Goal: Task Accomplishment & Management: Complete application form

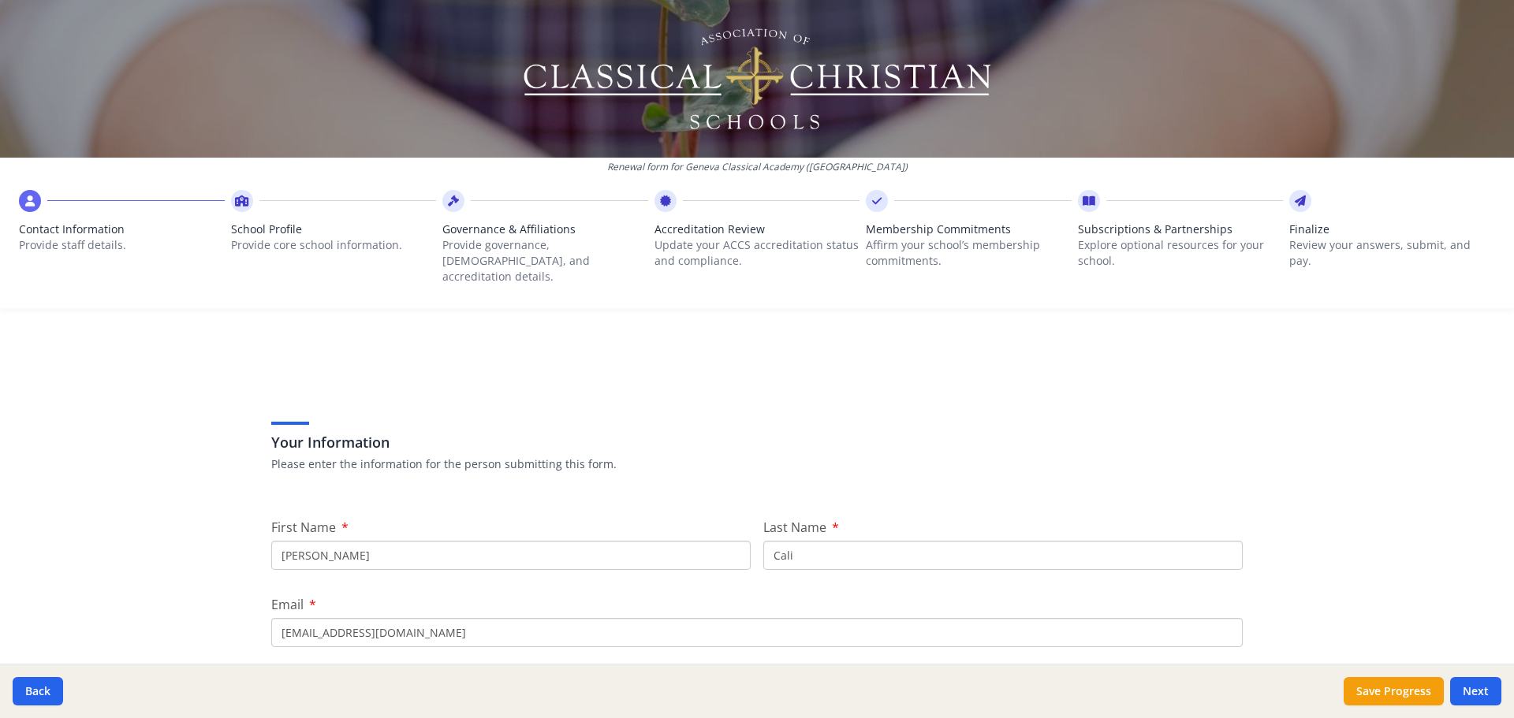
scroll to position [158, 0]
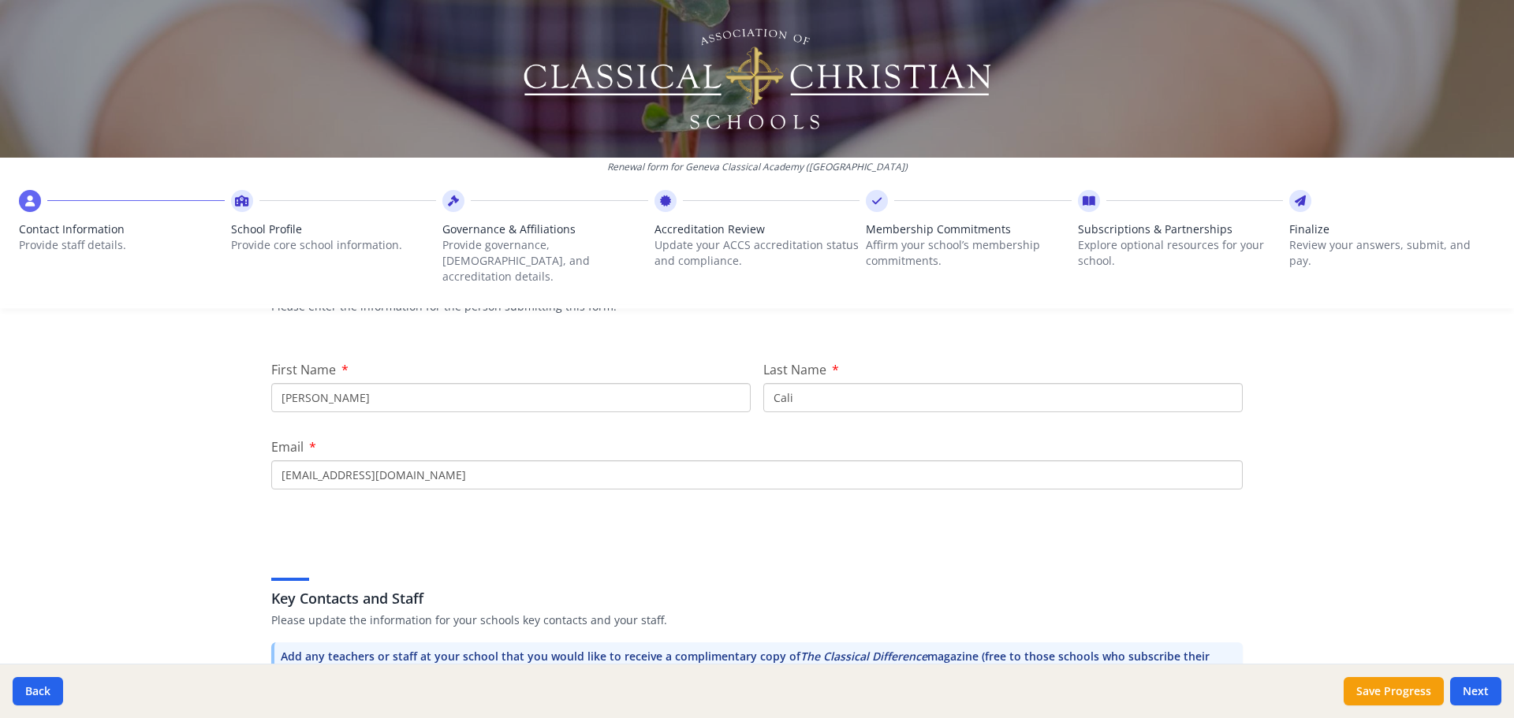
drag, startPoint x: 457, startPoint y: 468, endPoint x: 265, endPoint y: 468, distance: 191.6
click at [271, 468] on input "[EMAIL_ADDRESS][DOMAIN_NAME]" at bounding box center [757, 475] width 972 height 29
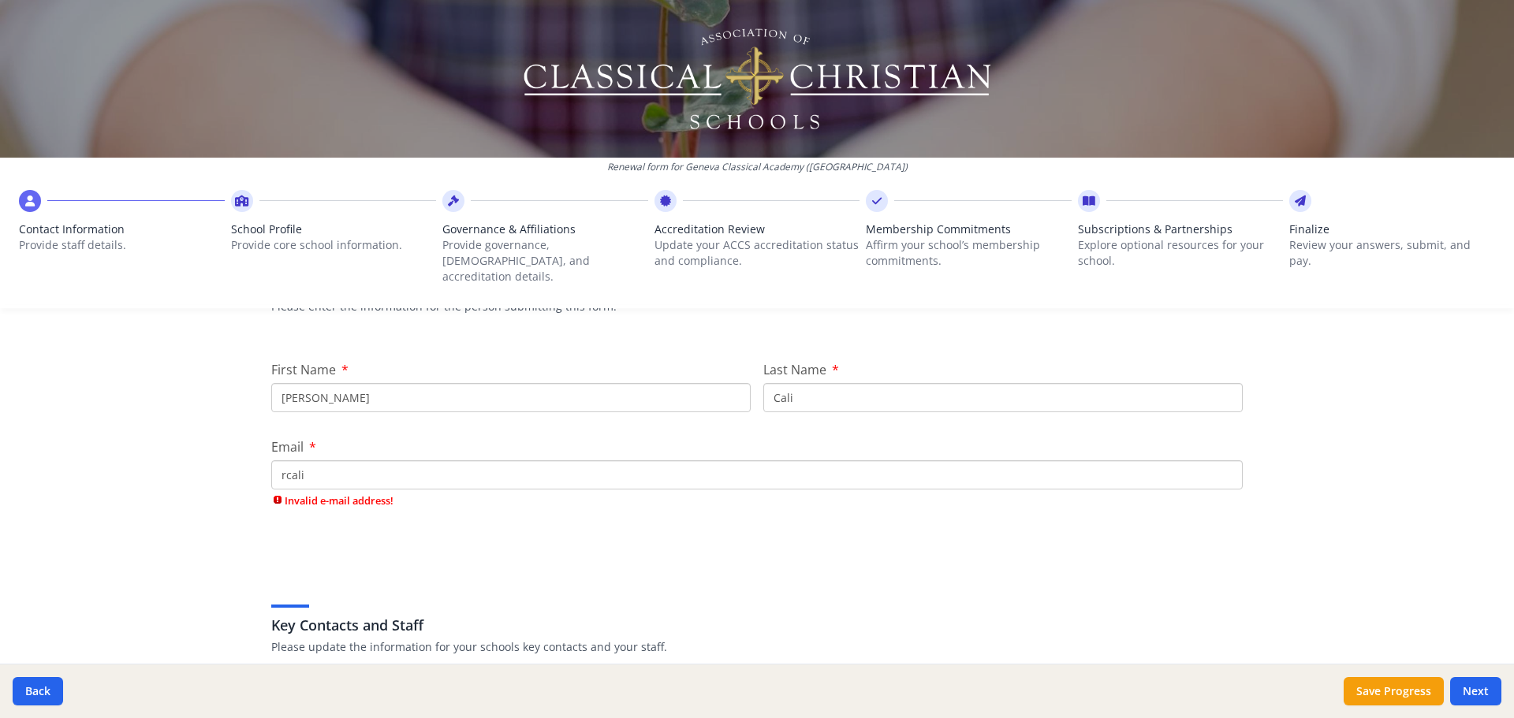
type input "[EMAIL_ADDRESS][DOMAIN_NAME]"
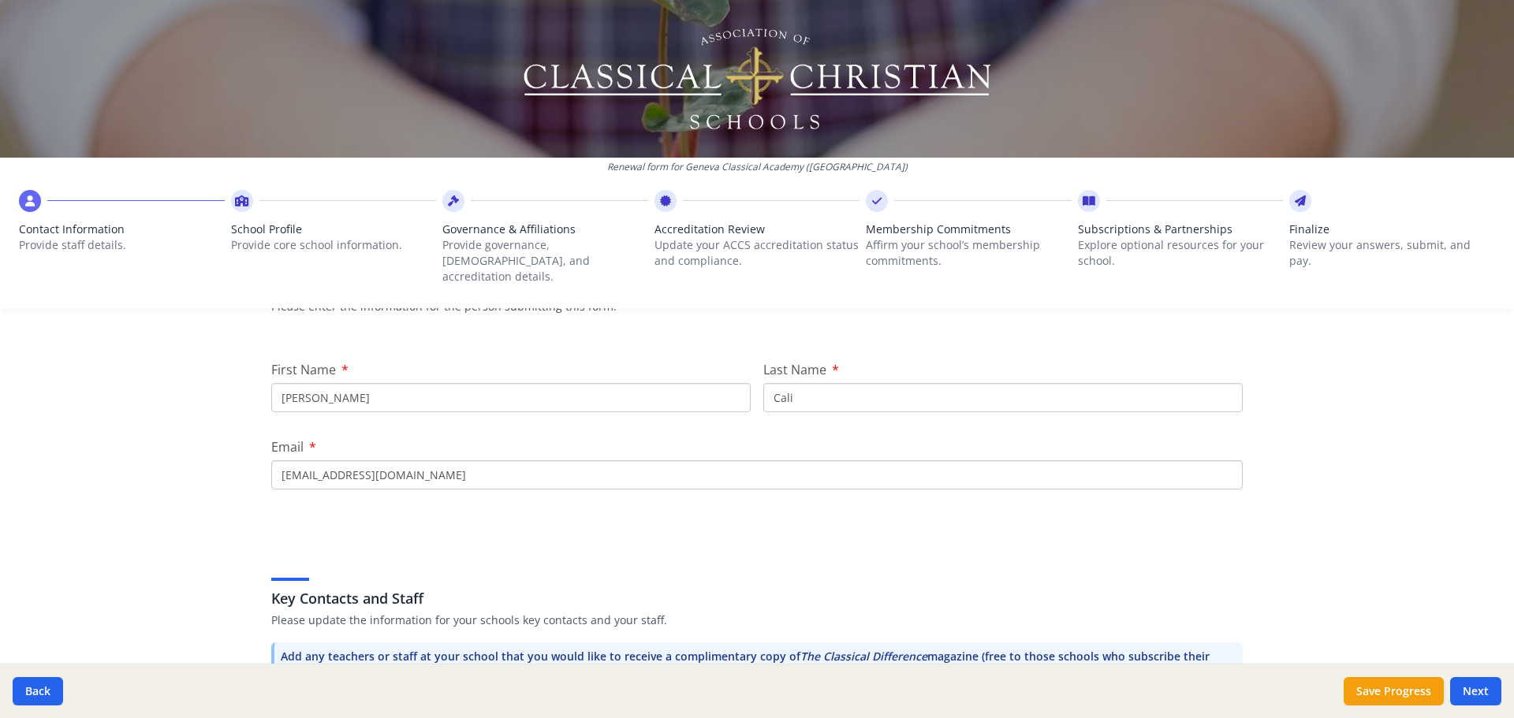
scroll to position [0, 0]
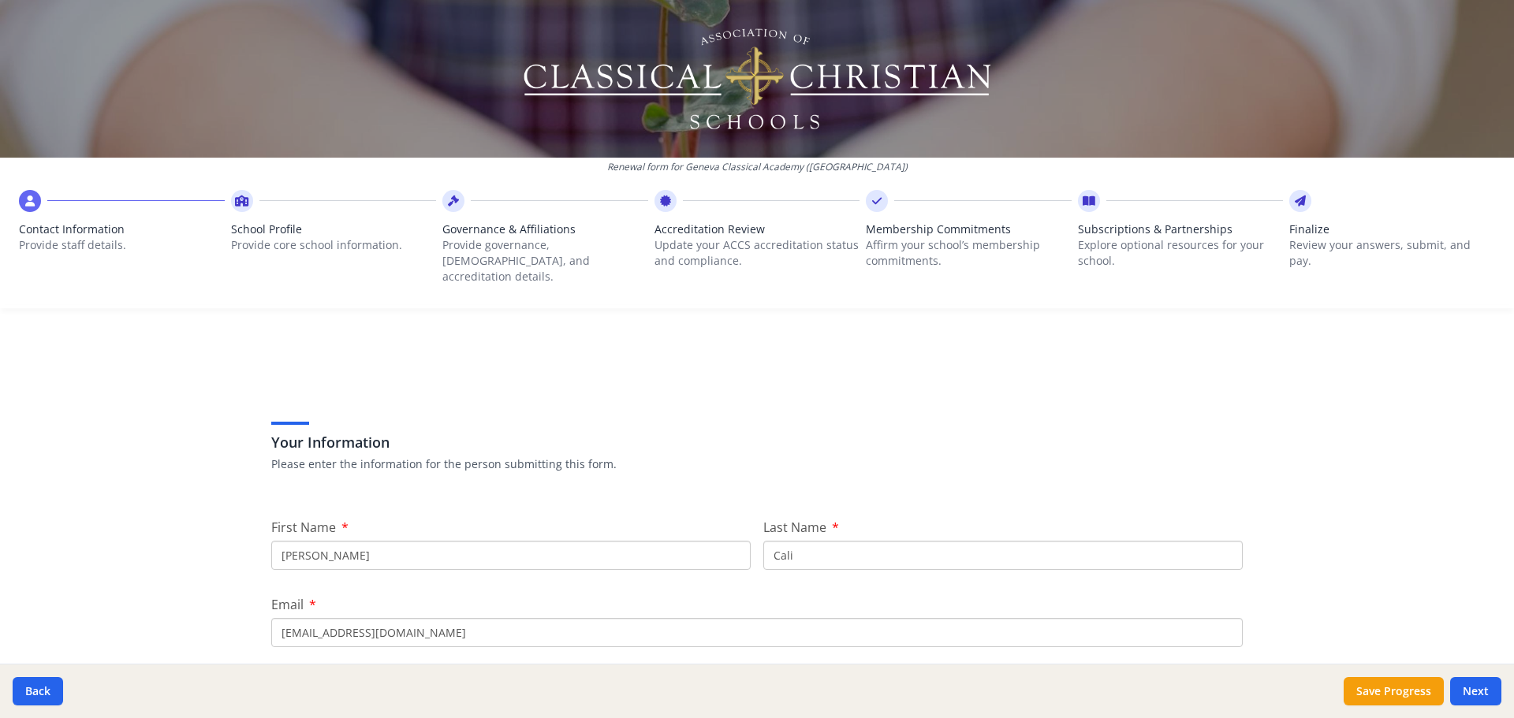
click at [389, 541] on input "[PERSON_NAME]" at bounding box center [510, 555] width 479 height 29
drag, startPoint x: 259, startPoint y: 539, endPoint x: 213, endPoint y: 535, distance: 46.0
click at [213, 535] on div "Renewal form for Geneva Classical Academy ([GEOGRAPHIC_DATA]) Contact Informati…" at bounding box center [757, 359] width 1514 height 718
type input "[PERSON_NAME]"
type input "Viner"
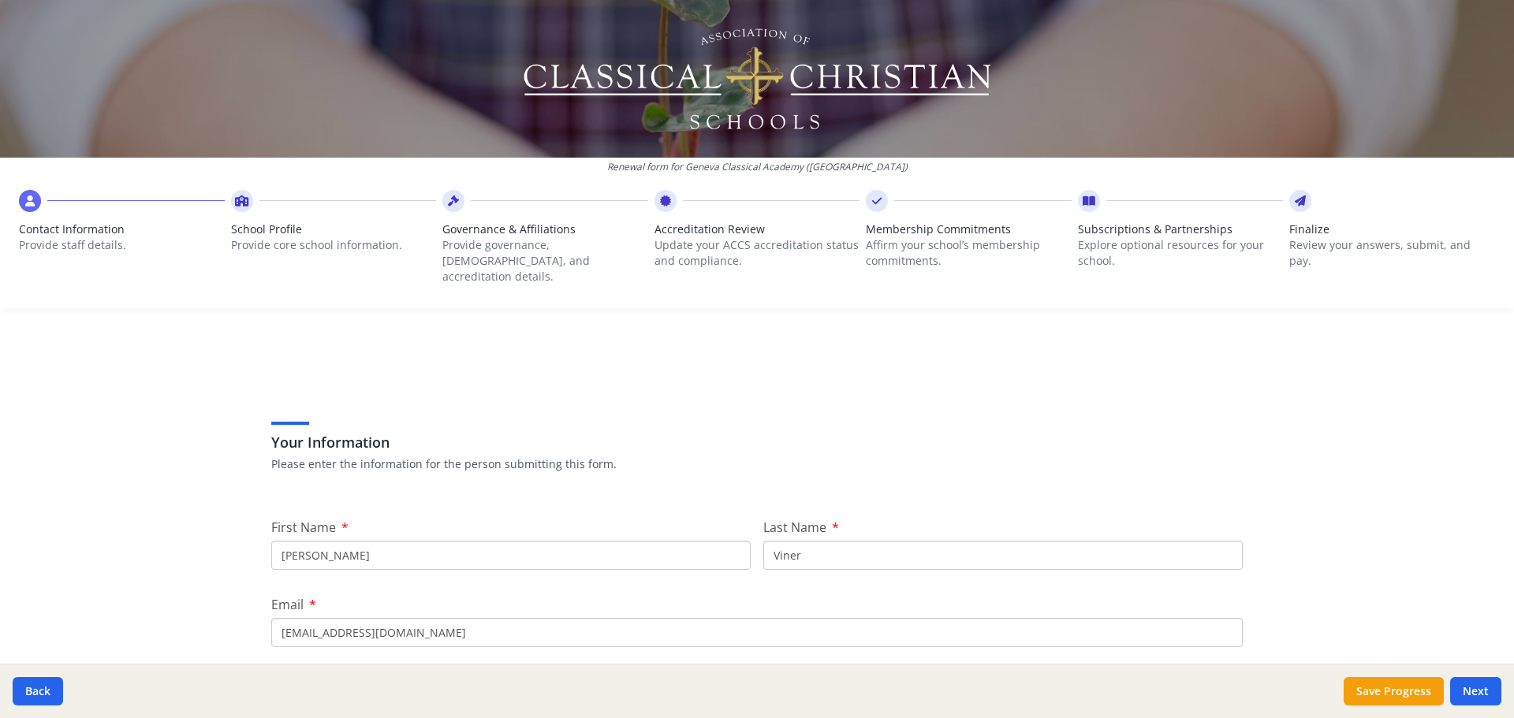
drag, startPoint x: 438, startPoint y: 614, endPoint x: 232, endPoint y: 623, distance: 206.8
click at [232, 623] on div "Renewal form for Geneva Classical Academy ([GEOGRAPHIC_DATA]) Contact Informati…" at bounding box center [757, 359] width 1514 height 718
type input "[EMAIL_ADDRESS][DOMAIN_NAME]"
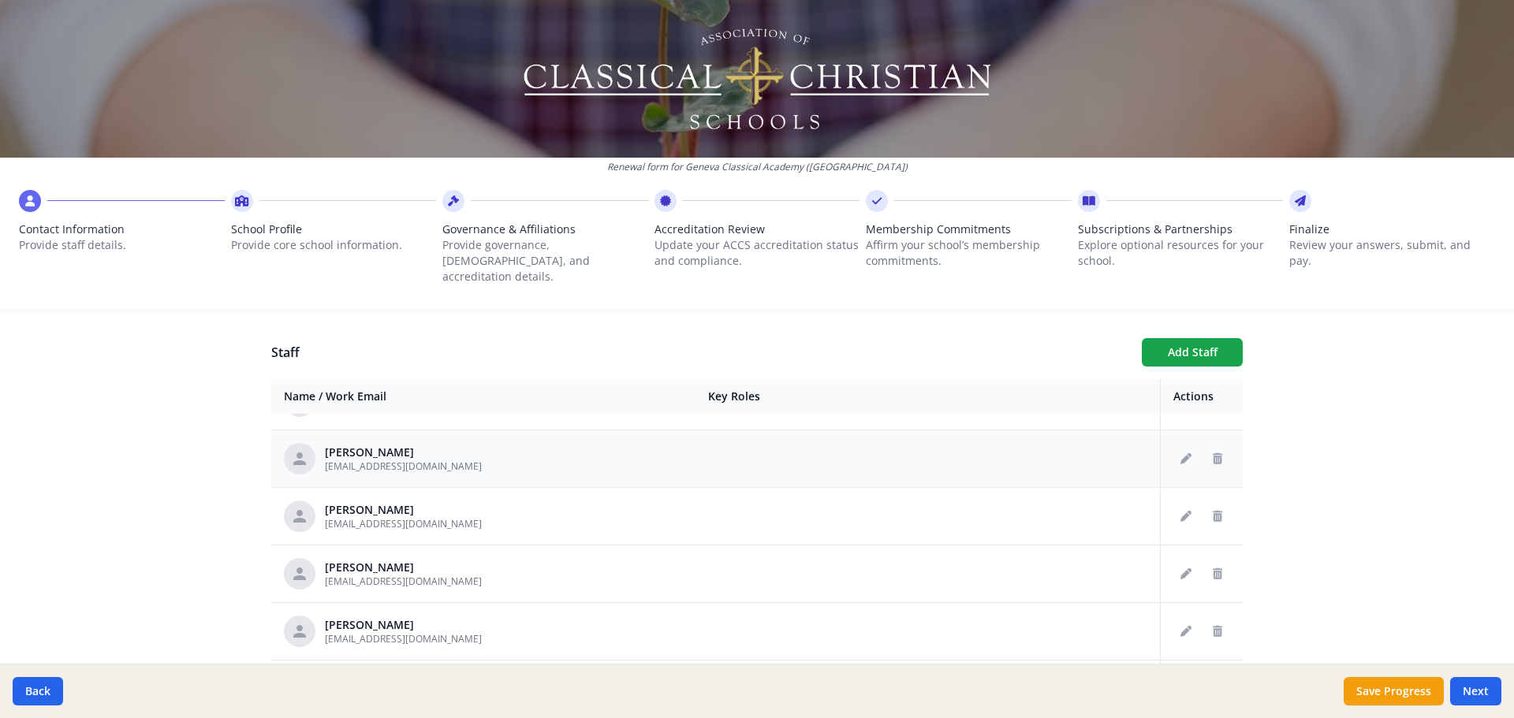
scroll to position [158, 0]
click at [1213, 510] on icon "Delete staff" at bounding box center [1217, 515] width 9 height 11
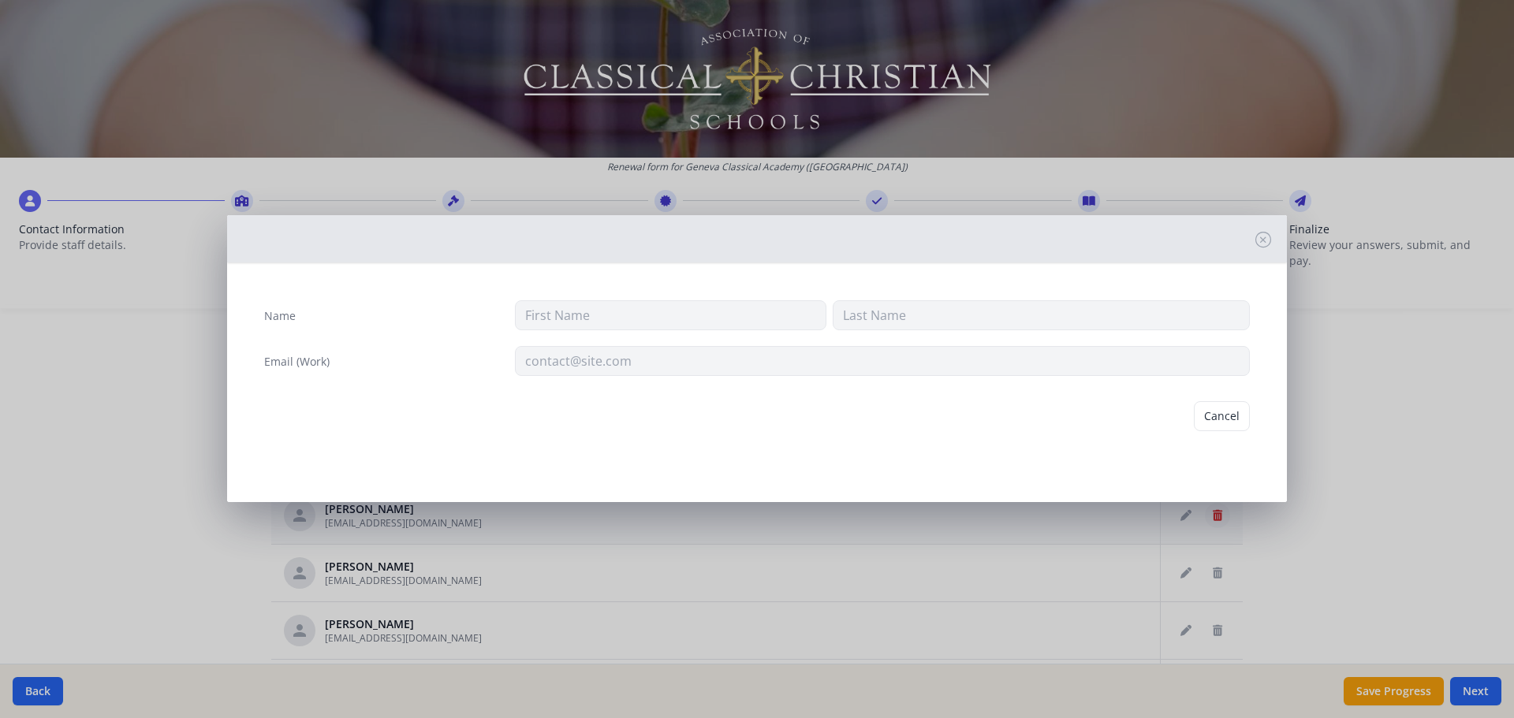
type input "[PERSON_NAME]"
type input "[EMAIL_ADDRESS][DOMAIN_NAME]"
click at [1212, 413] on button "Delete" at bounding box center [1223, 416] width 54 height 30
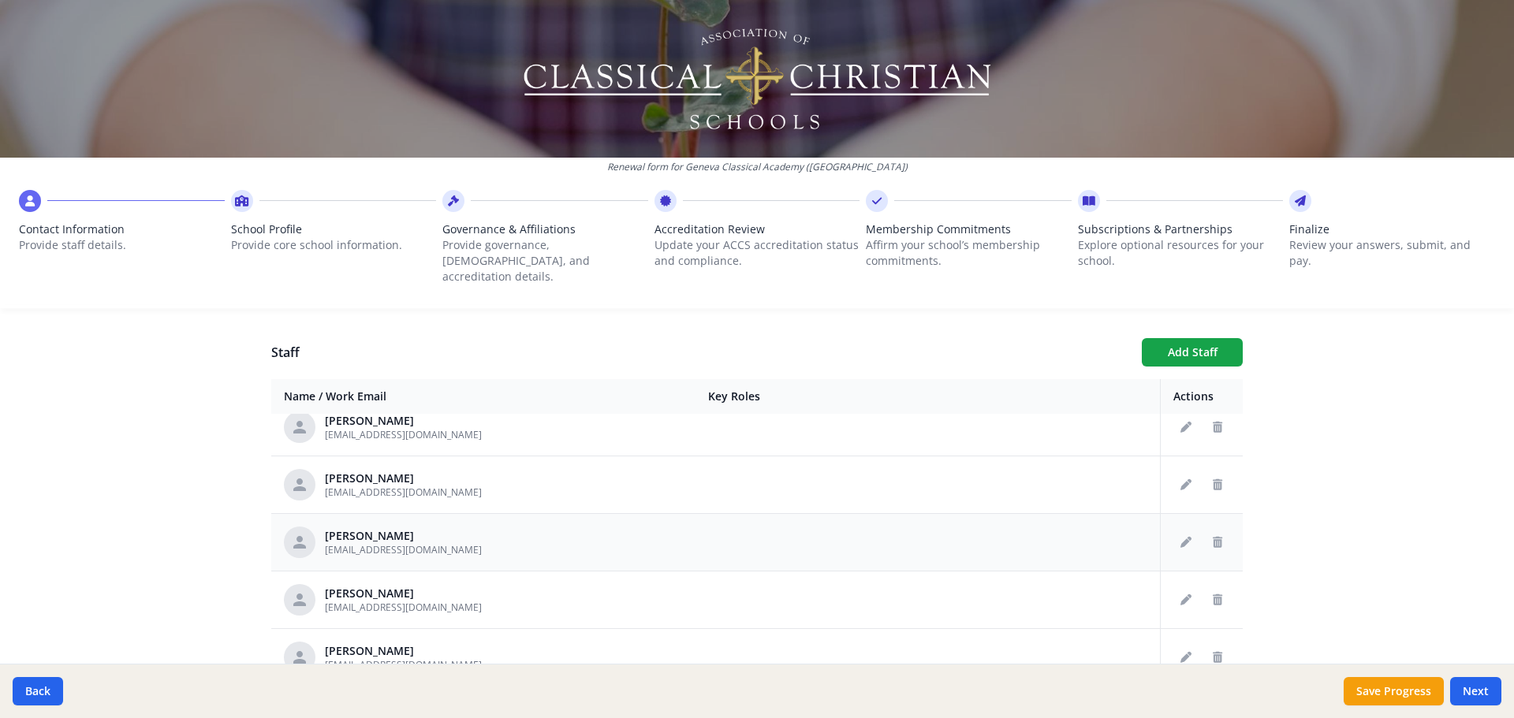
scroll to position [315, 0]
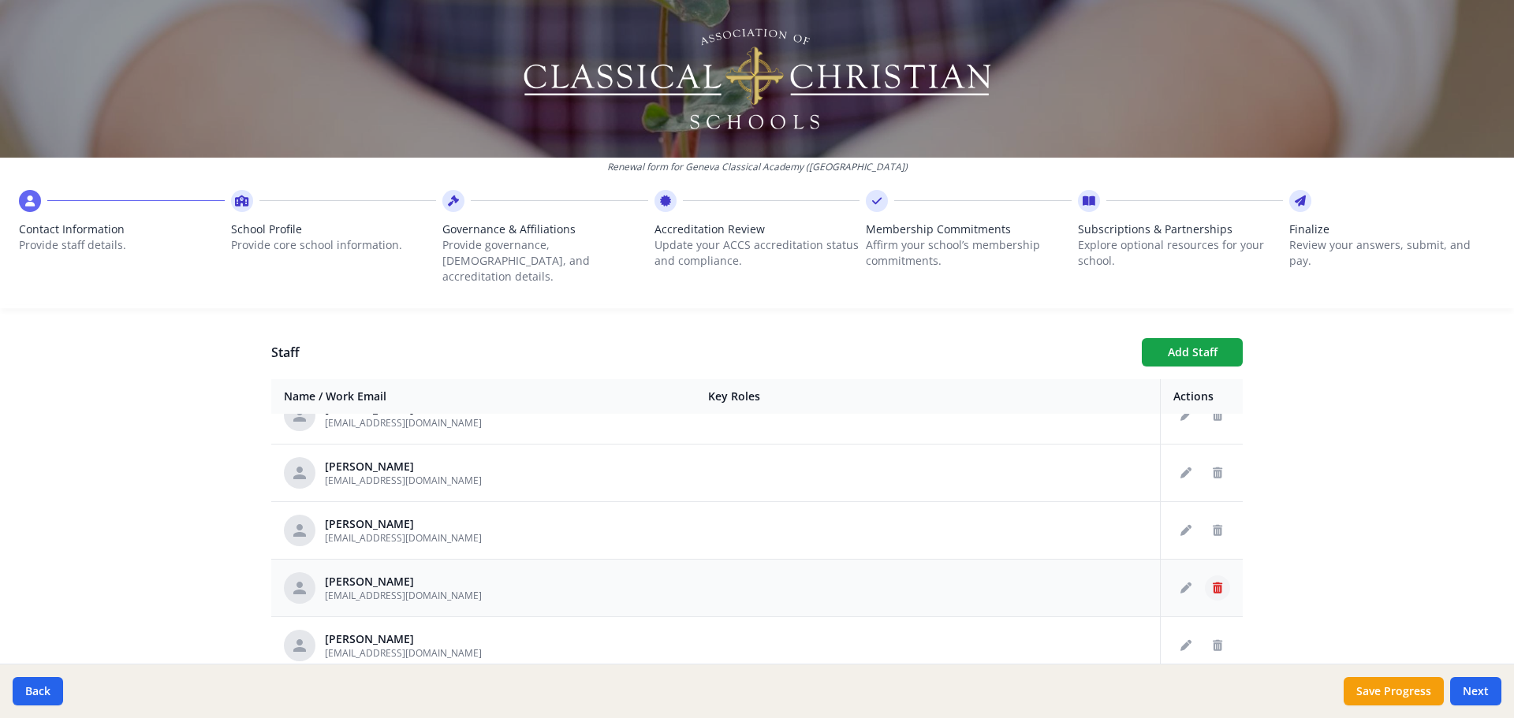
click at [1213, 583] on icon "Delete staff" at bounding box center [1217, 588] width 9 height 11
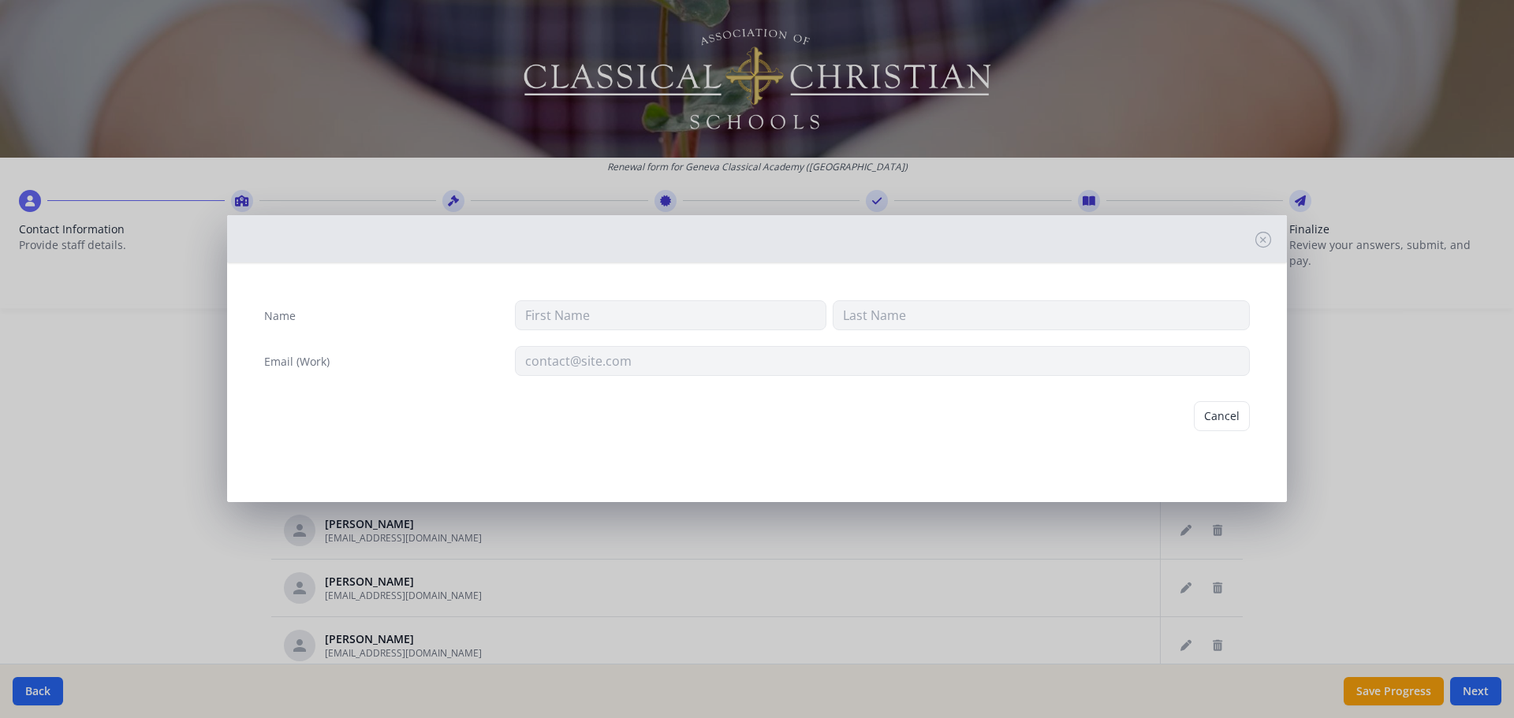
type input "[PERSON_NAME]"
type input "[EMAIL_ADDRESS][DOMAIN_NAME]"
click at [1213, 413] on button "Delete" at bounding box center [1223, 416] width 54 height 30
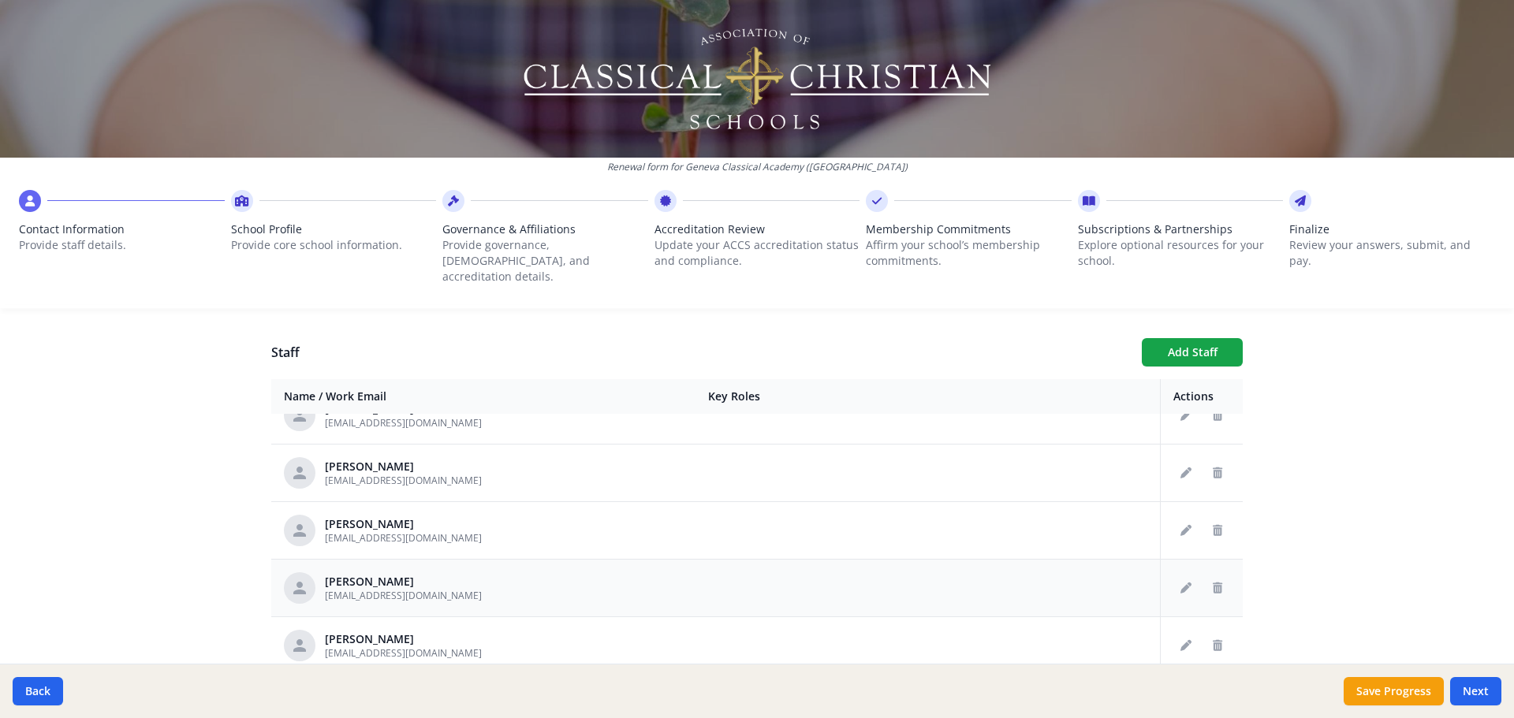
scroll to position [631, 0]
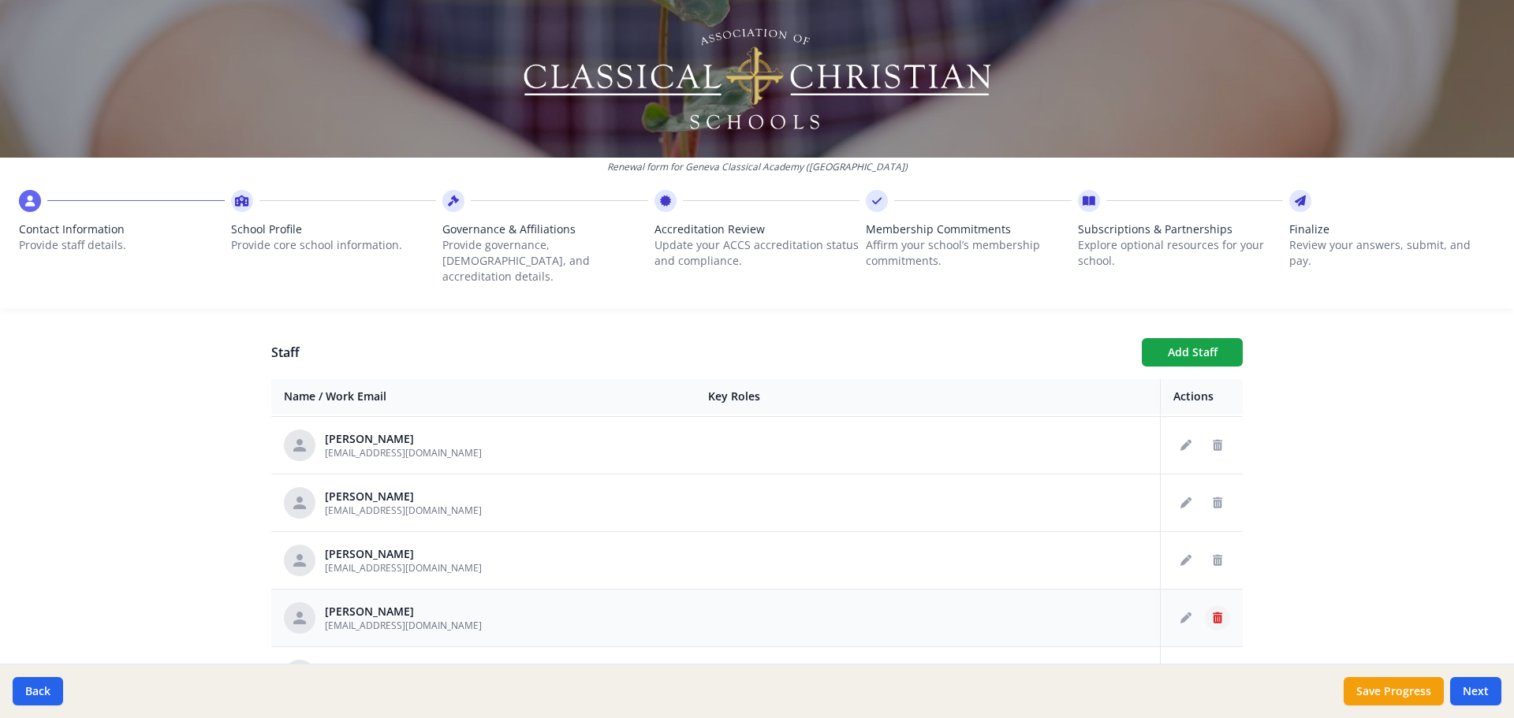
click at [1213, 613] on icon "Delete staff" at bounding box center [1217, 618] width 9 height 11
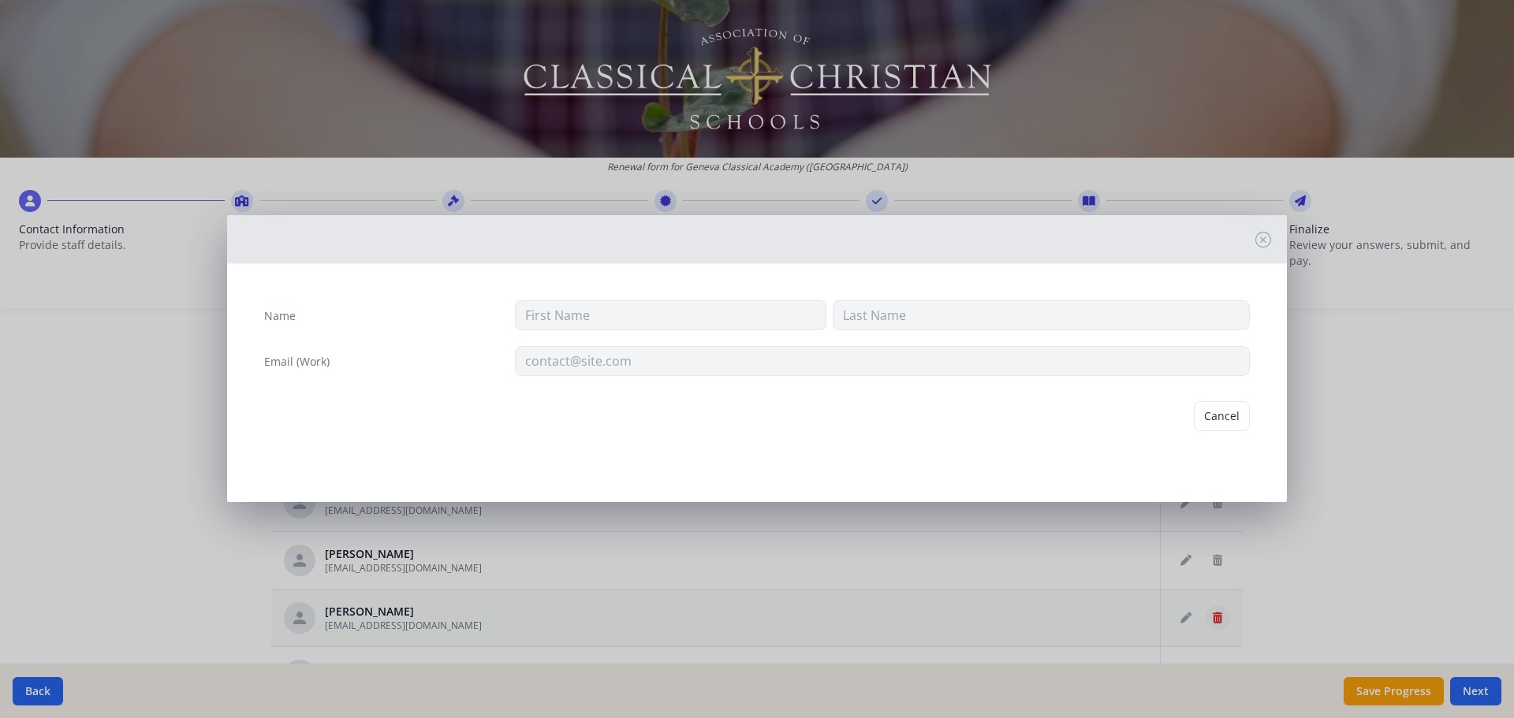
type input "[PERSON_NAME]"
type input "[EMAIL_ADDRESS][DOMAIN_NAME]"
click at [1237, 407] on button "Delete" at bounding box center [1223, 416] width 54 height 30
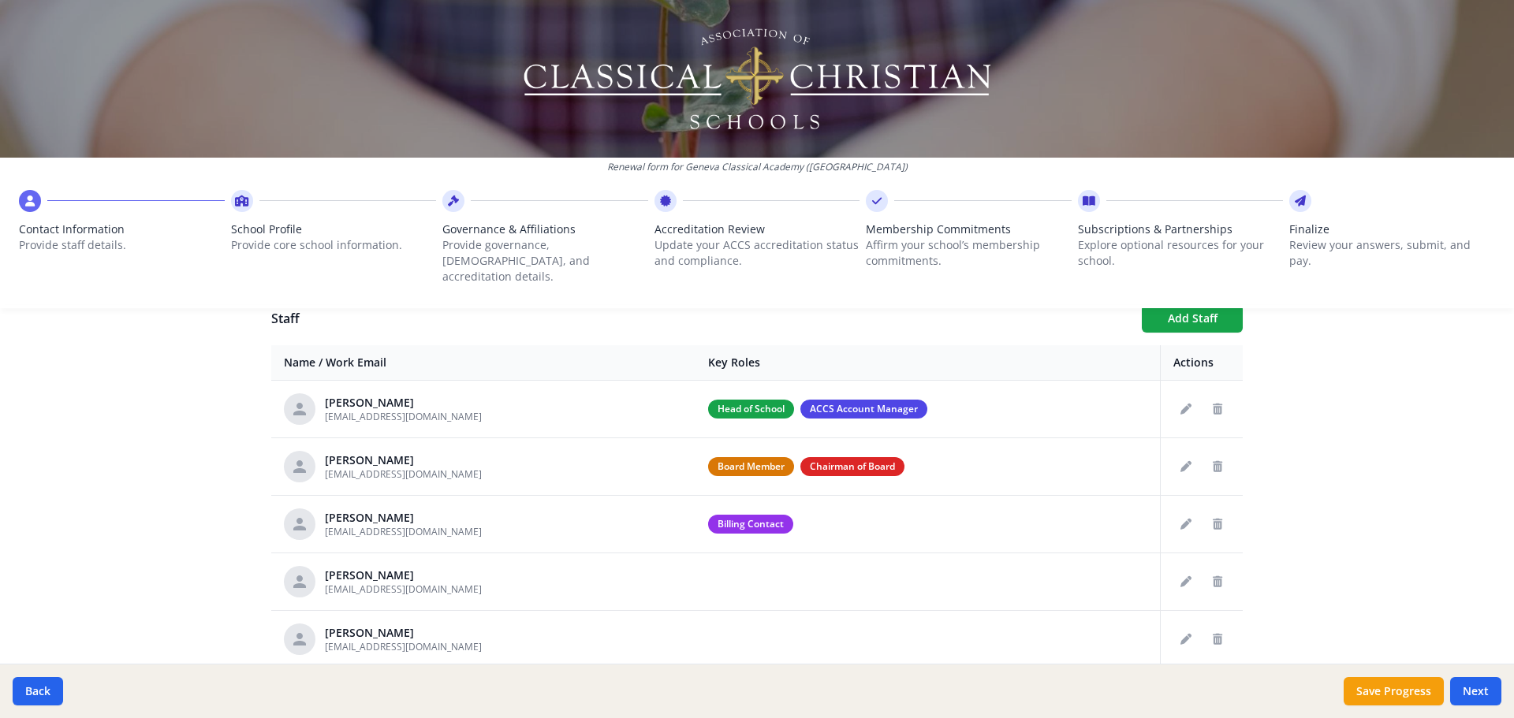
scroll to position [507, 0]
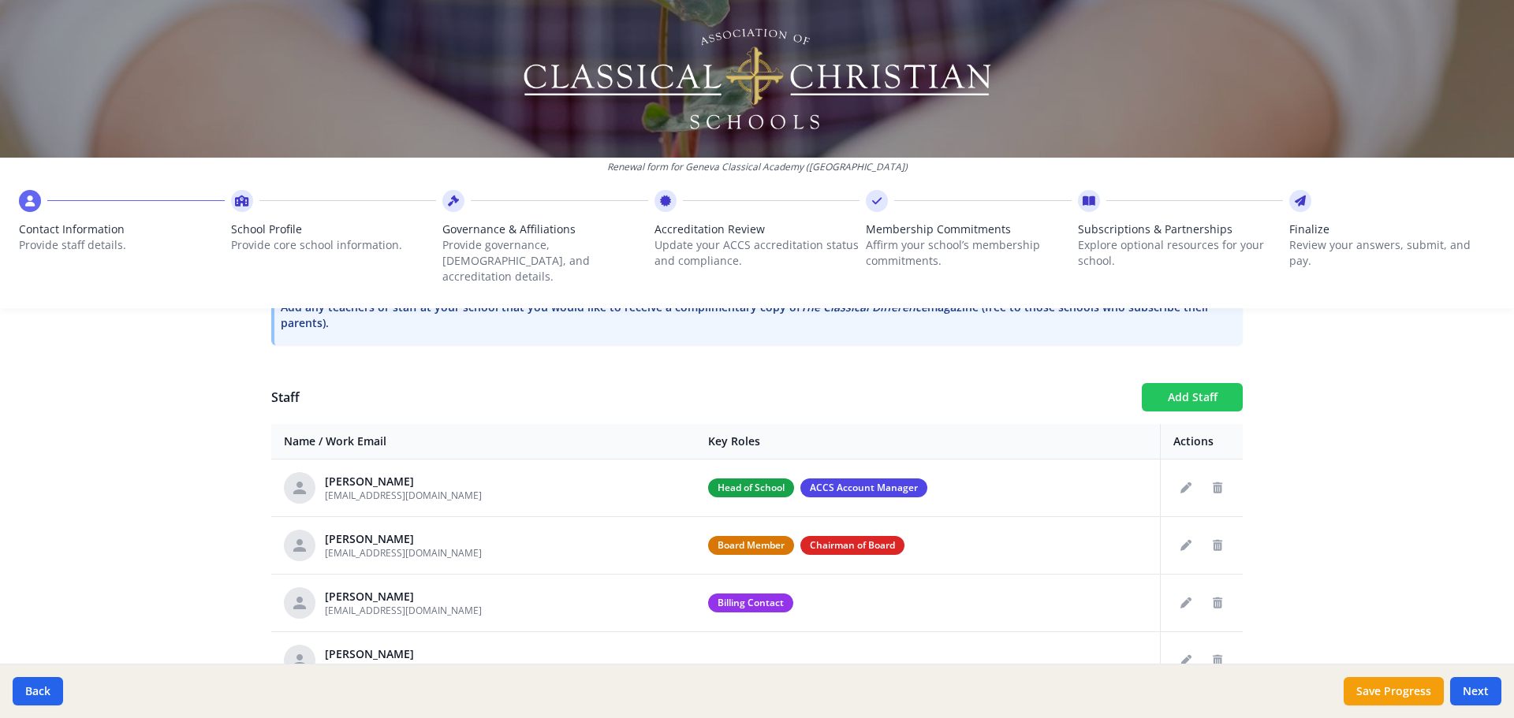
click at [1203, 386] on button "Add Staff" at bounding box center [1192, 397] width 101 height 28
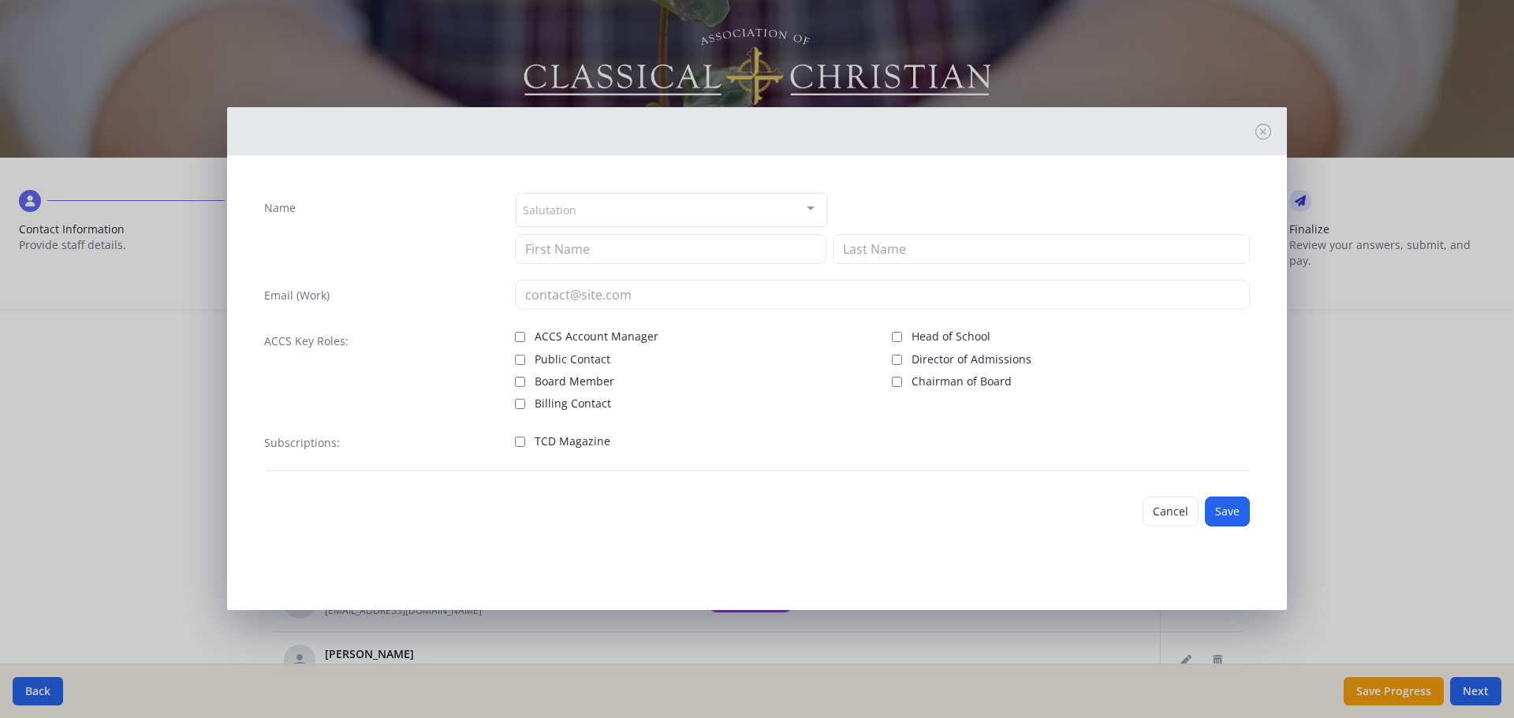
click at [689, 211] on div "Salutation" at bounding box center [672, 210] width 312 height 34
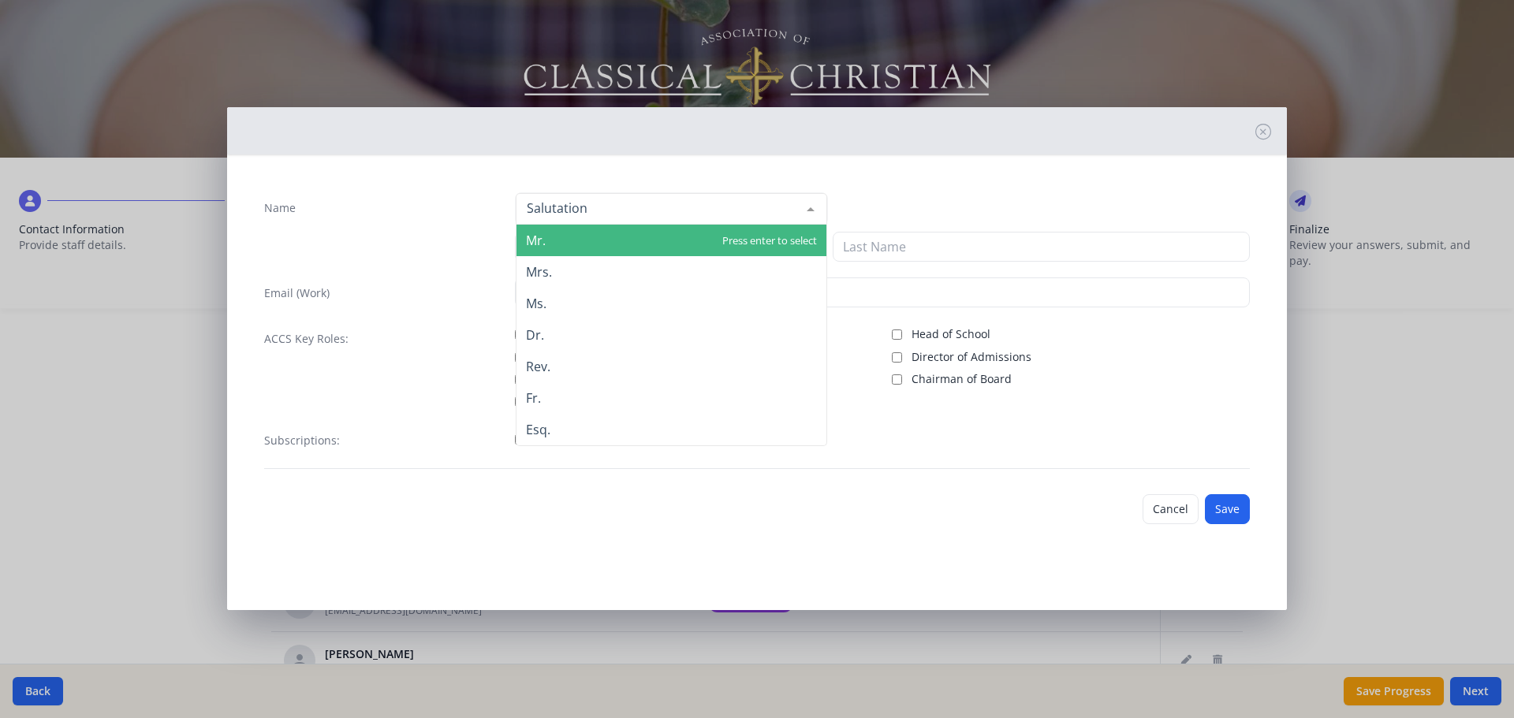
click at [856, 214] on div "Mr. Mrs. Ms. Dr. Rev. Fr. Esq. No elements found. Consider changing the search …" at bounding box center [883, 208] width 736 height 33
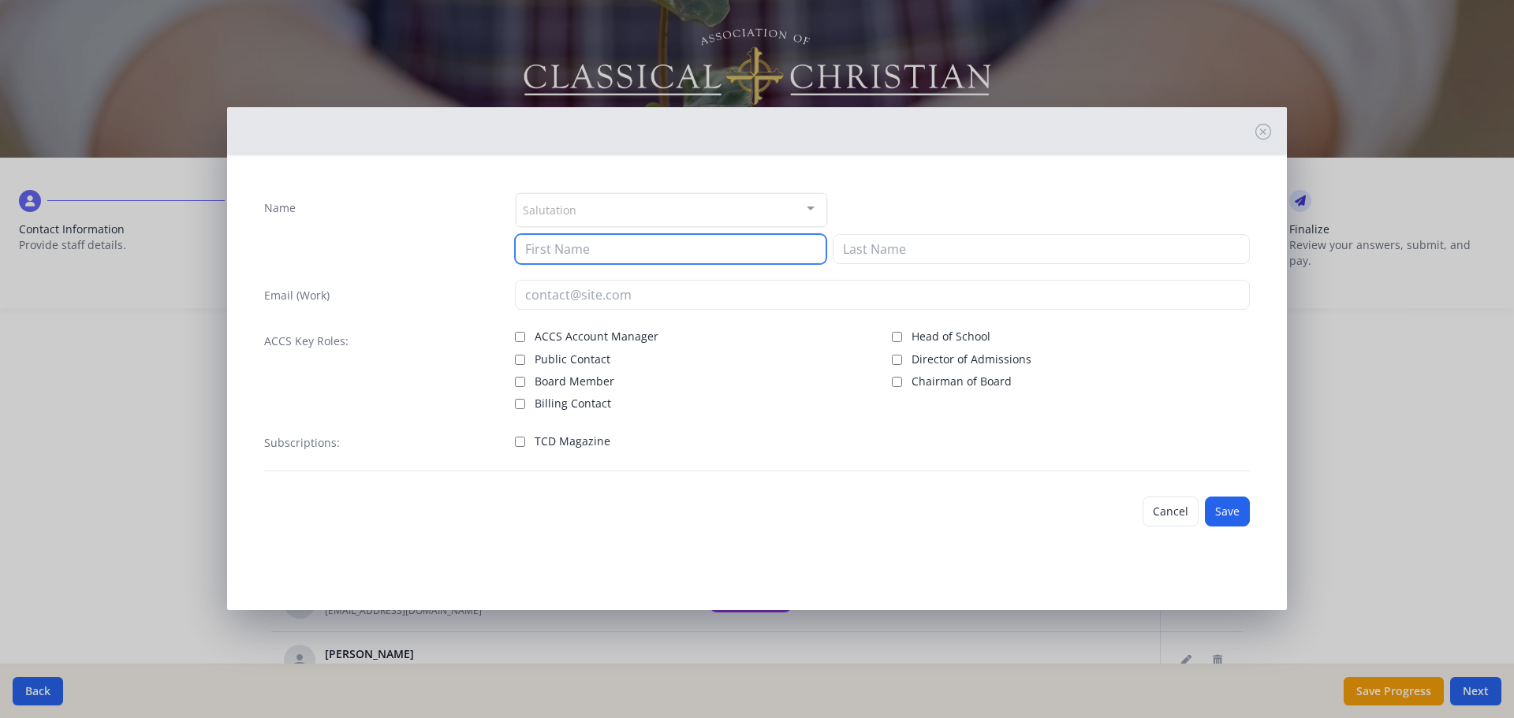
click at [709, 239] on input at bounding box center [671, 249] width 312 height 30
type input "[PERSON_NAME]"
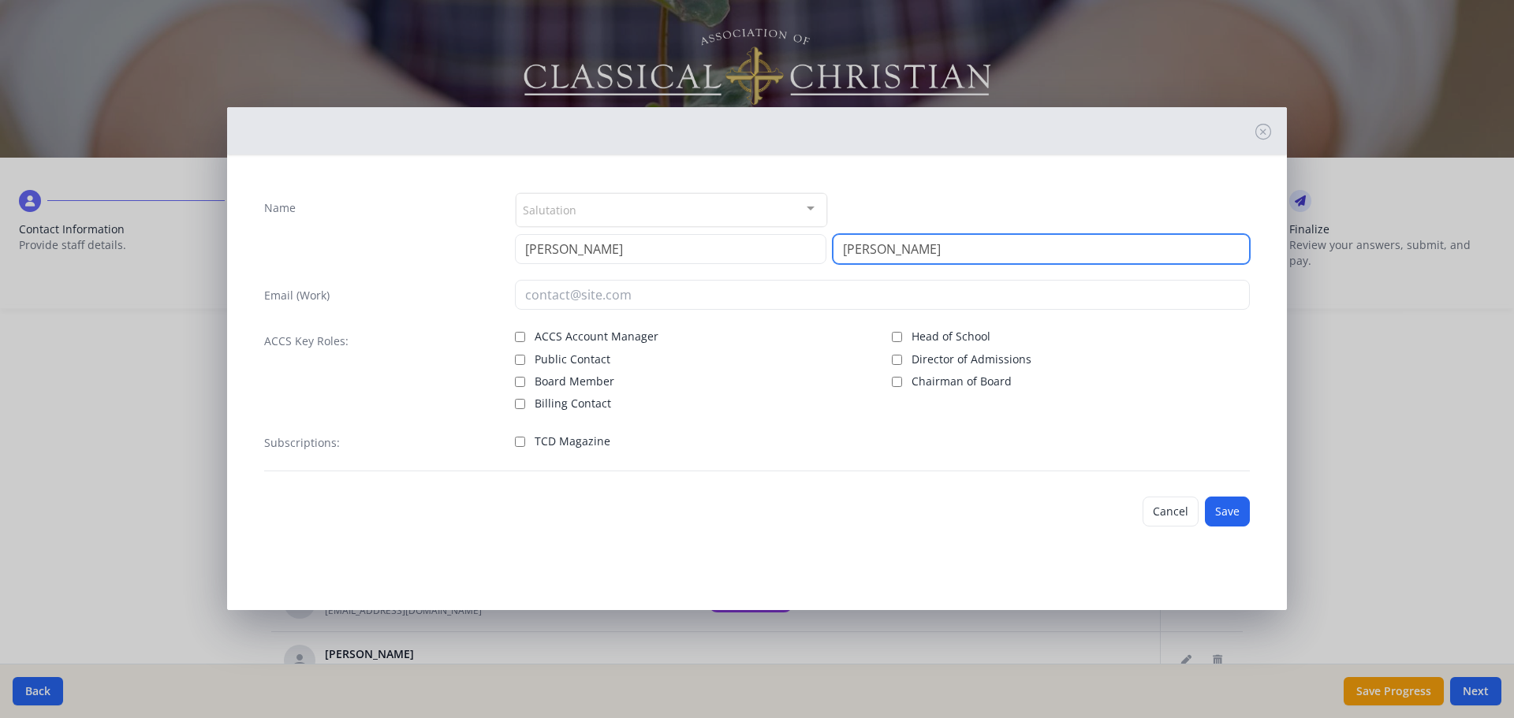
type input "[PERSON_NAME]"
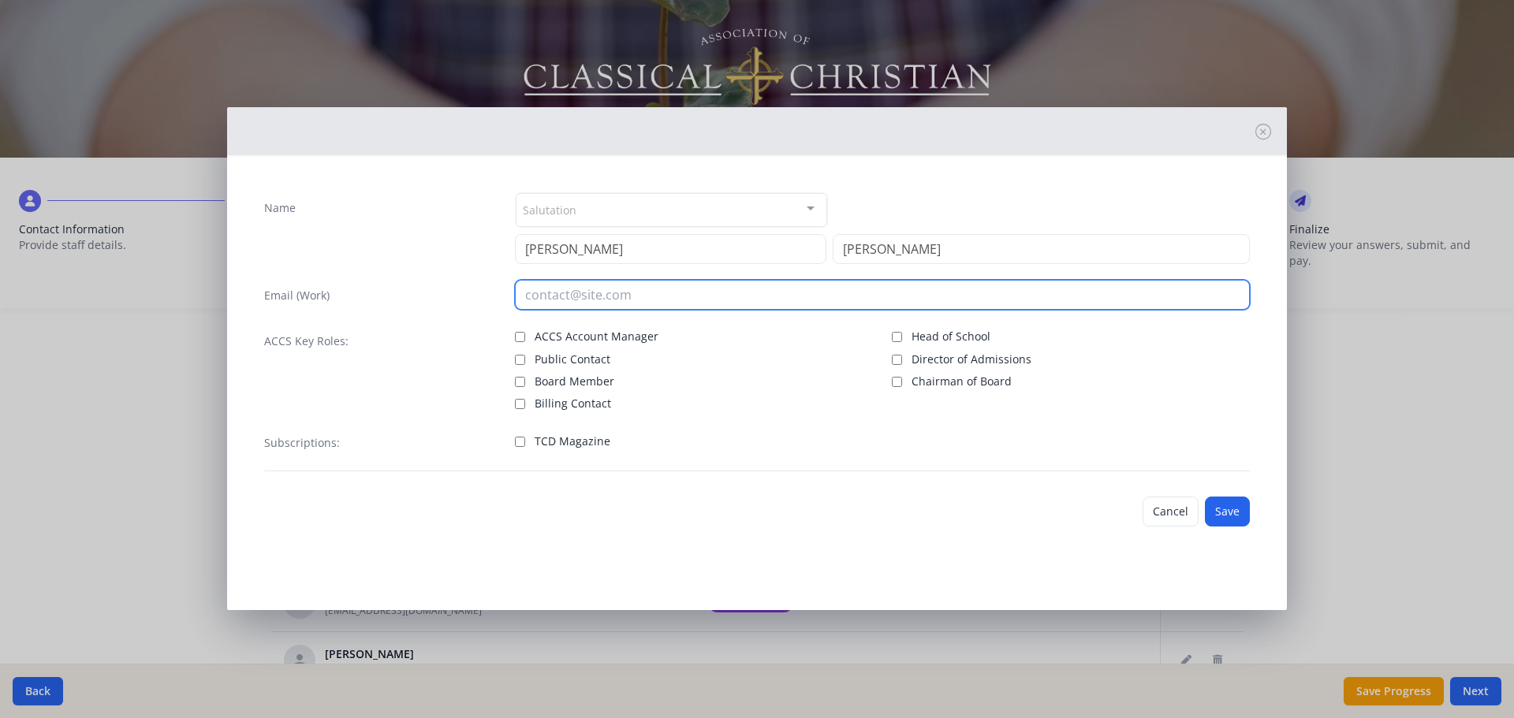
click at [650, 306] on input "email" at bounding box center [883, 295] width 736 height 30
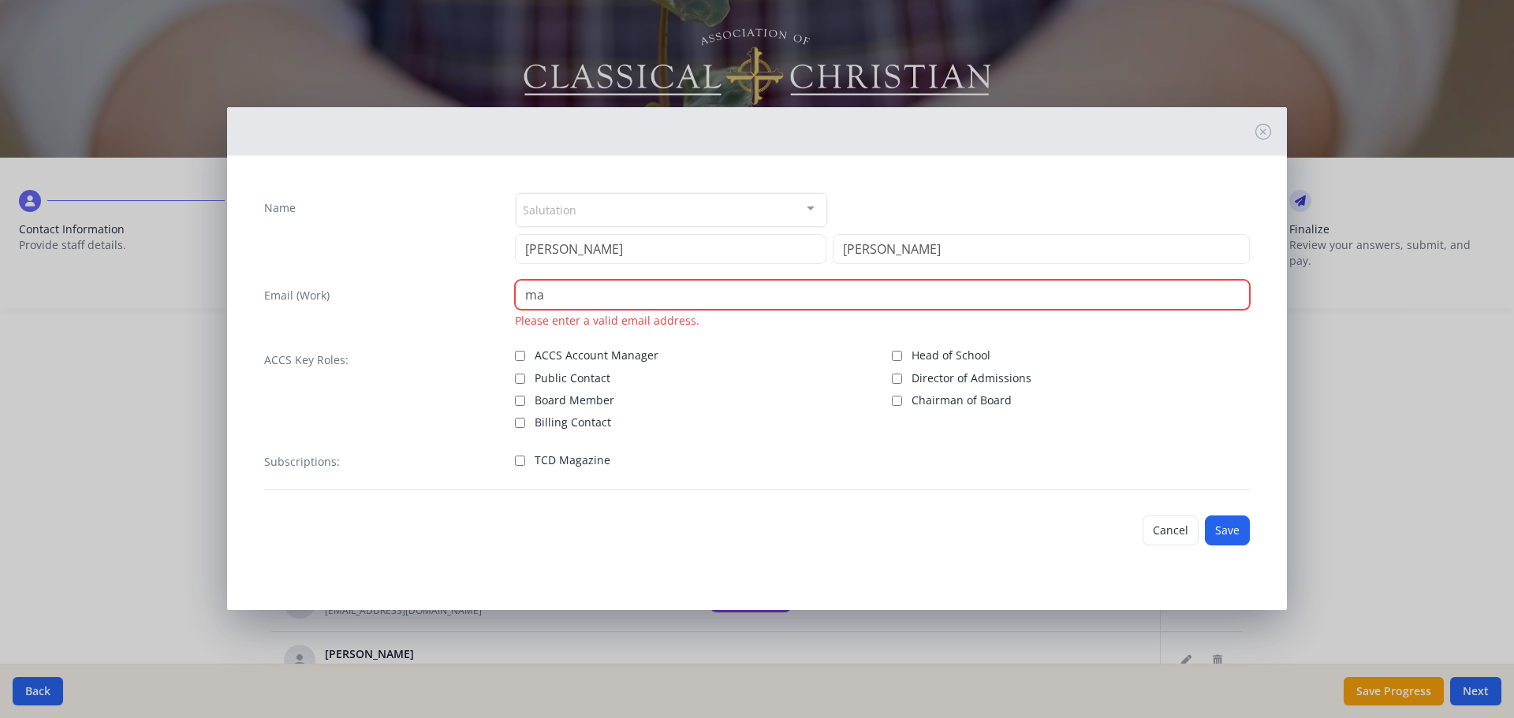
type input "ma"
click at [1151, 528] on button "Cancel" at bounding box center [1171, 531] width 56 height 30
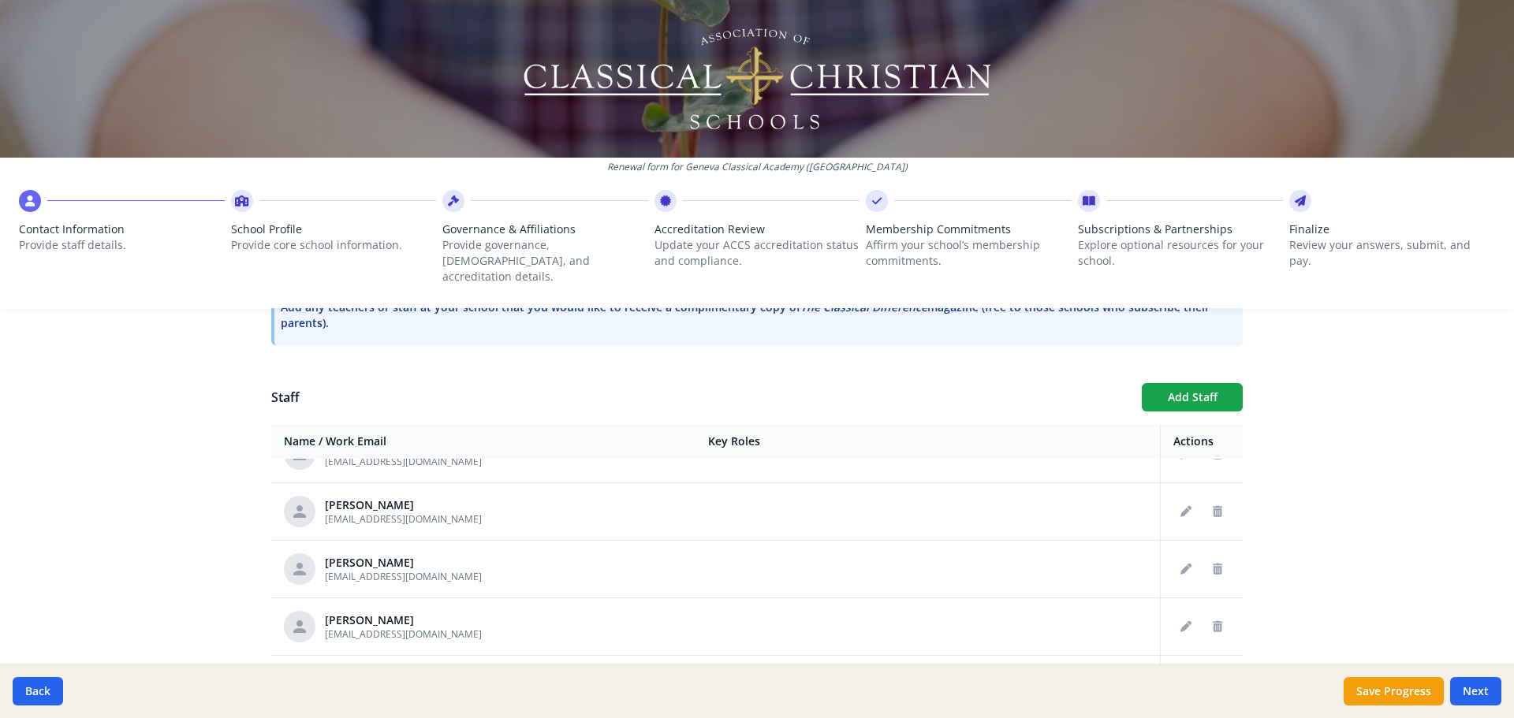
scroll to position [710, 0]
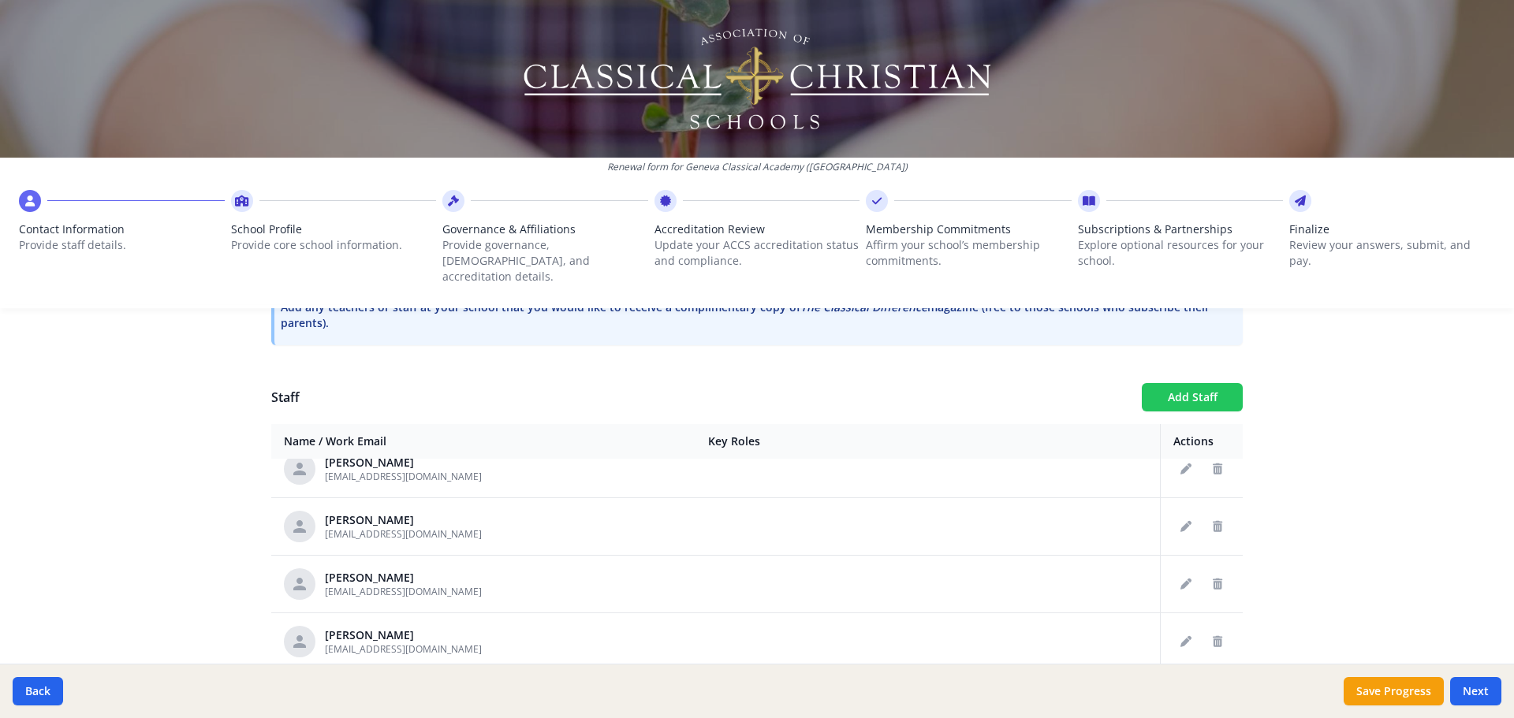
click at [1181, 386] on button "Add Staff" at bounding box center [1192, 397] width 101 height 28
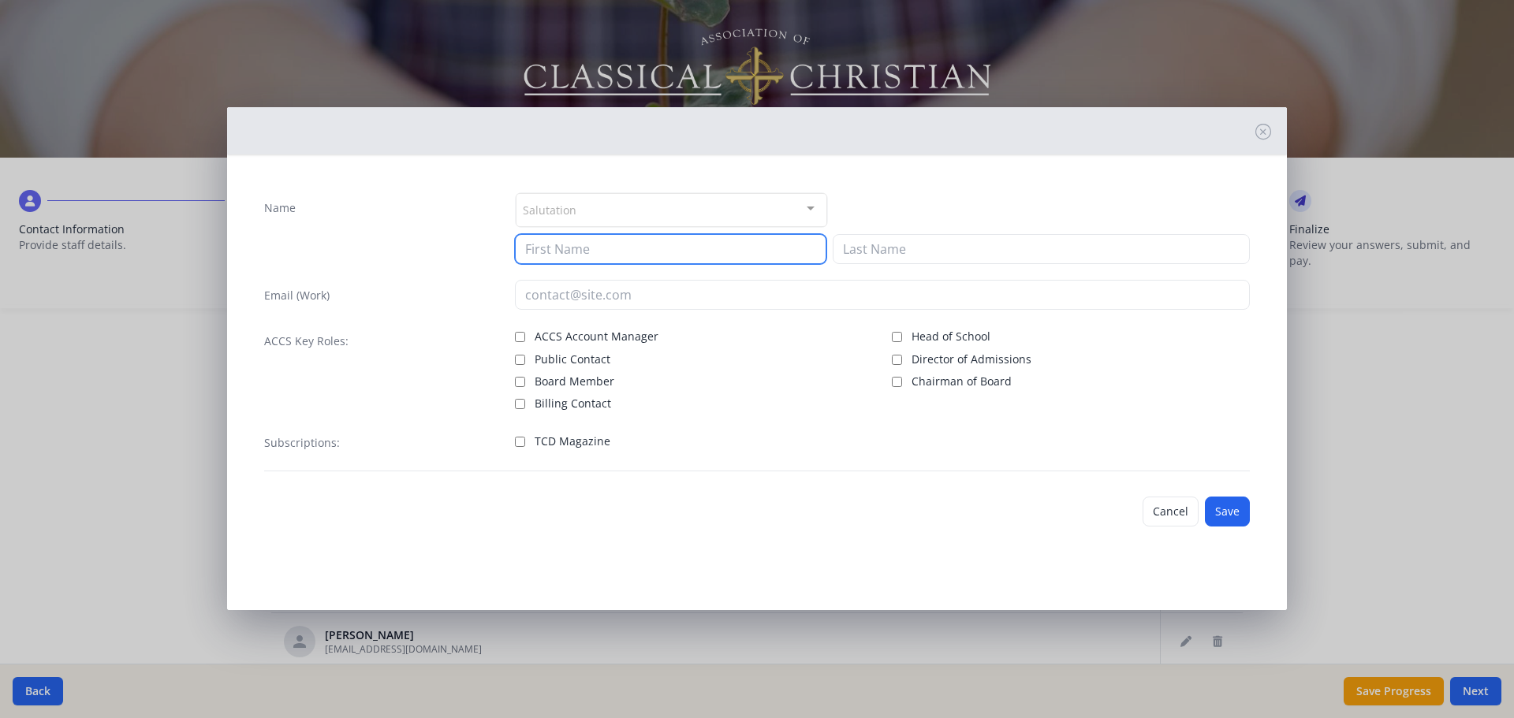
click at [550, 241] on input at bounding box center [671, 249] width 312 height 30
type input "[PERSON_NAME]"
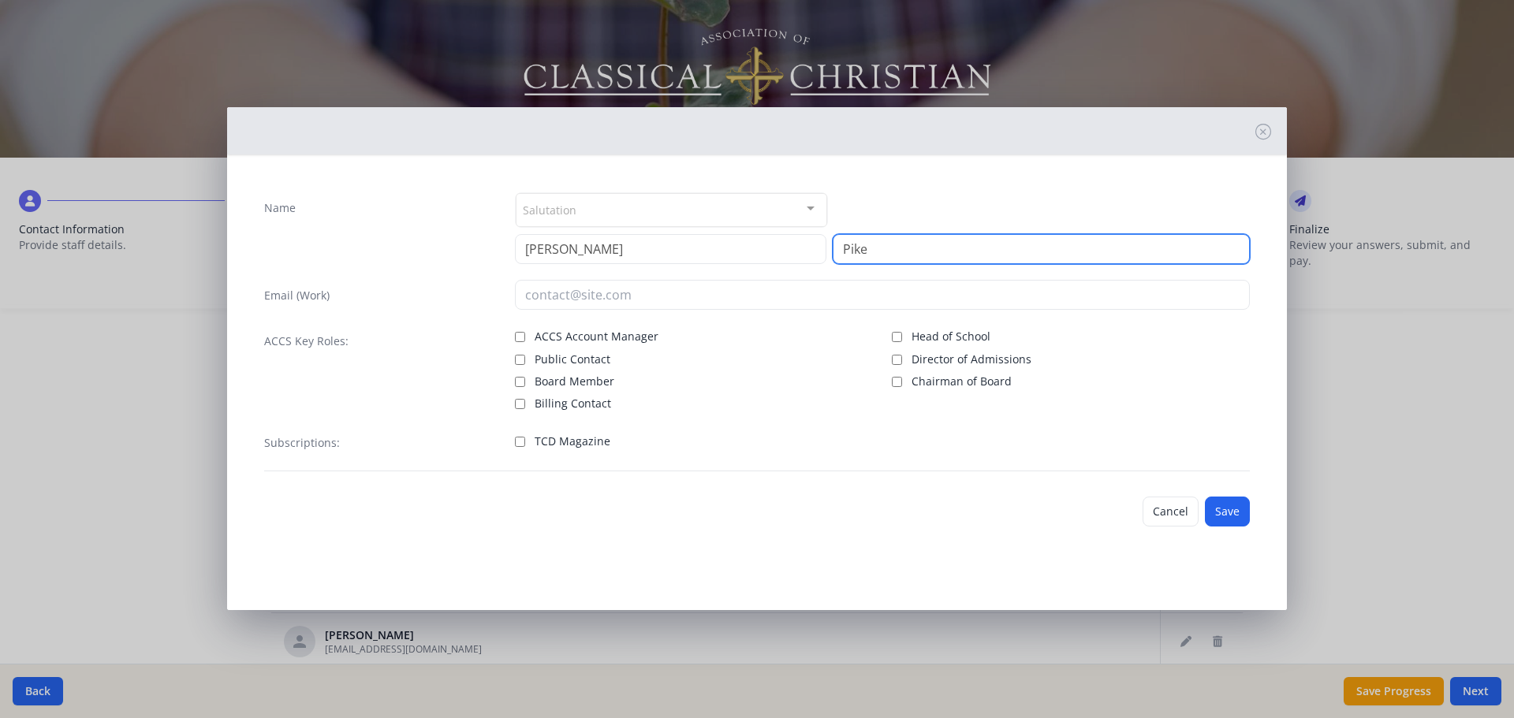
type input "Pike"
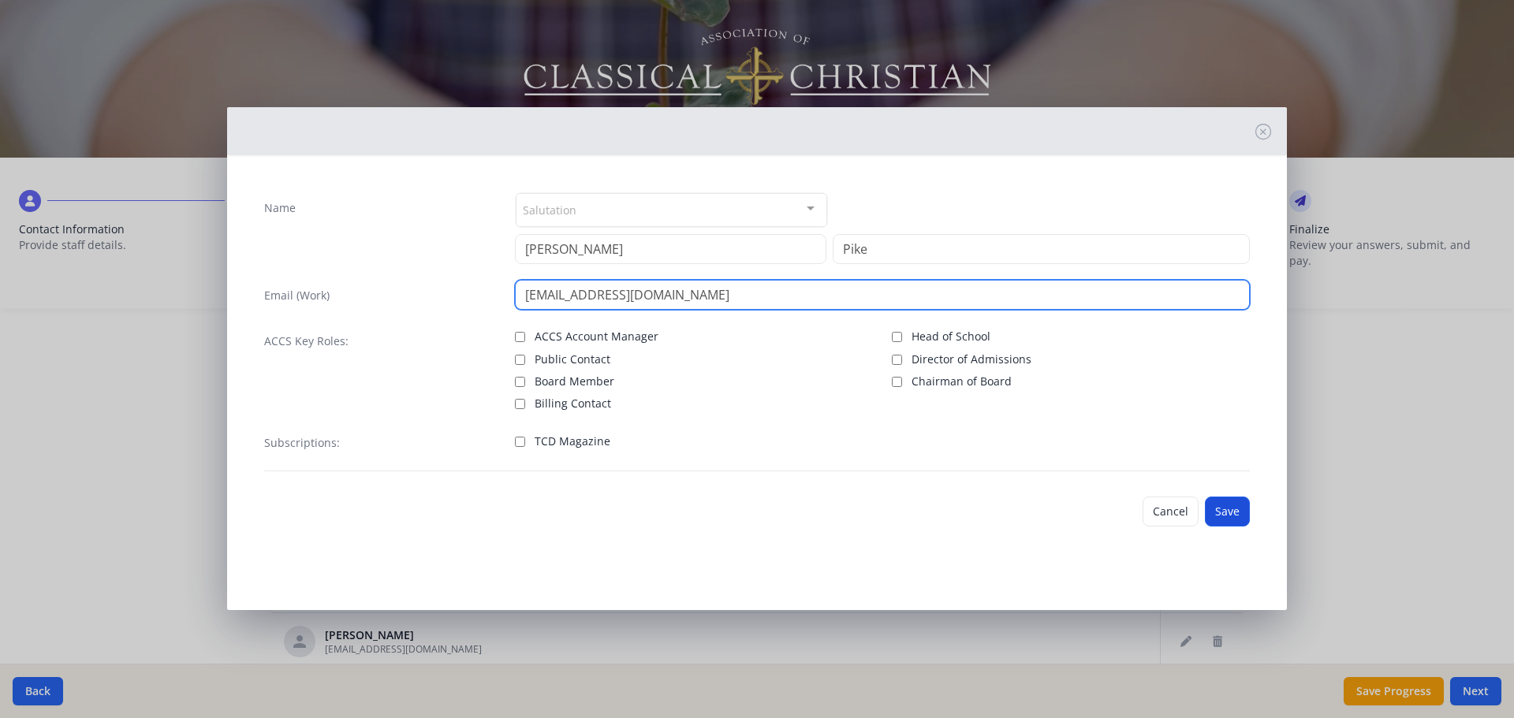
type input "[EMAIL_ADDRESS][DOMAIN_NAME]"
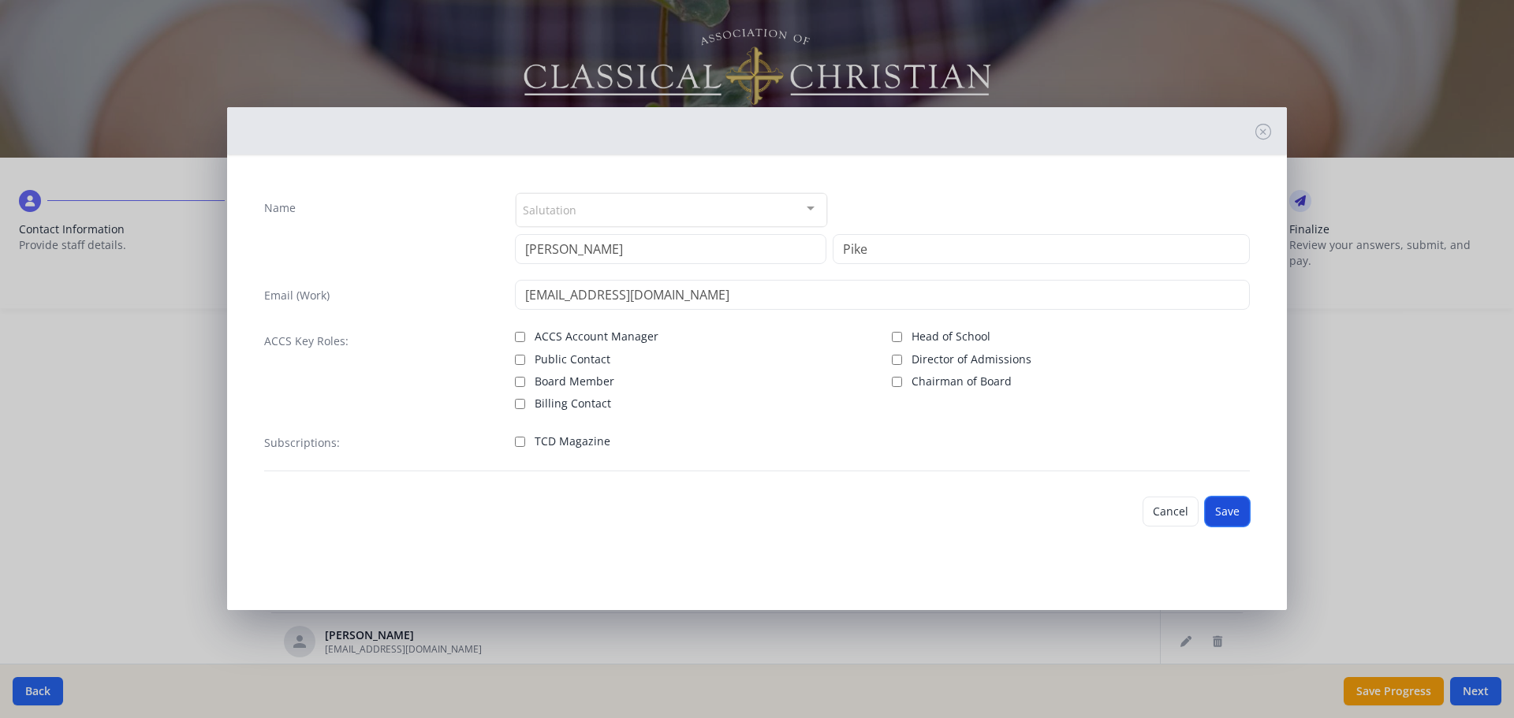
click at [1226, 511] on button "Save" at bounding box center [1227, 512] width 45 height 30
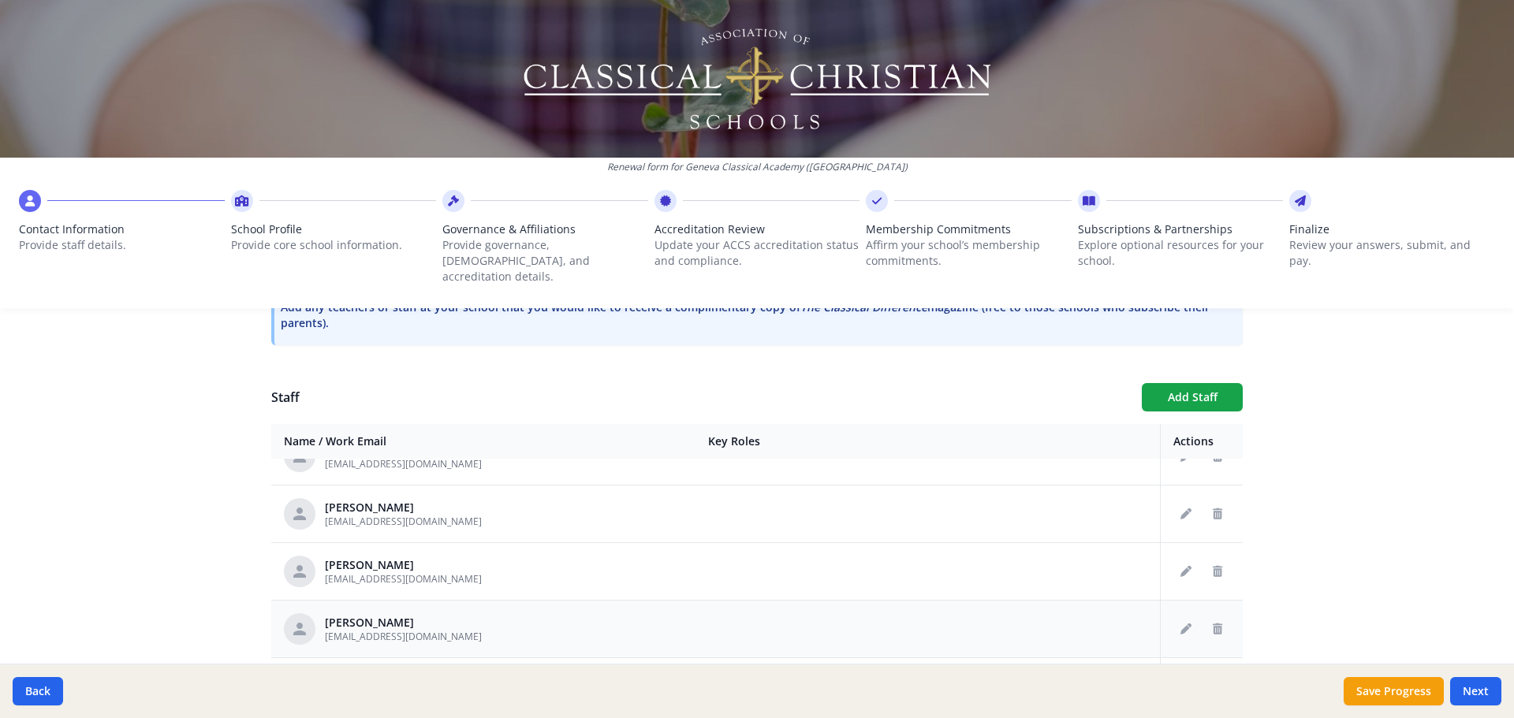
scroll to position [867, 0]
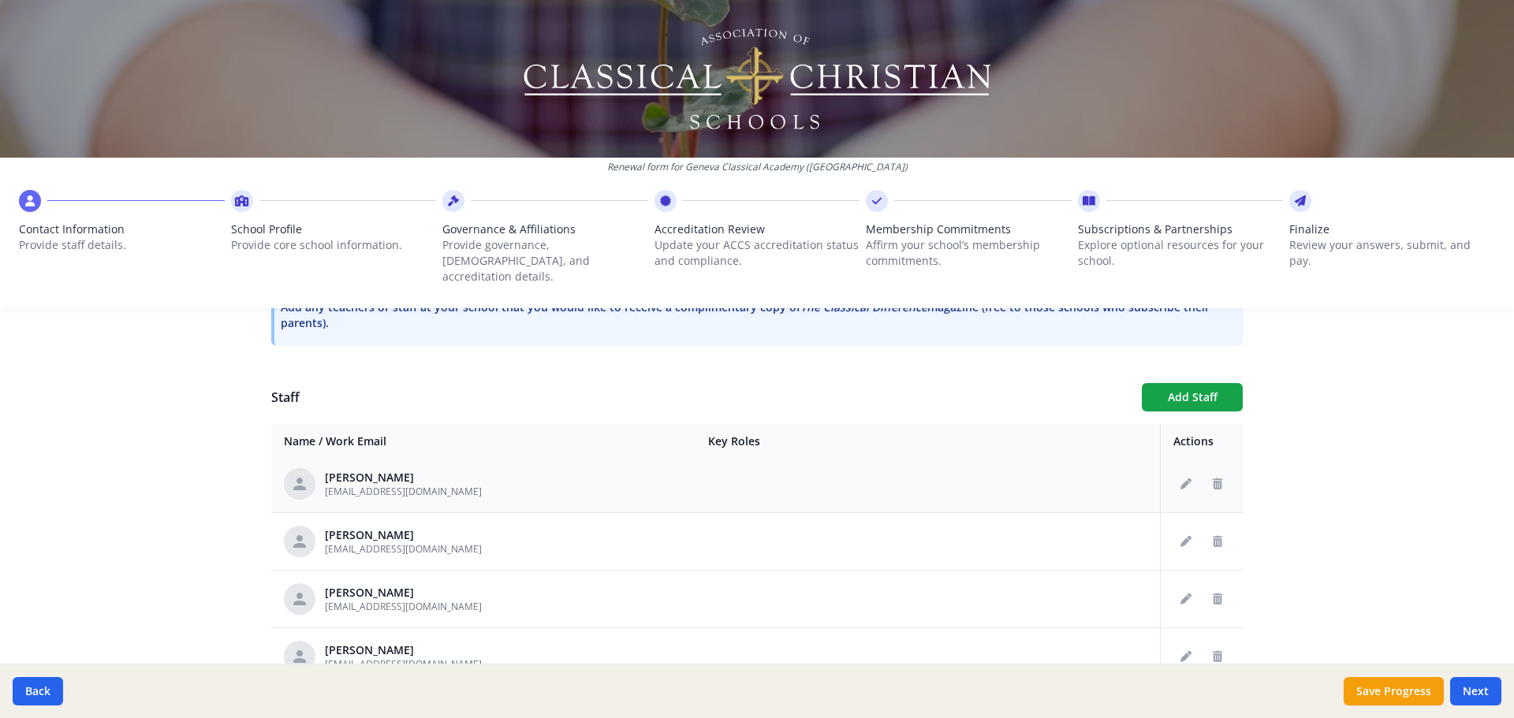
click at [295, 475] on icon at bounding box center [299, 484] width 19 height 19
click at [619, 539] on div "[PERSON_NAME] [EMAIL_ADDRESS][DOMAIN_NAME]" at bounding box center [483, 542] width 399 height 32
click at [616, 535] on div "[PERSON_NAME] [EMAIL_ADDRESS][DOMAIN_NAME]" at bounding box center [483, 542] width 399 height 32
click at [1207, 383] on button "Add Staff" at bounding box center [1192, 397] width 101 height 28
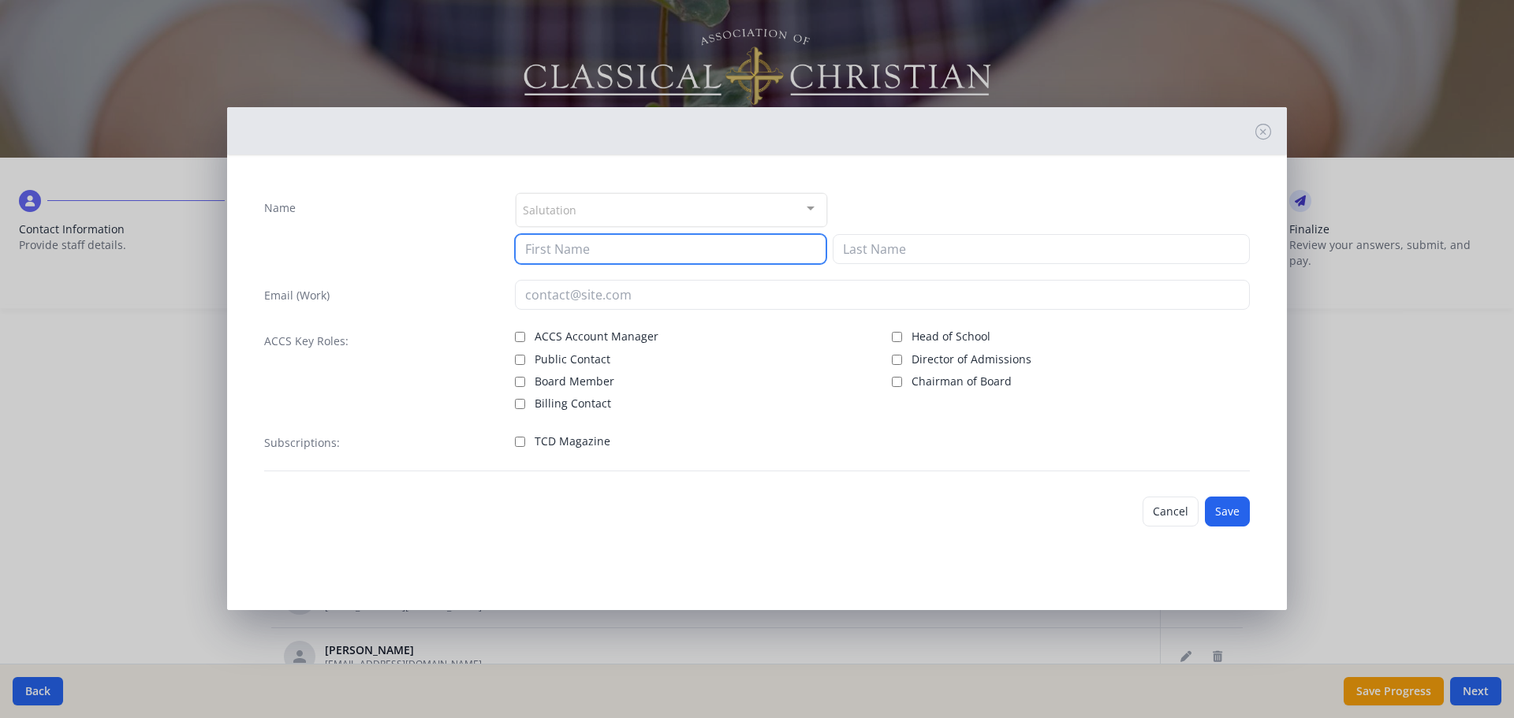
click at [604, 260] on input at bounding box center [671, 249] width 312 height 30
click at [604, 260] on input "[PERSON_NAME]" at bounding box center [671, 249] width 312 height 30
type input "Jordan"
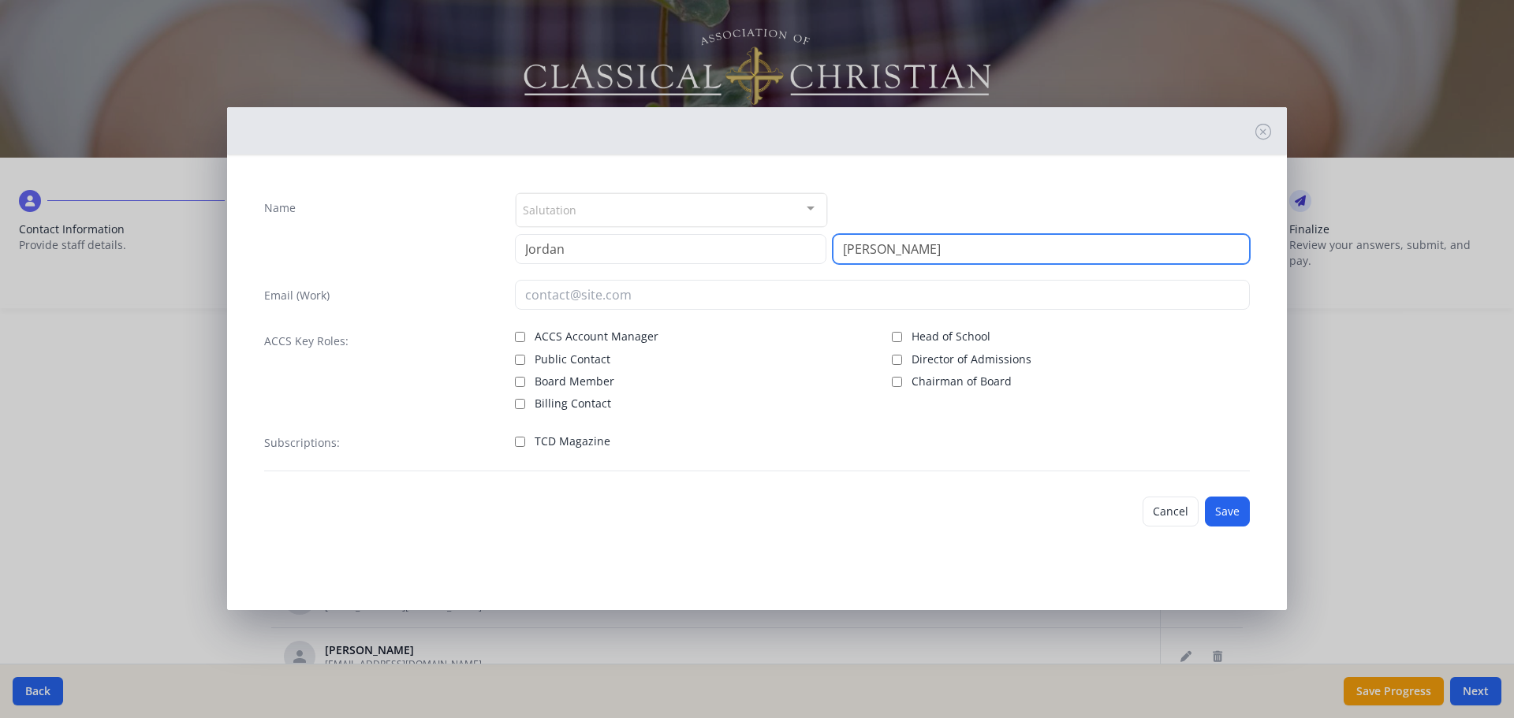
type input "[PERSON_NAME]"
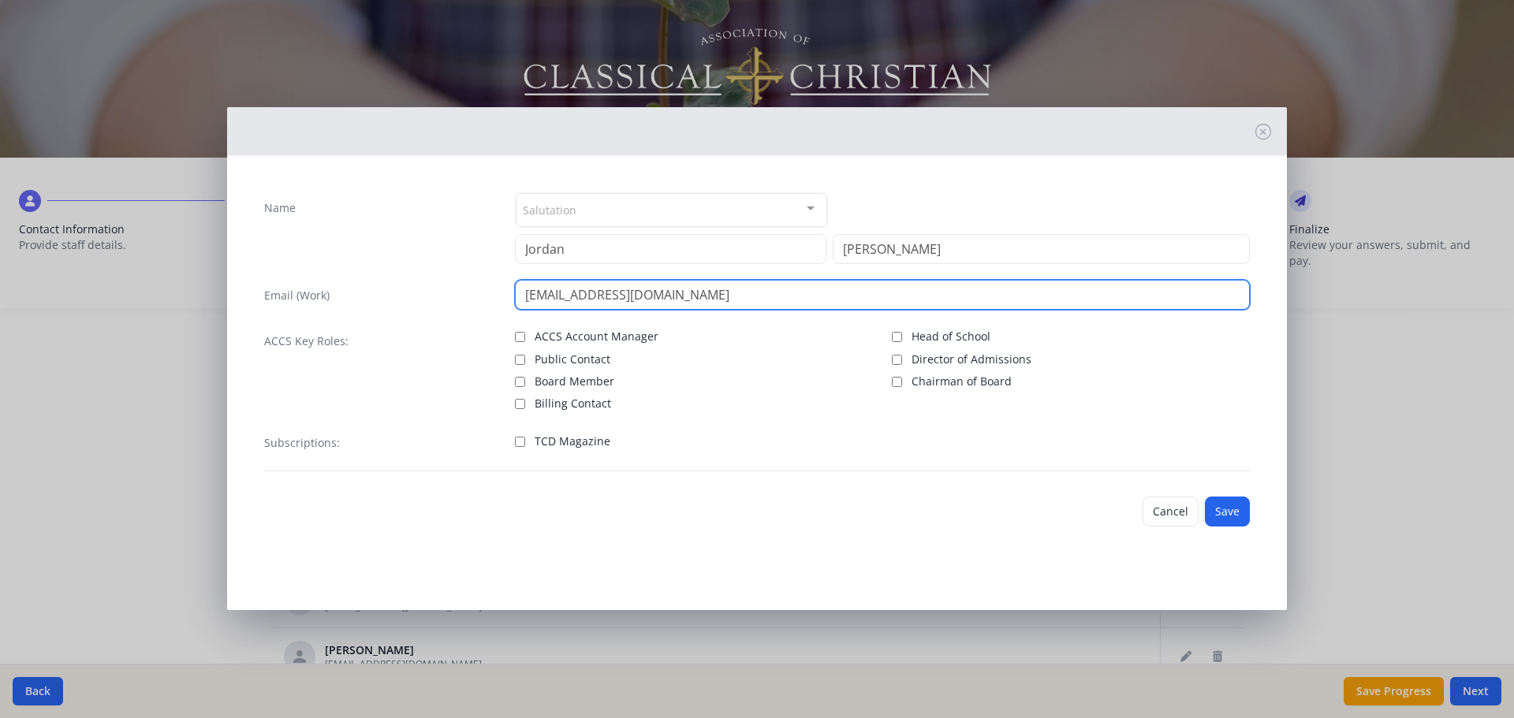
type input "[EMAIL_ADDRESS][DOMAIN_NAME]"
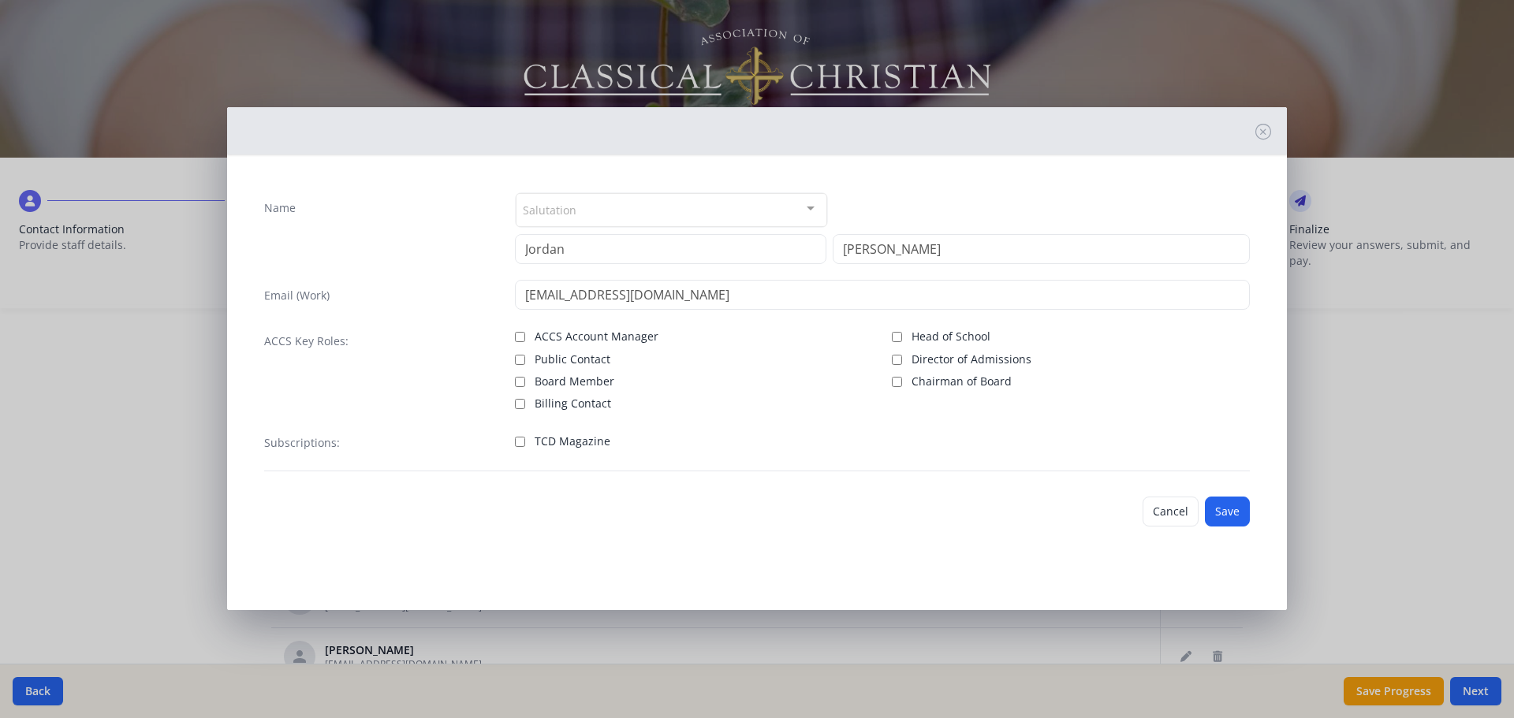
click at [558, 442] on span "TCD Magazine" at bounding box center [573, 442] width 76 height 16
click at [525, 442] on input "TCD Magazine" at bounding box center [520, 442] width 10 height 10
click at [558, 442] on span "TCD Magazine" at bounding box center [573, 442] width 76 height 16
click at [525, 442] on input "TCD Magazine" at bounding box center [520, 442] width 10 height 10
checkbox input "false"
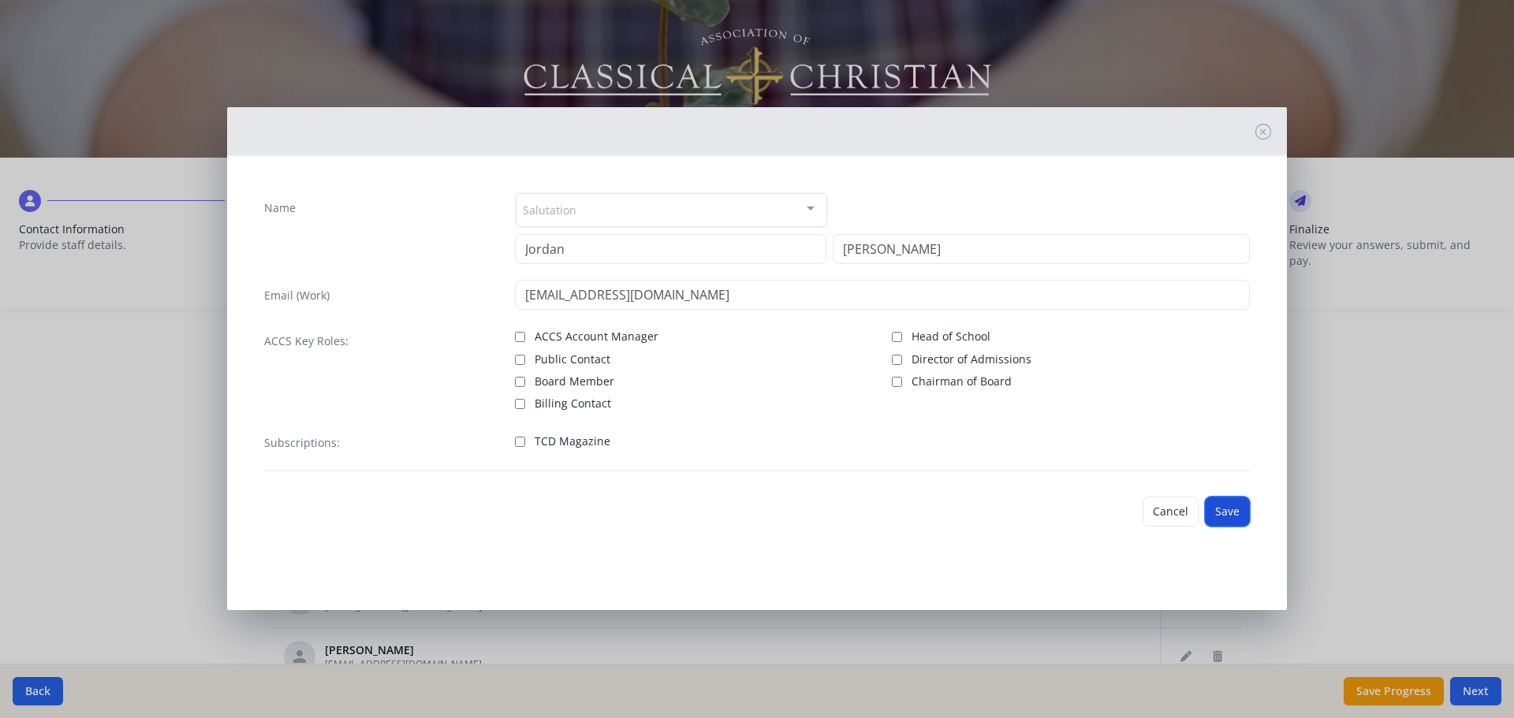
click at [1234, 502] on button "Save" at bounding box center [1227, 512] width 45 height 30
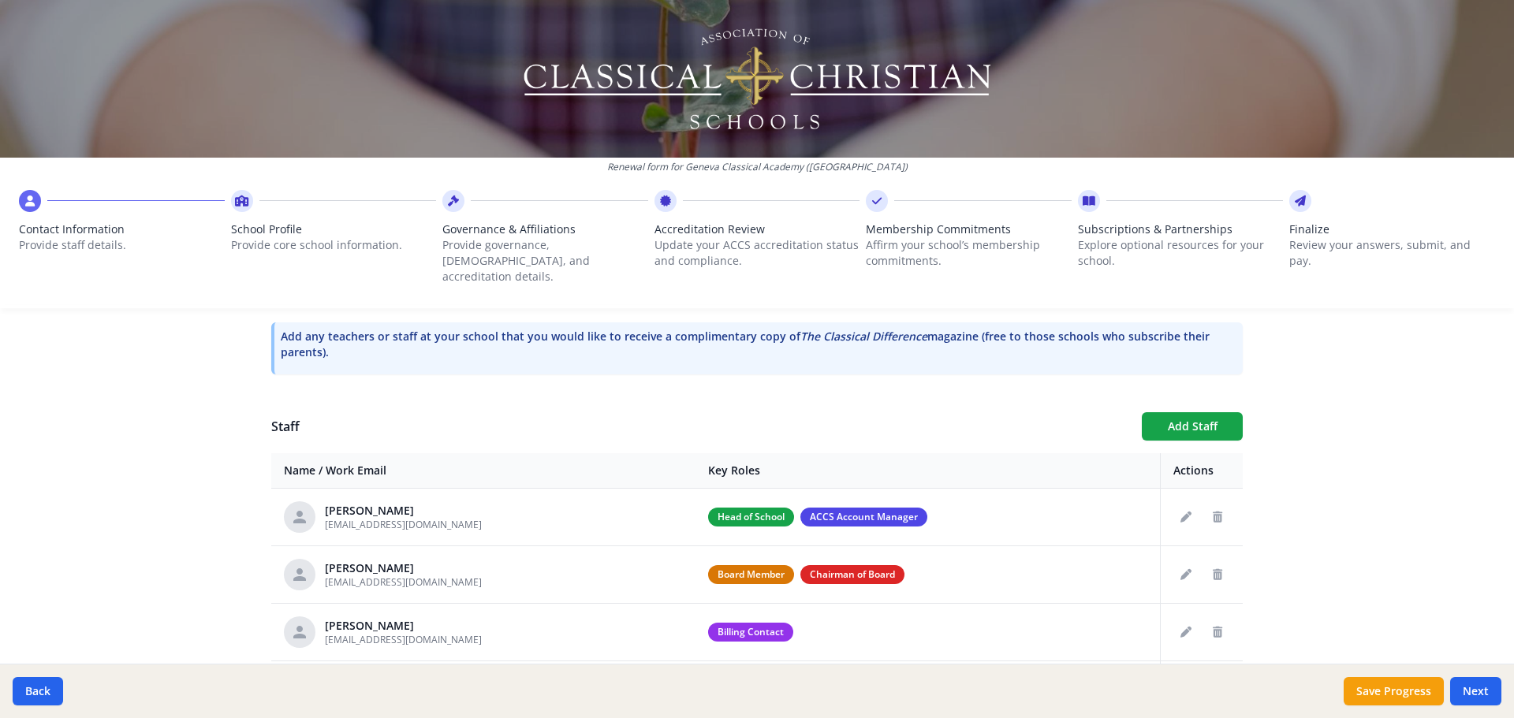
scroll to position [428, 0]
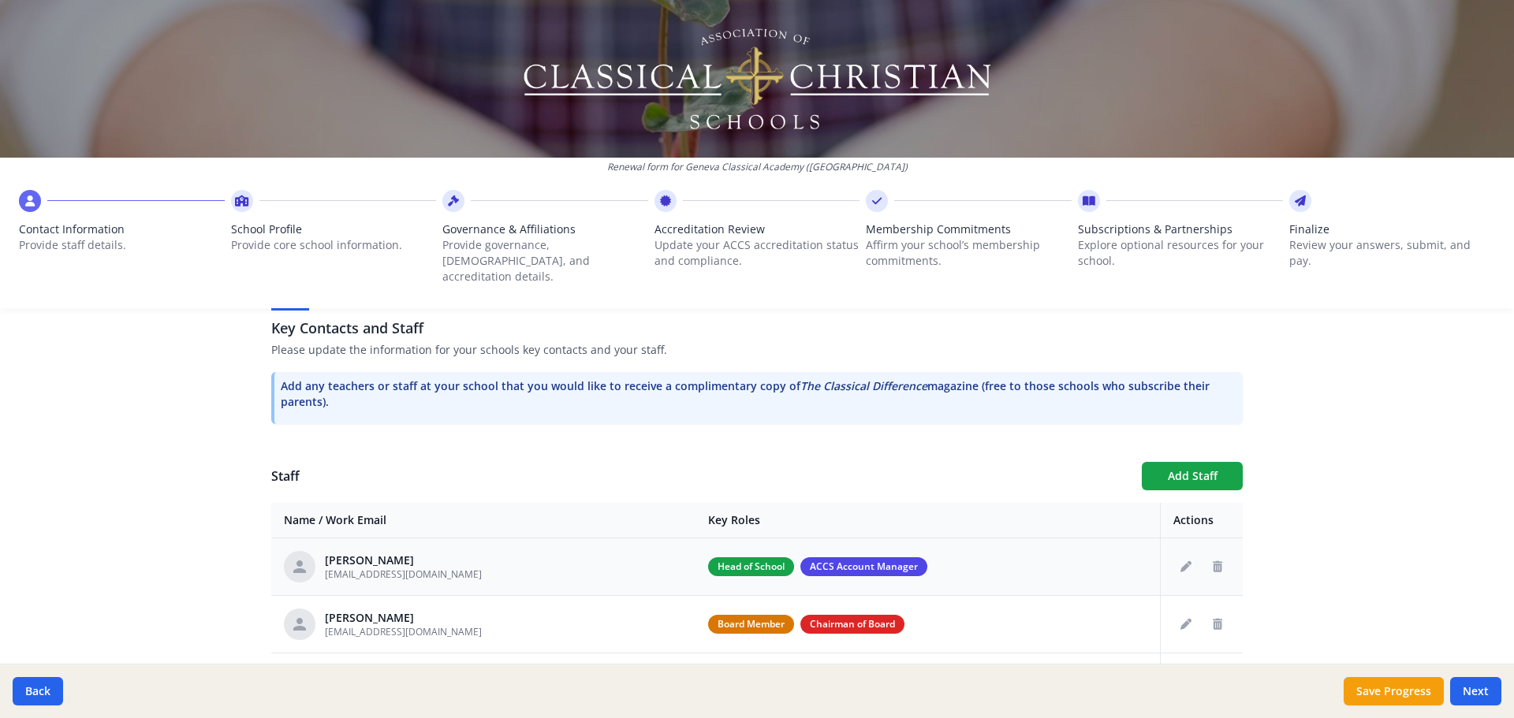
click at [290, 558] on icon at bounding box center [299, 567] width 19 height 19
click at [964, 503] on th "Key Roles" at bounding box center [928, 520] width 465 height 35
click at [1181, 562] on icon "Edit staff" at bounding box center [1186, 567] width 11 height 11
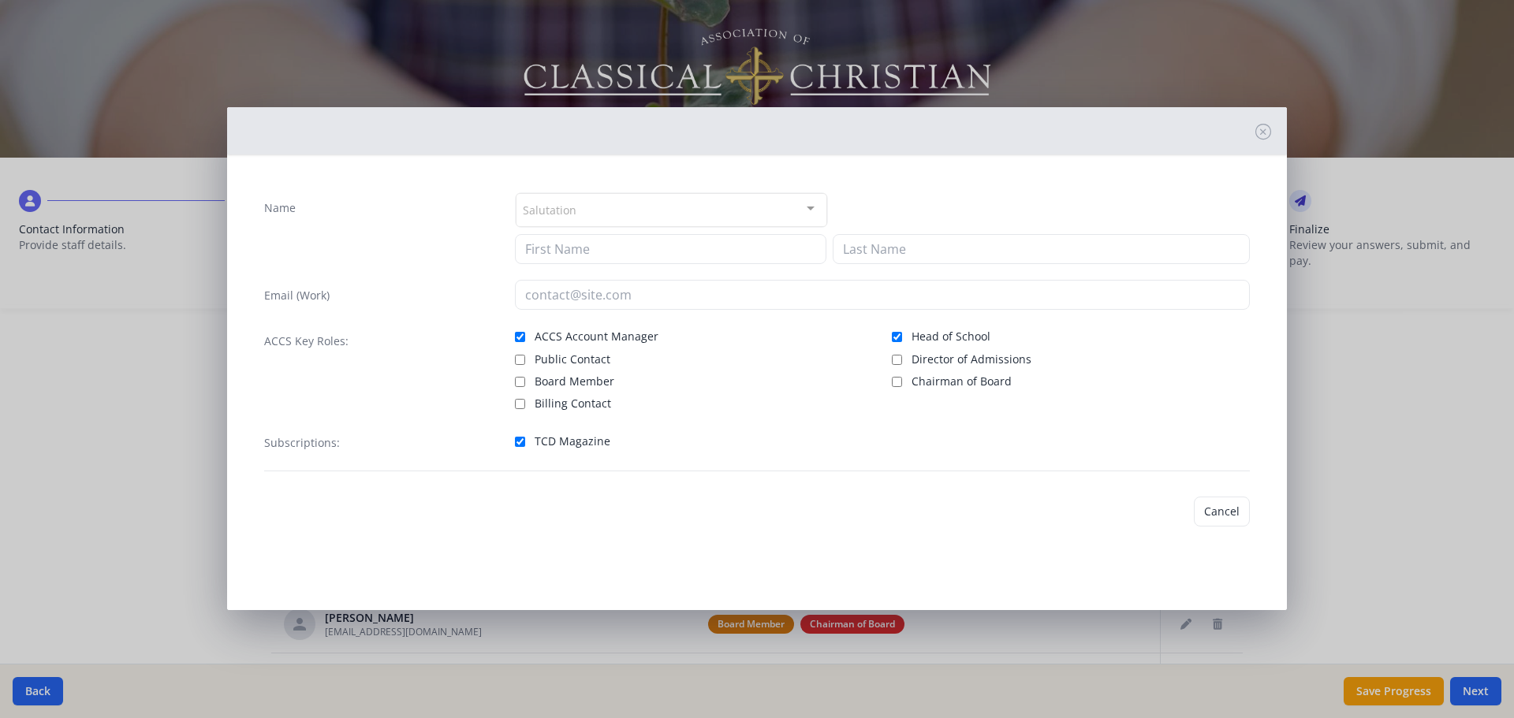
type input "[PERSON_NAME]"
type input "Cali"
type input "[EMAIL_ADDRESS][DOMAIN_NAME]"
checkbox input "true"
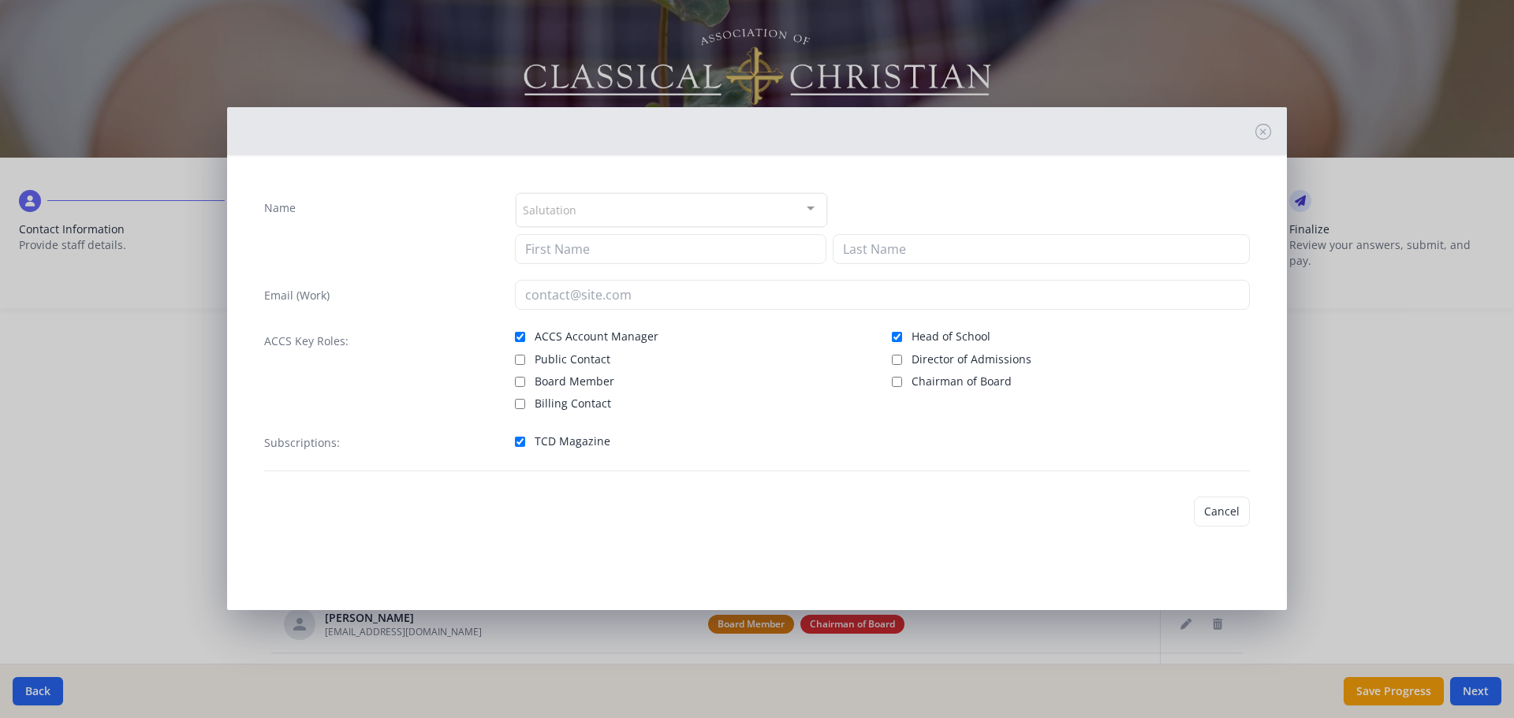
checkbox input "true"
click at [1167, 507] on button "Cancel" at bounding box center [1171, 512] width 56 height 30
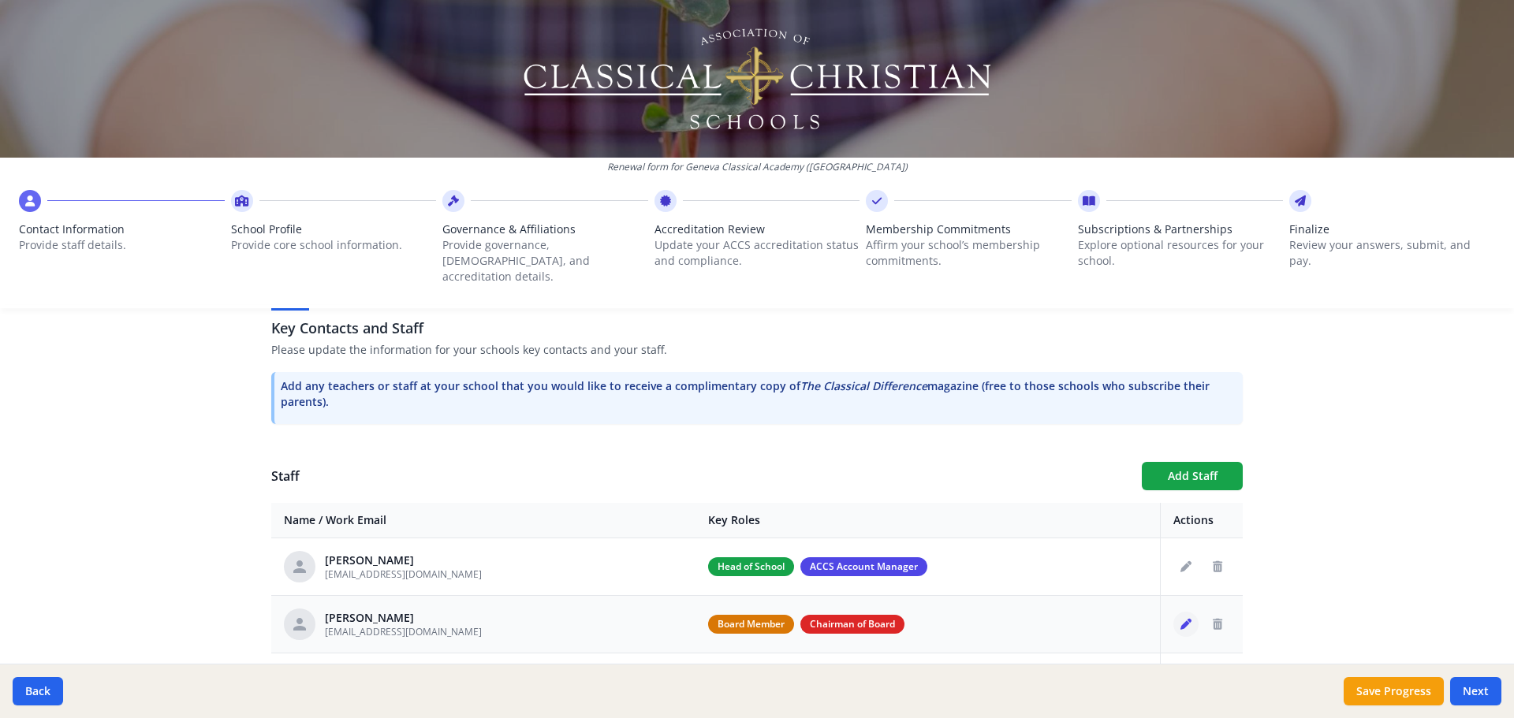
click at [1181, 619] on icon "Edit staff" at bounding box center [1186, 624] width 11 height 11
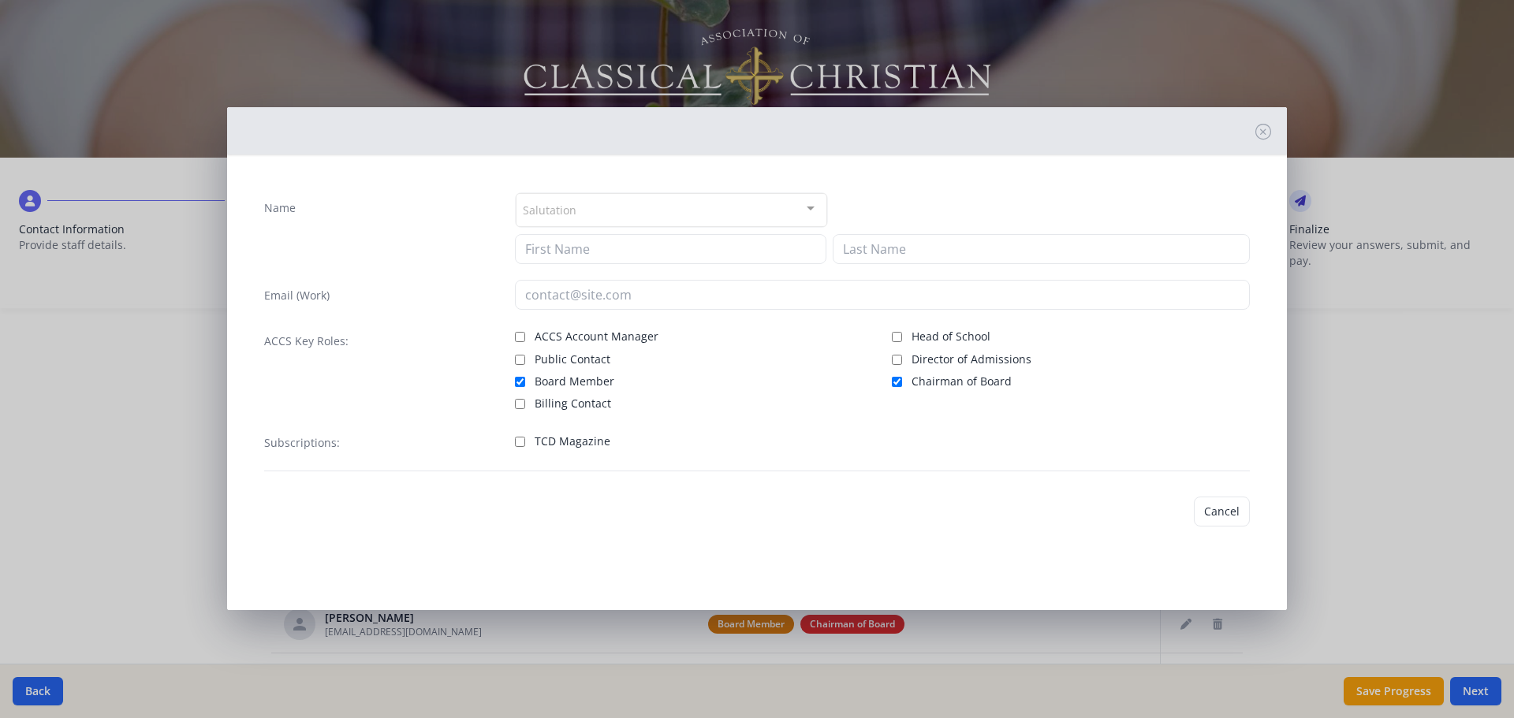
type input "Caleb"
type input "[PERSON_NAME]"
type input "[EMAIL_ADDRESS][DOMAIN_NAME]"
checkbox input "true"
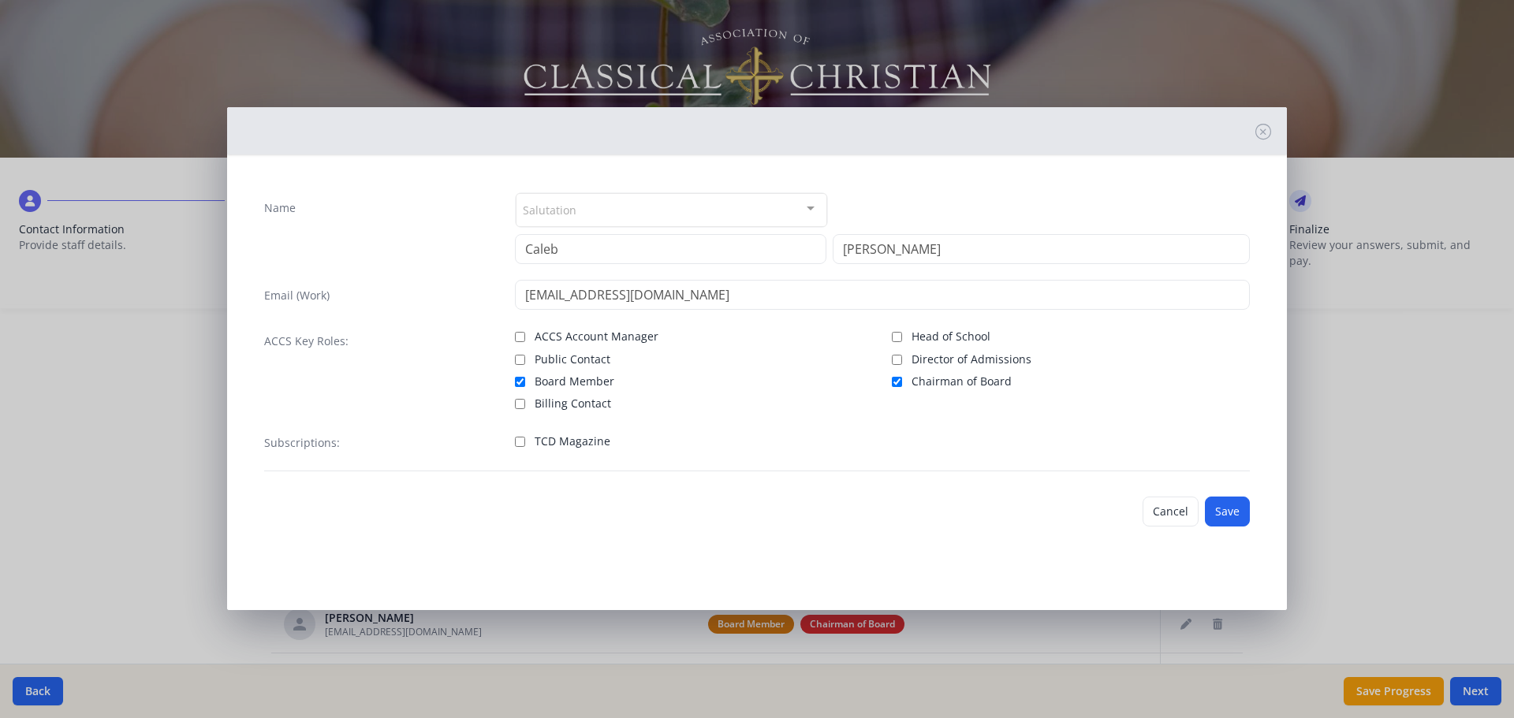
click at [527, 443] on label "TCD Magazine" at bounding box center [694, 440] width 358 height 19
click at [525, 443] on input "TCD Magazine" at bounding box center [520, 442] width 10 height 10
checkbox input "true"
click at [1230, 518] on button "Save" at bounding box center [1227, 512] width 45 height 30
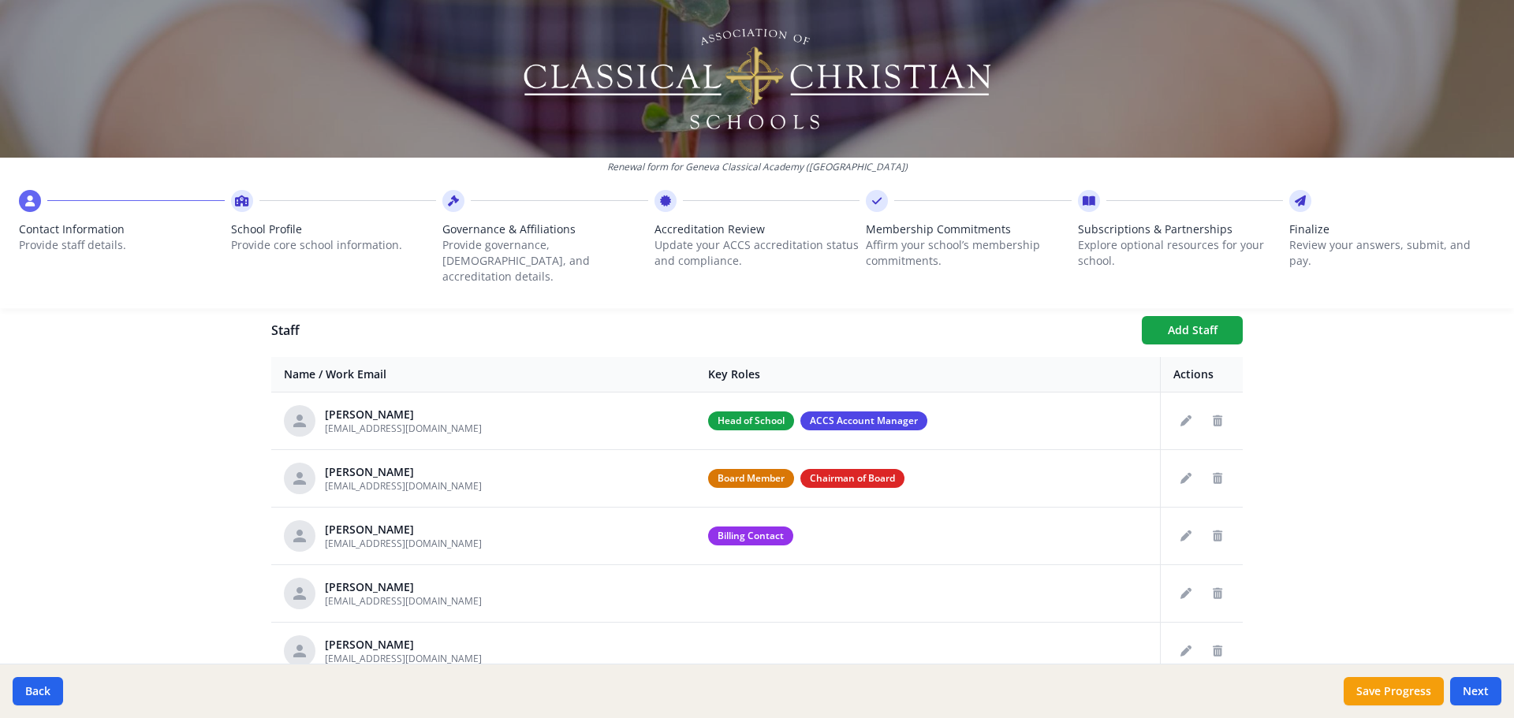
scroll to position [588, 0]
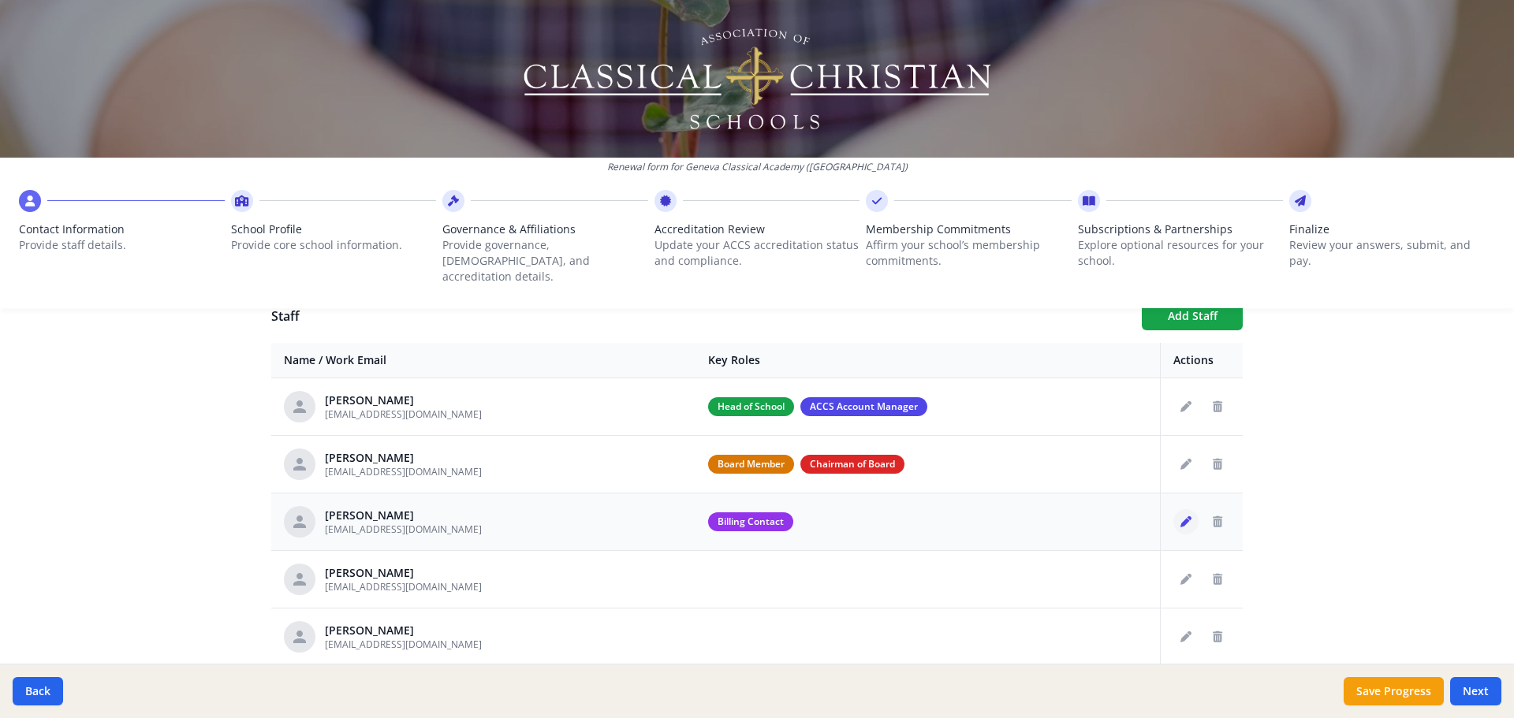
click at [1173, 509] on button "Edit staff" at bounding box center [1185, 521] width 25 height 25
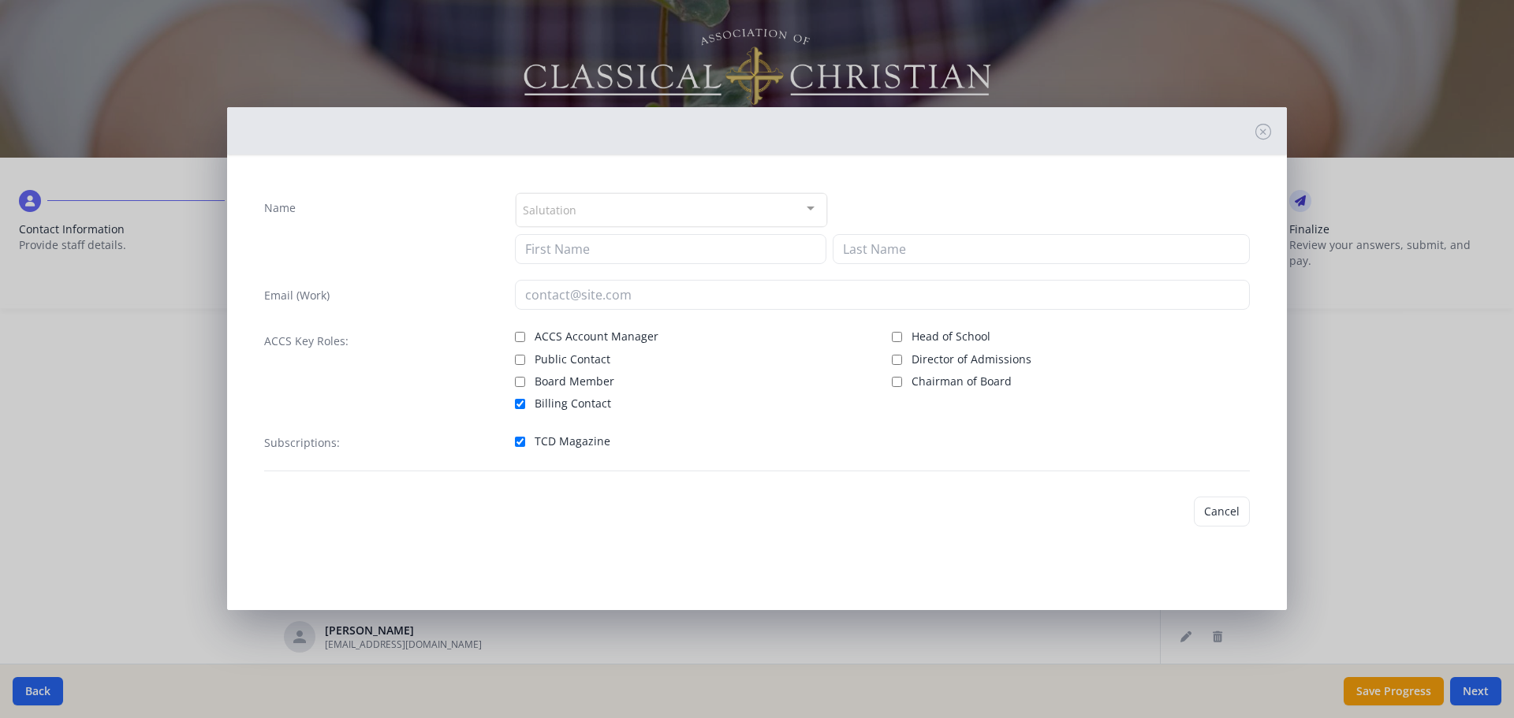
type input "[PERSON_NAME]"
type input "Viner"
type input "[EMAIL_ADDRESS][DOMAIN_NAME]"
checkbox input "true"
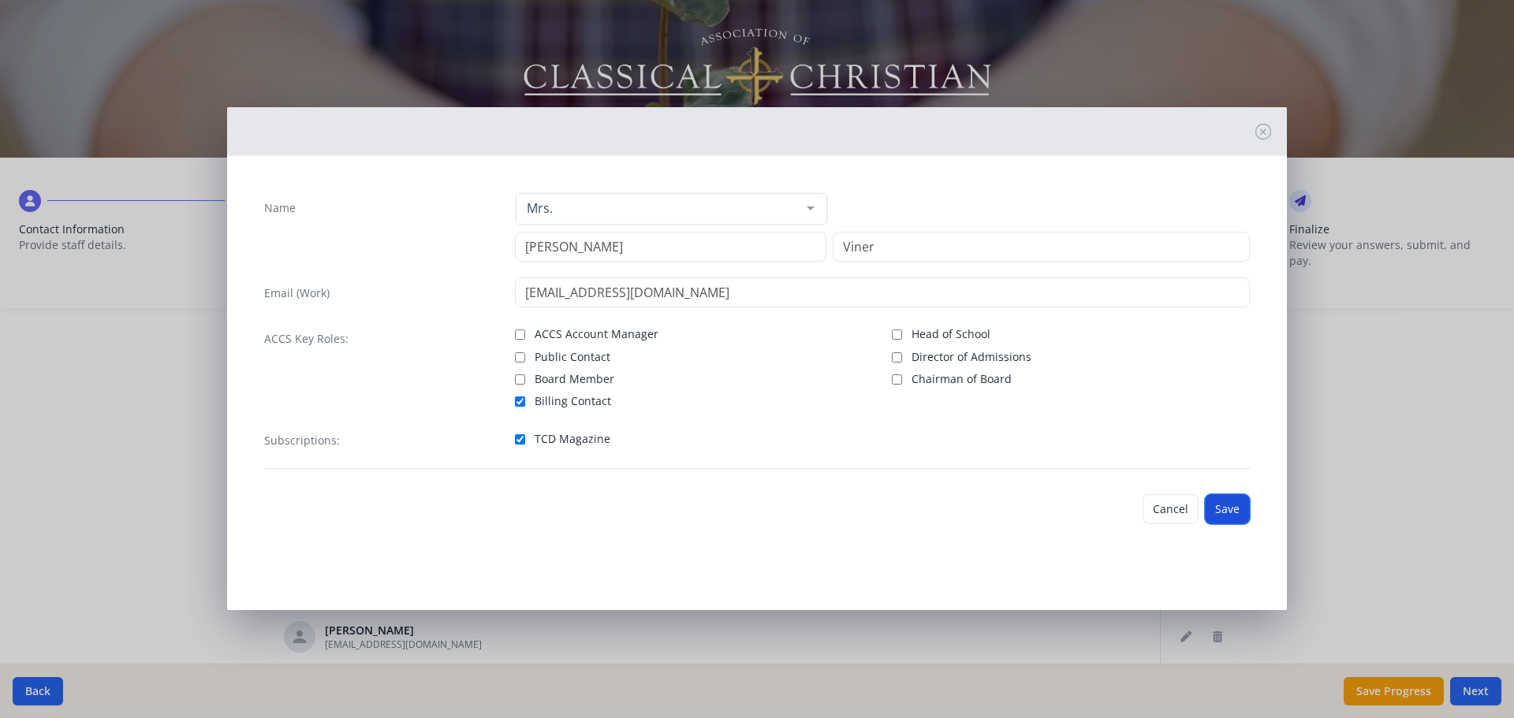
click at [1229, 515] on button "Save" at bounding box center [1227, 509] width 45 height 30
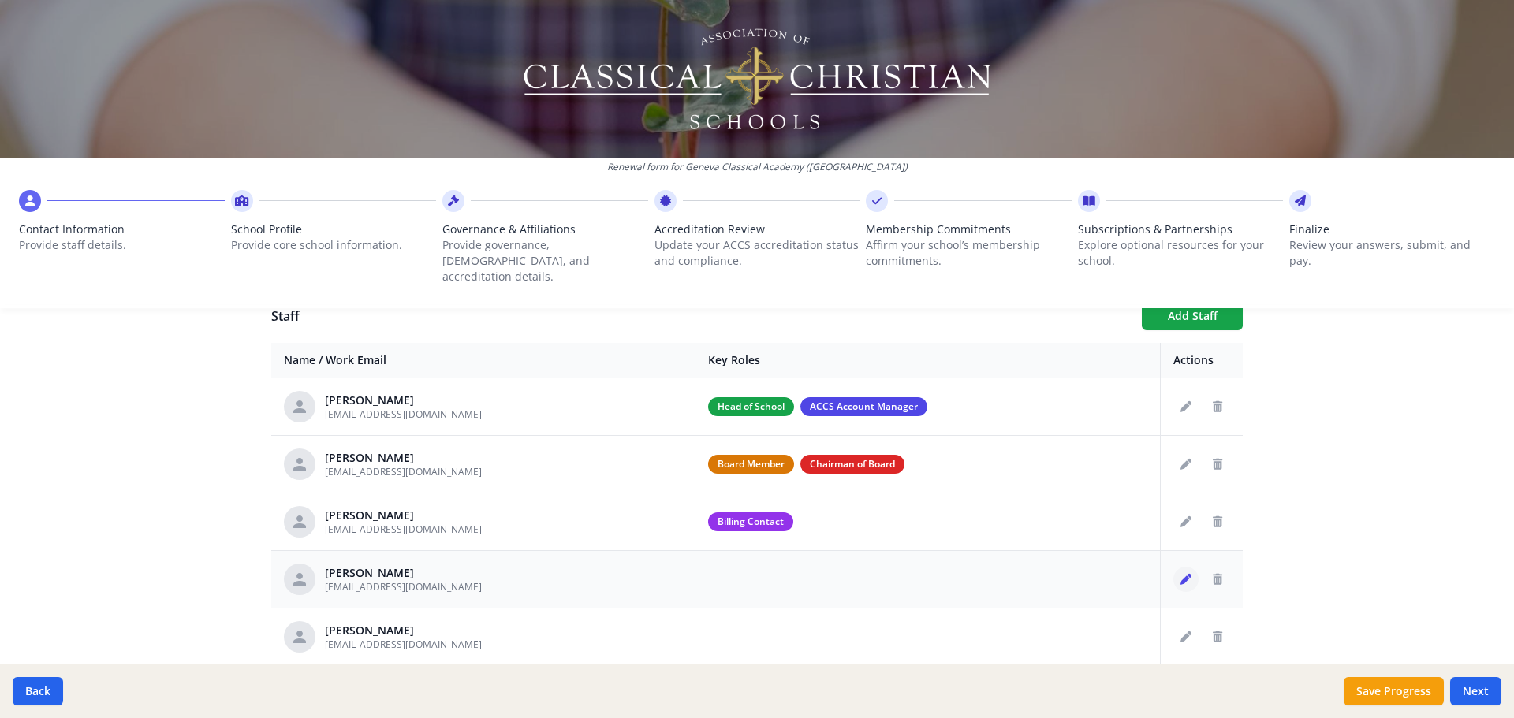
click at [1181, 574] on icon "Edit staff" at bounding box center [1186, 579] width 11 height 11
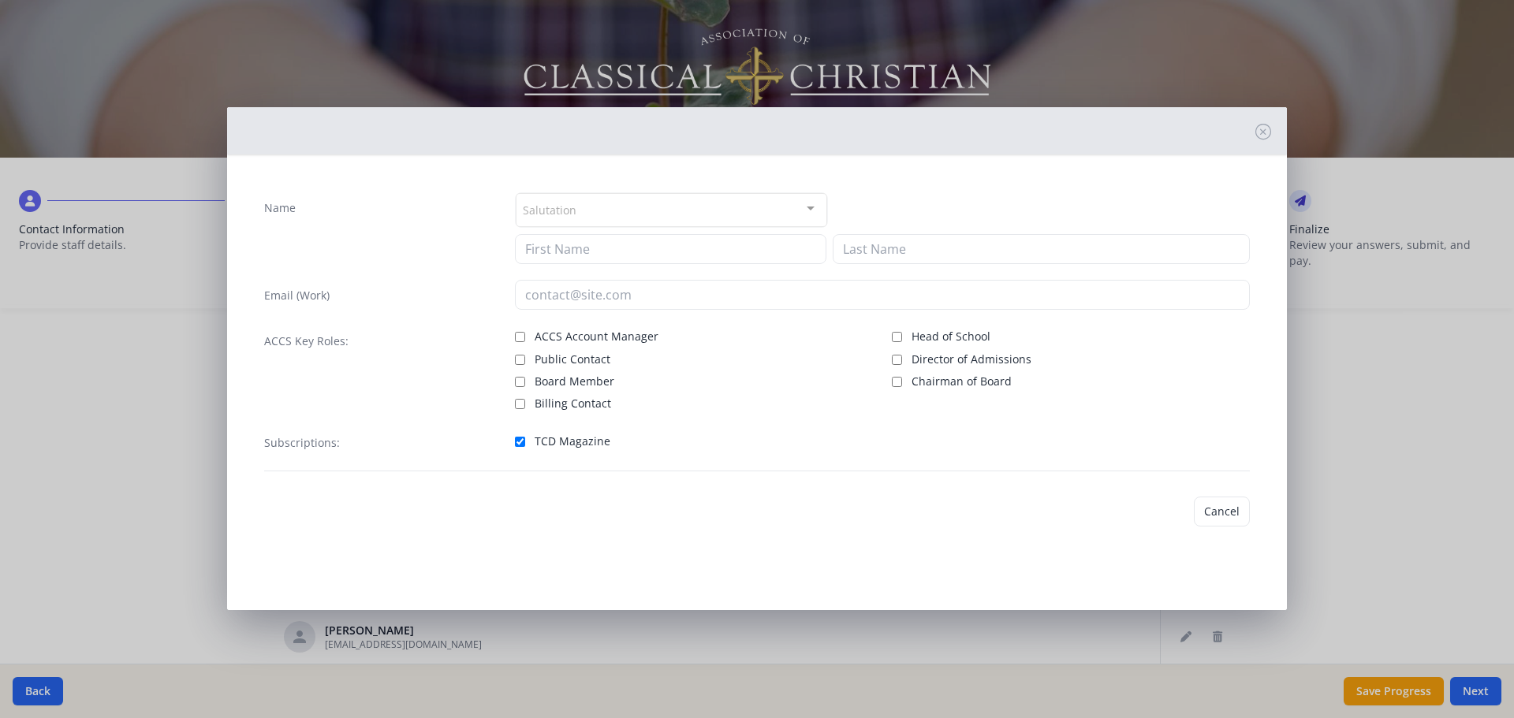
type input "Amber"
type input "[PERSON_NAME]"
type input "[EMAIL_ADDRESS][DOMAIN_NAME]"
checkbox input "true"
click at [1216, 502] on button "Save" at bounding box center [1227, 512] width 45 height 30
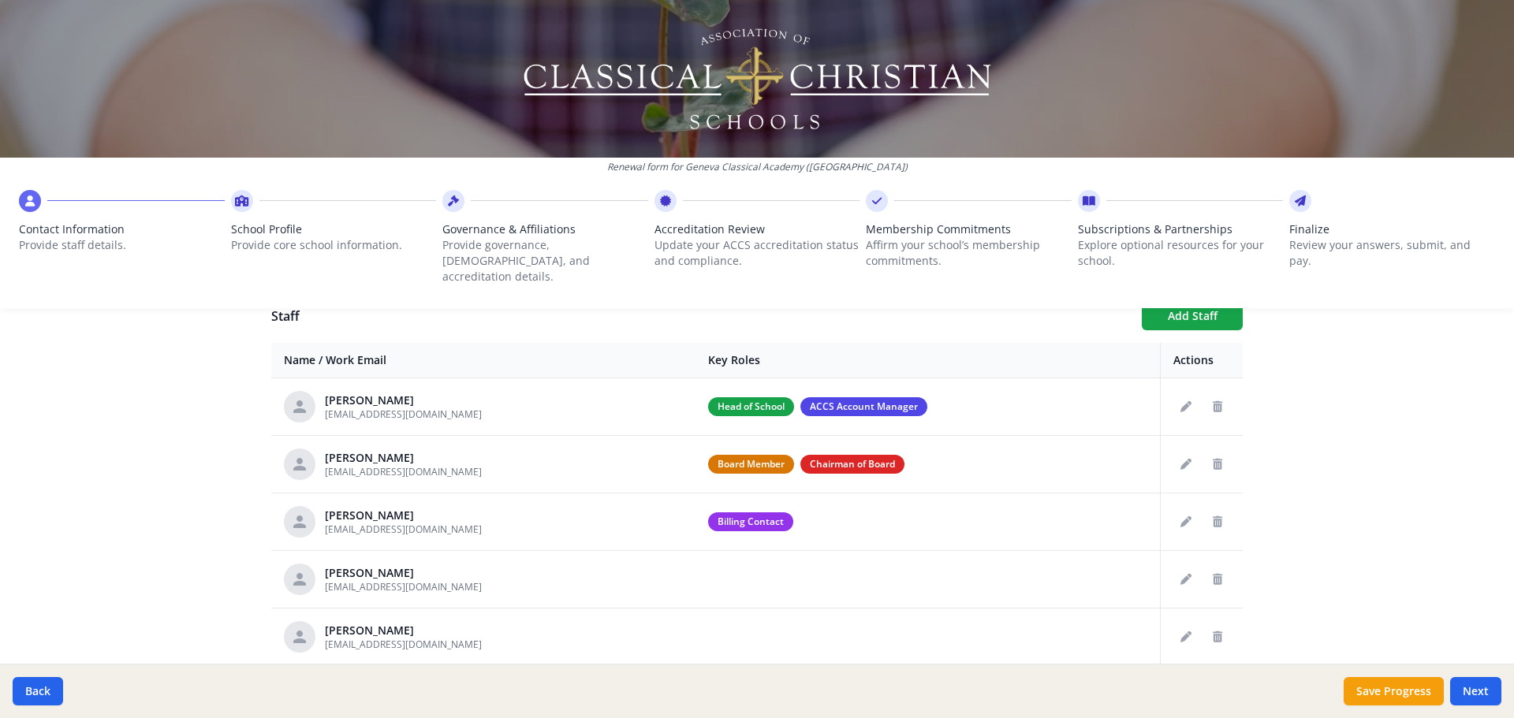
scroll to position [667, 0]
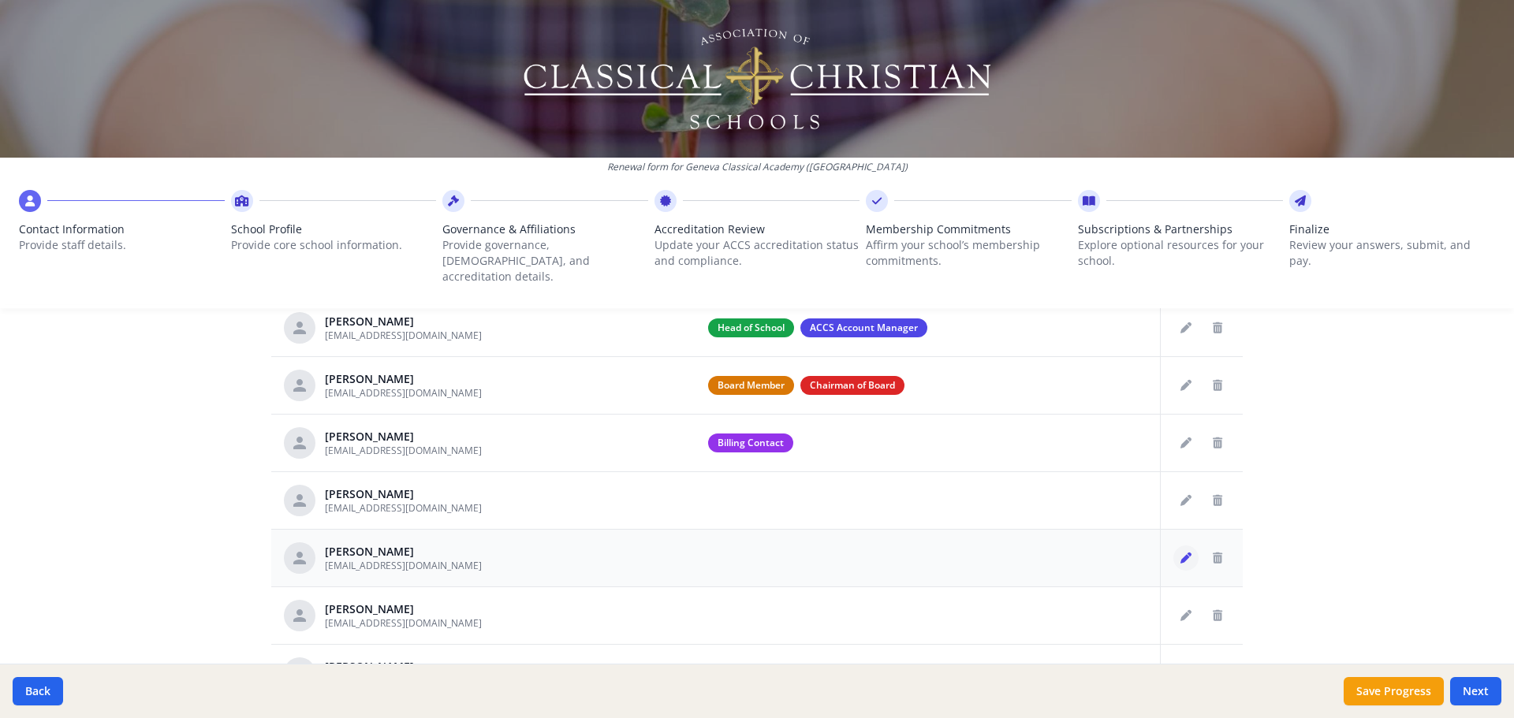
click at [1173, 552] on button "Edit staff" at bounding box center [1185, 558] width 25 height 25
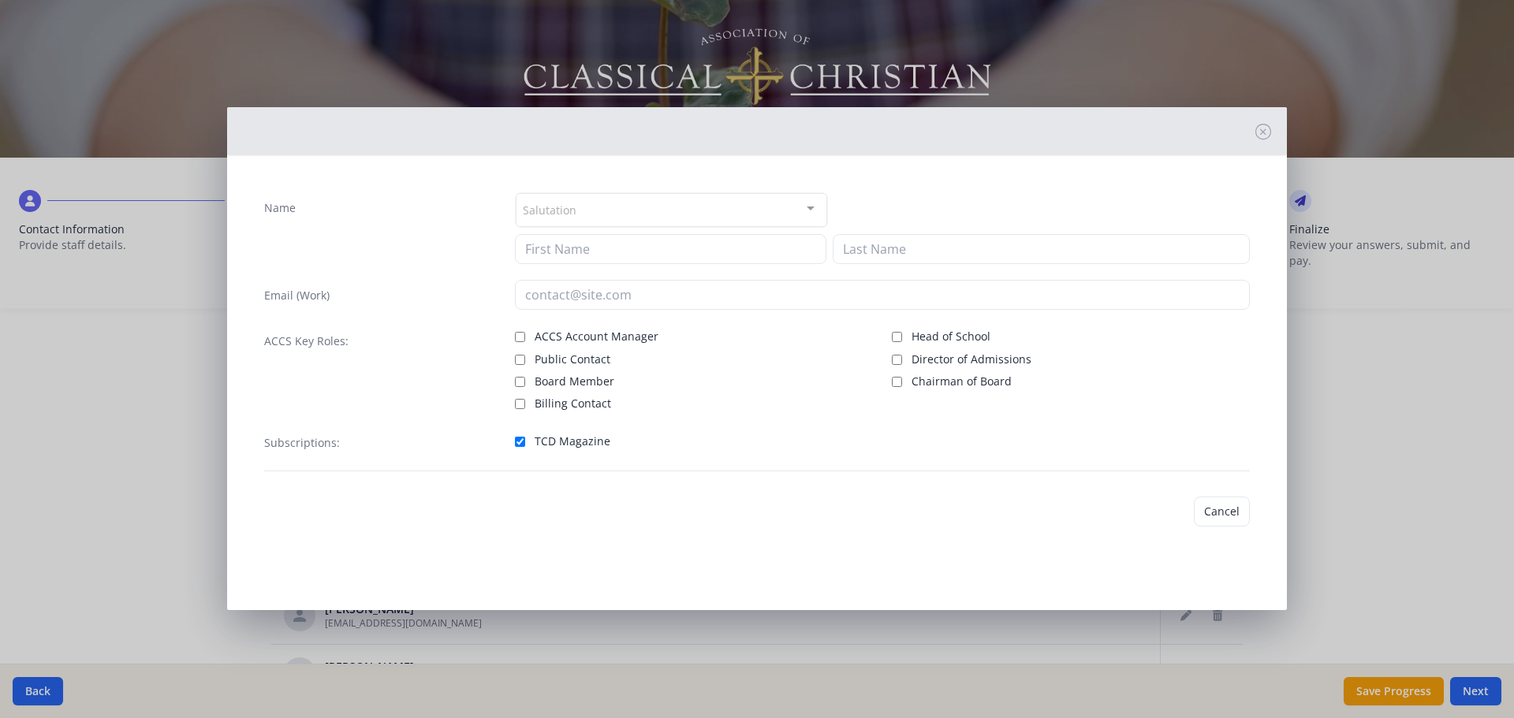
type input "[PERSON_NAME]"
type input "Belli"
type input "[EMAIL_ADDRESS][DOMAIN_NAME]"
checkbox input "true"
click at [1223, 508] on button "Save" at bounding box center [1227, 512] width 45 height 30
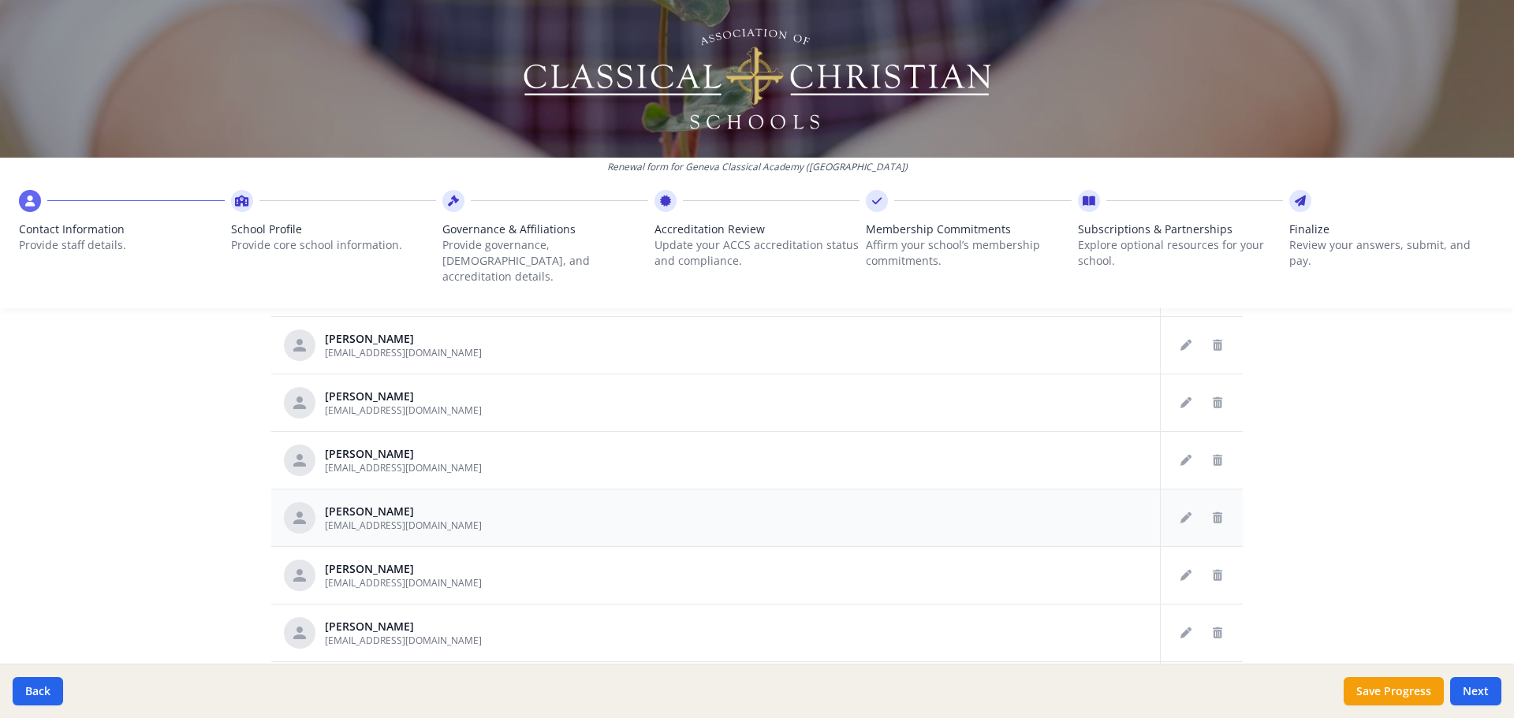
scroll to position [158, 0]
click at [1181, 453] on icon "Edit staff" at bounding box center [1186, 458] width 11 height 11
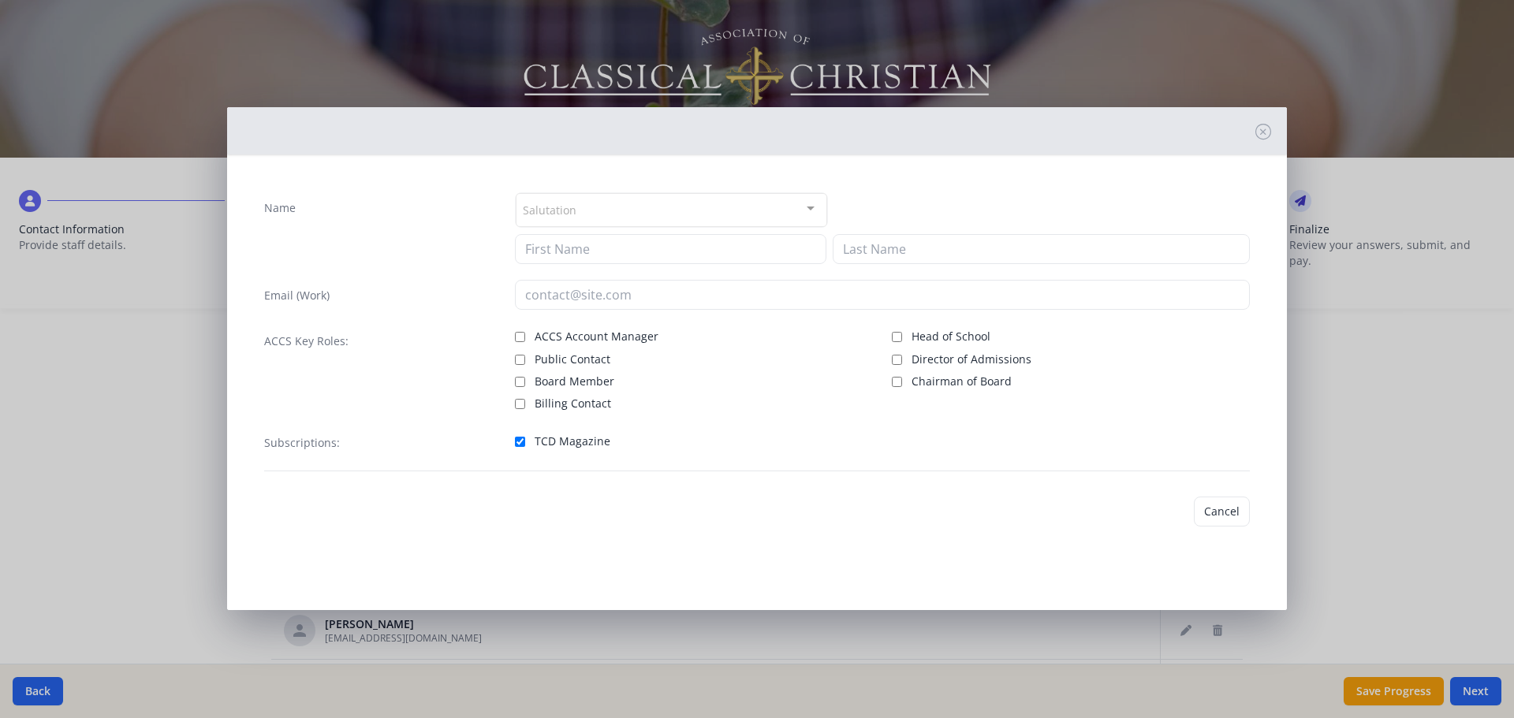
type input "[PERSON_NAME]"
type input "[EMAIL_ADDRESS][DOMAIN_NAME]"
checkbox input "true"
click at [1217, 500] on button "Save" at bounding box center [1227, 512] width 45 height 30
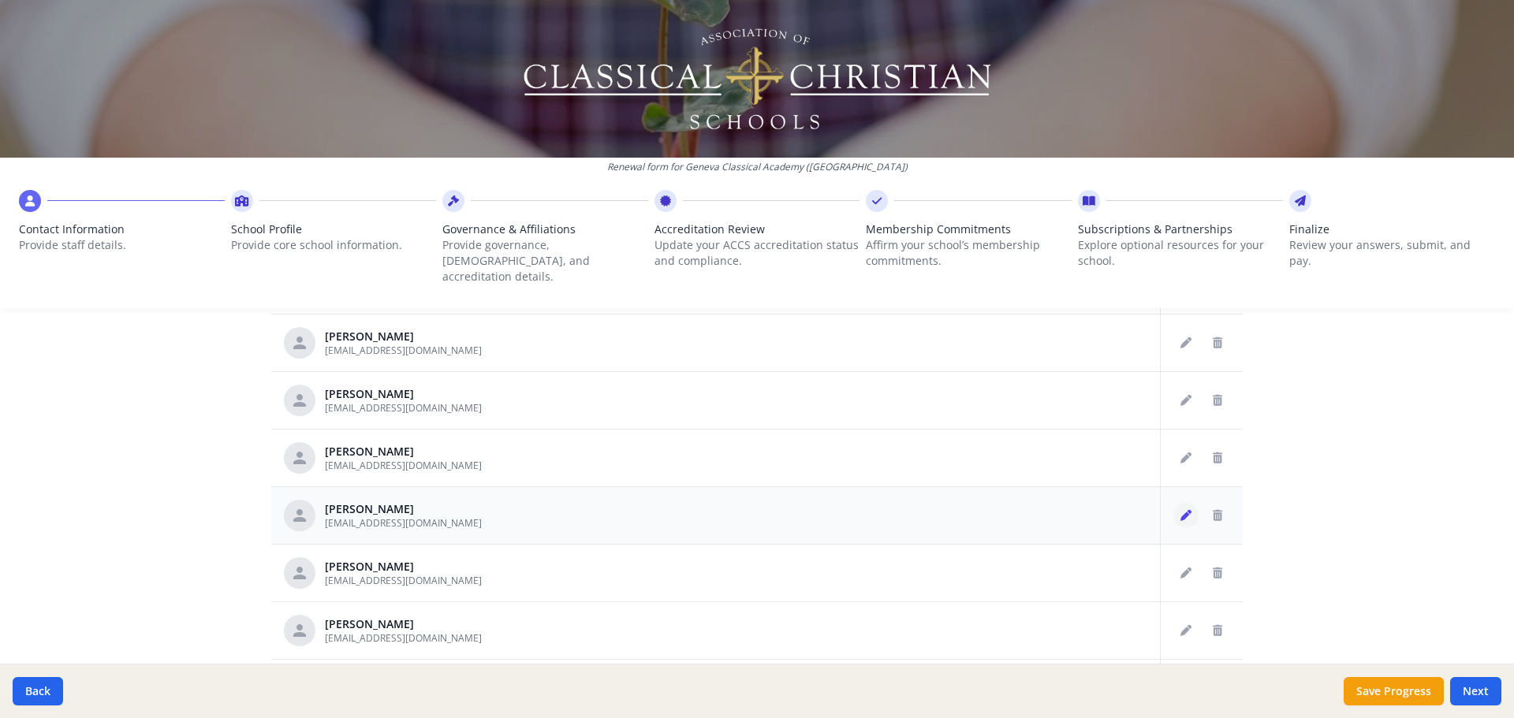
click at [1173, 510] on button "Edit staff" at bounding box center [1185, 515] width 25 height 25
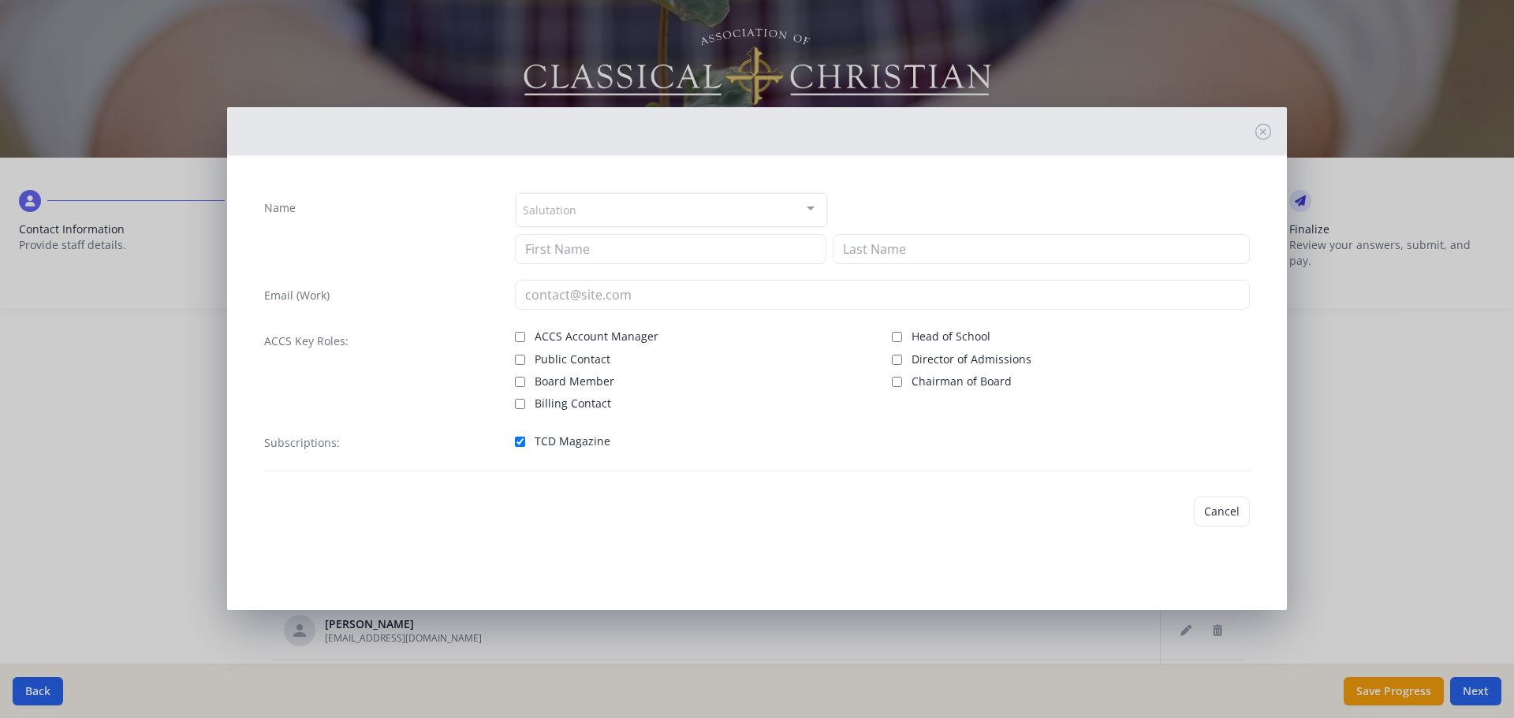
type input "[PERSON_NAME]"
type input "[EMAIL_ADDRESS][DOMAIN_NAME]"
checkbox input "true"
click at [1221, 506] on button "Save" at bounding box center [1227, 512] width 45 height 30
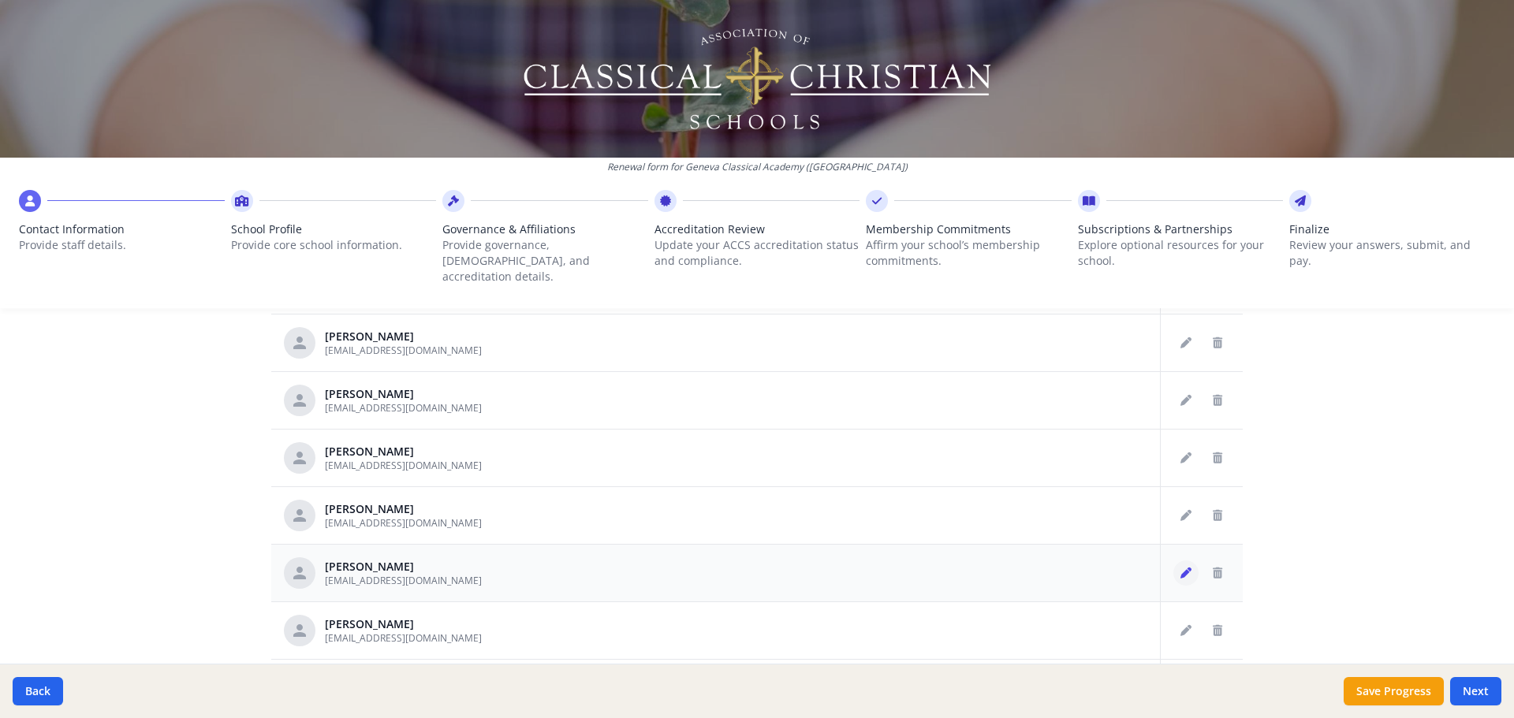
click at [1179, 561] on button "Edit staff" at bounding box center [1185, 573] width 25 height 25
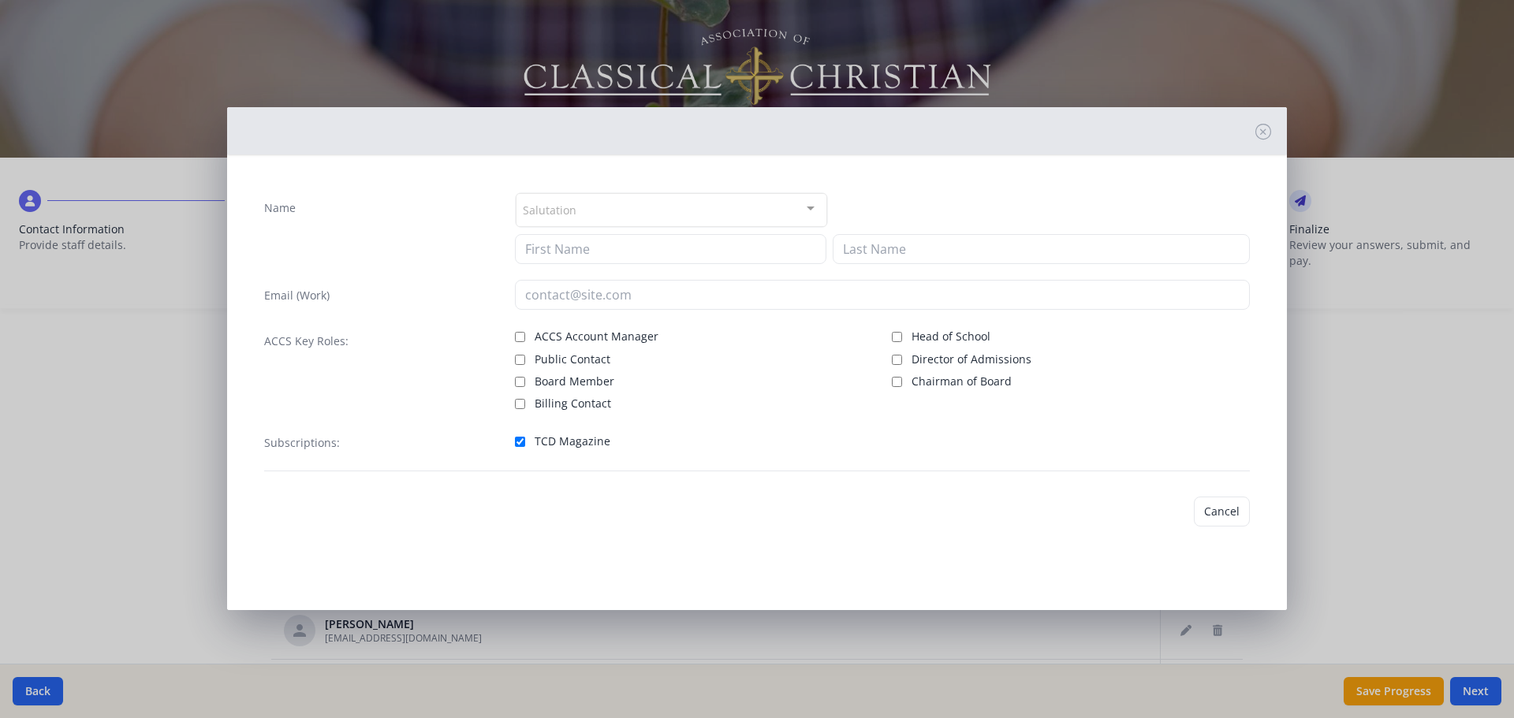
type input "[PERSON_NAME]"
type input "[EMAIL_ADDRESS][DOMAIN_NAME]"
checkbox input "true"
click at [1225, 507] on button "Save" at bounding box center [1227, 512] width 45 height 30
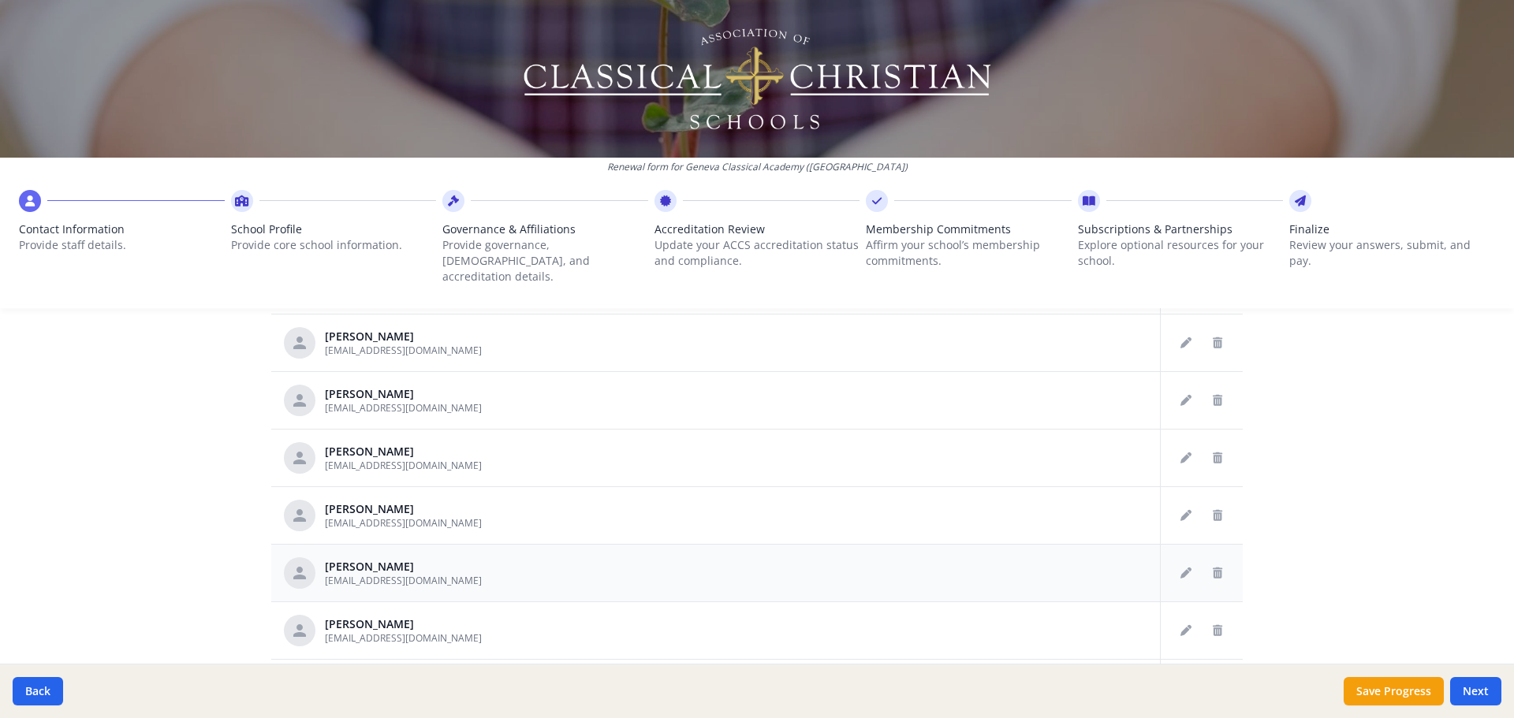
scroll to position [315, 0]
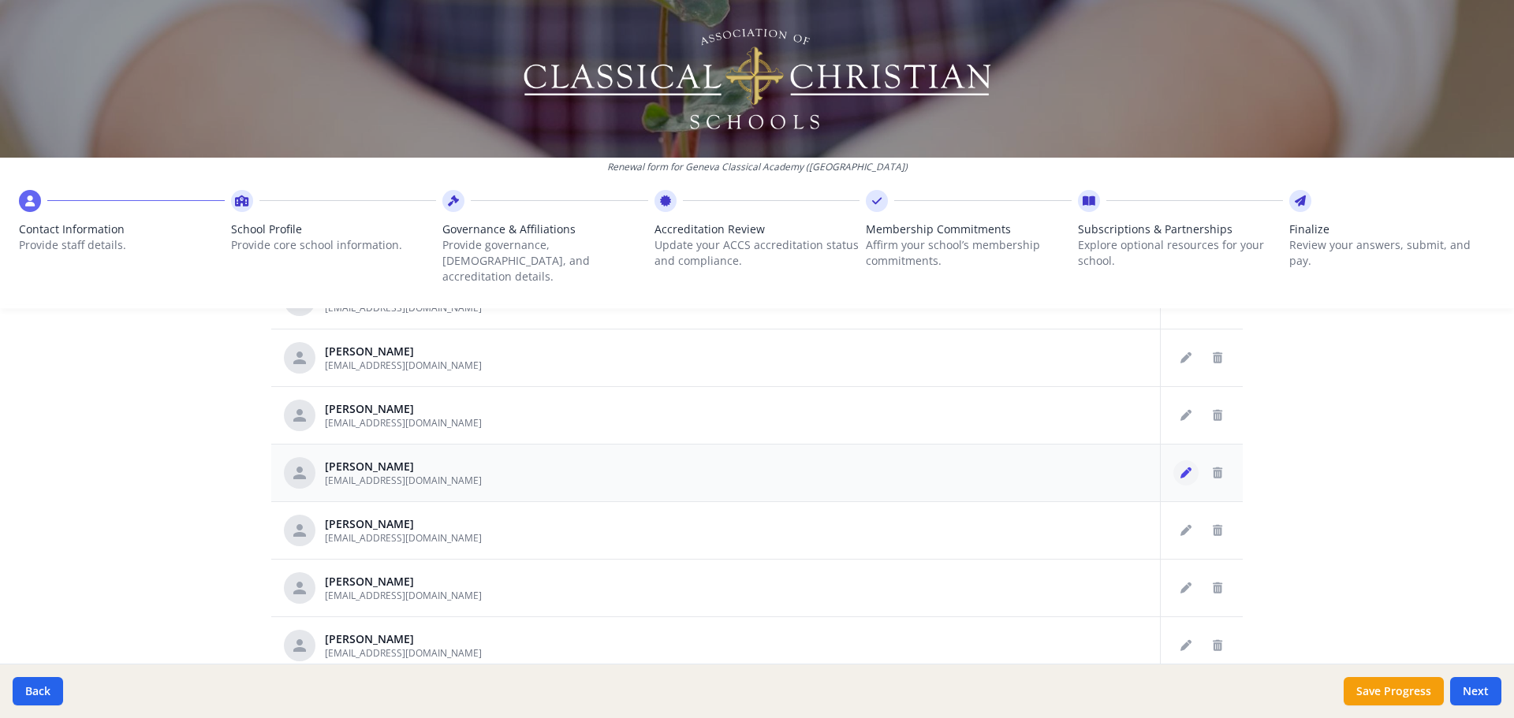
click at [1181, 468] on icon "Edit staff" at bounding box center [1186, 473] width 11 height 11
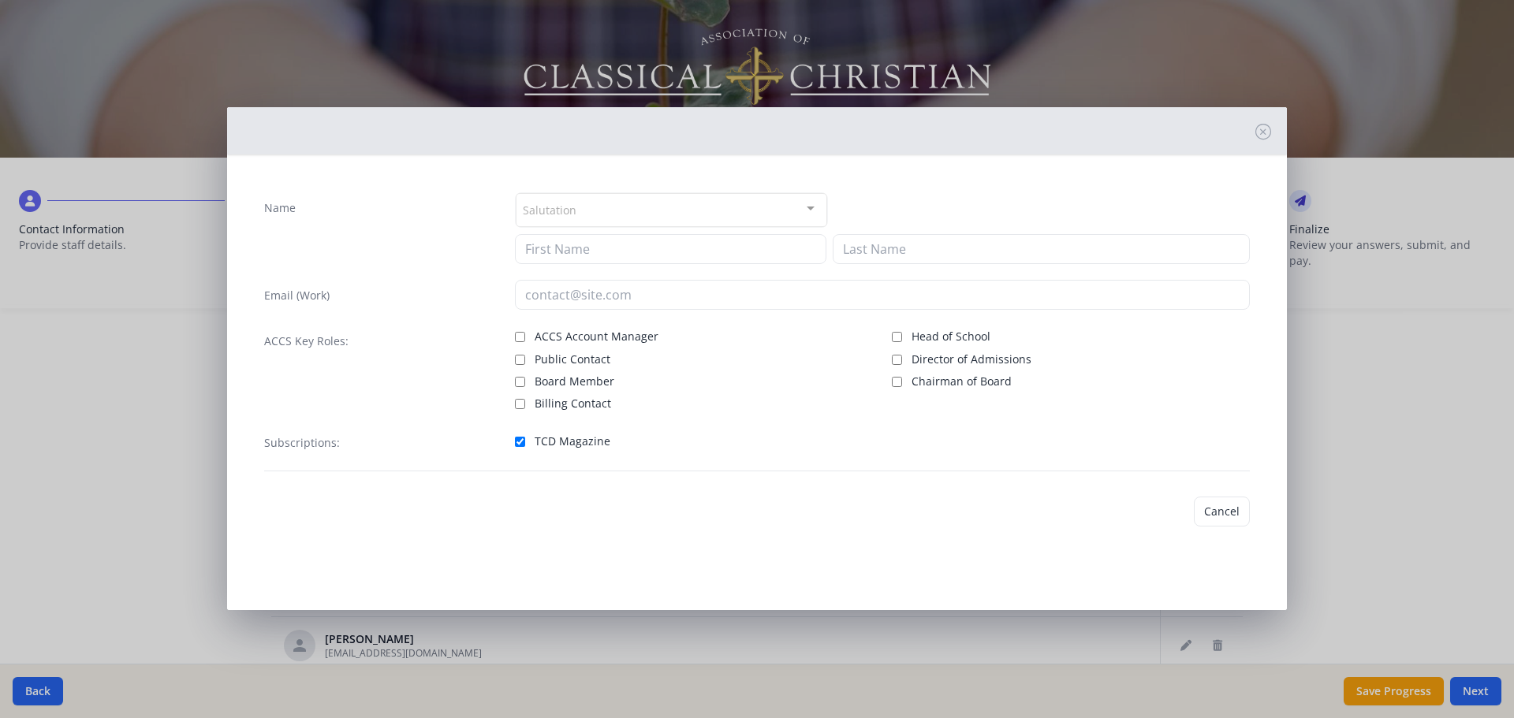
type input "[PERSON_NAME]"
type input "Katzaras"
type input "[EMAIL_ADDRESS][DOMAIN_NAME]"
checkbox input "true"
click at [1233, 506] on button "Save" at bounding box center [1227, 512] width 45 height 30
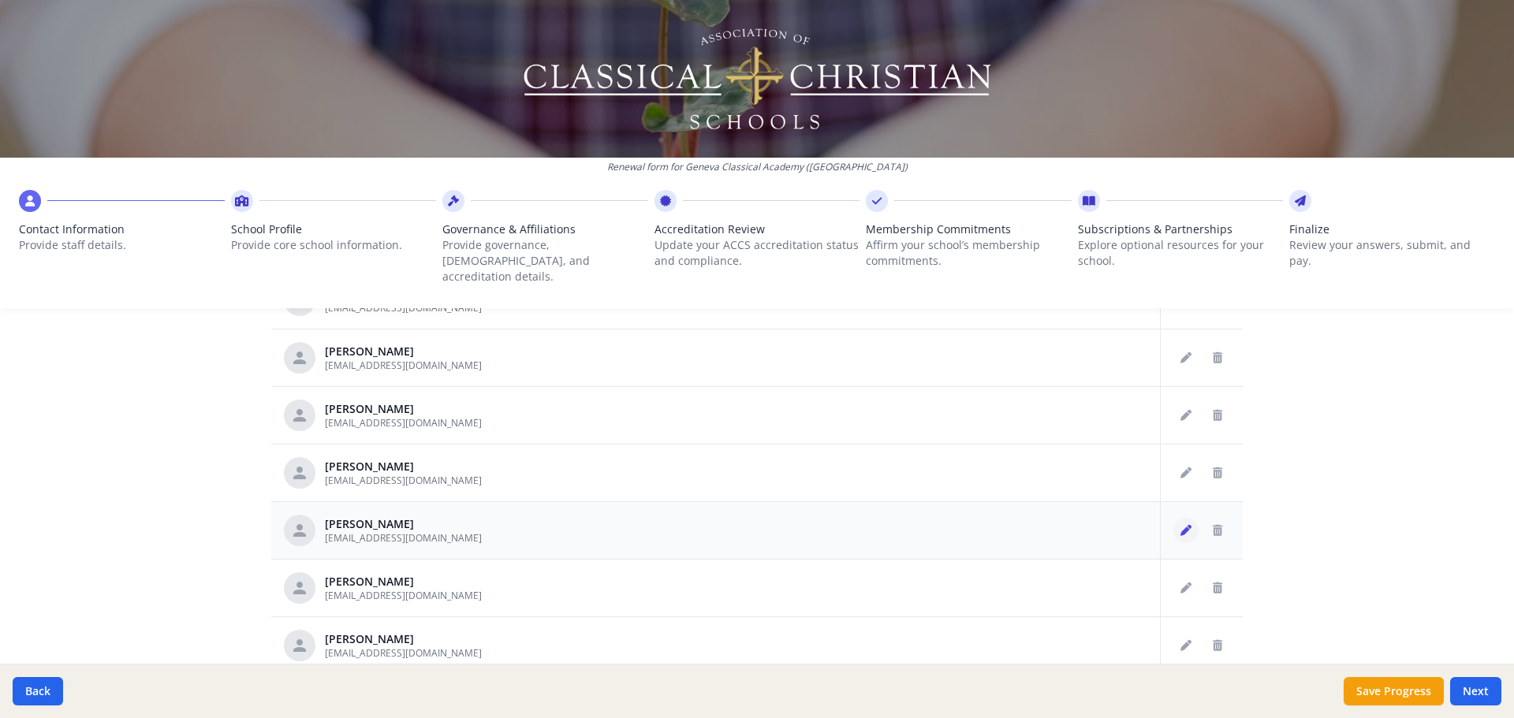
click at [1173, 520] on button "Edit staff" at bounding box center [1185, 530] width 25 height 25
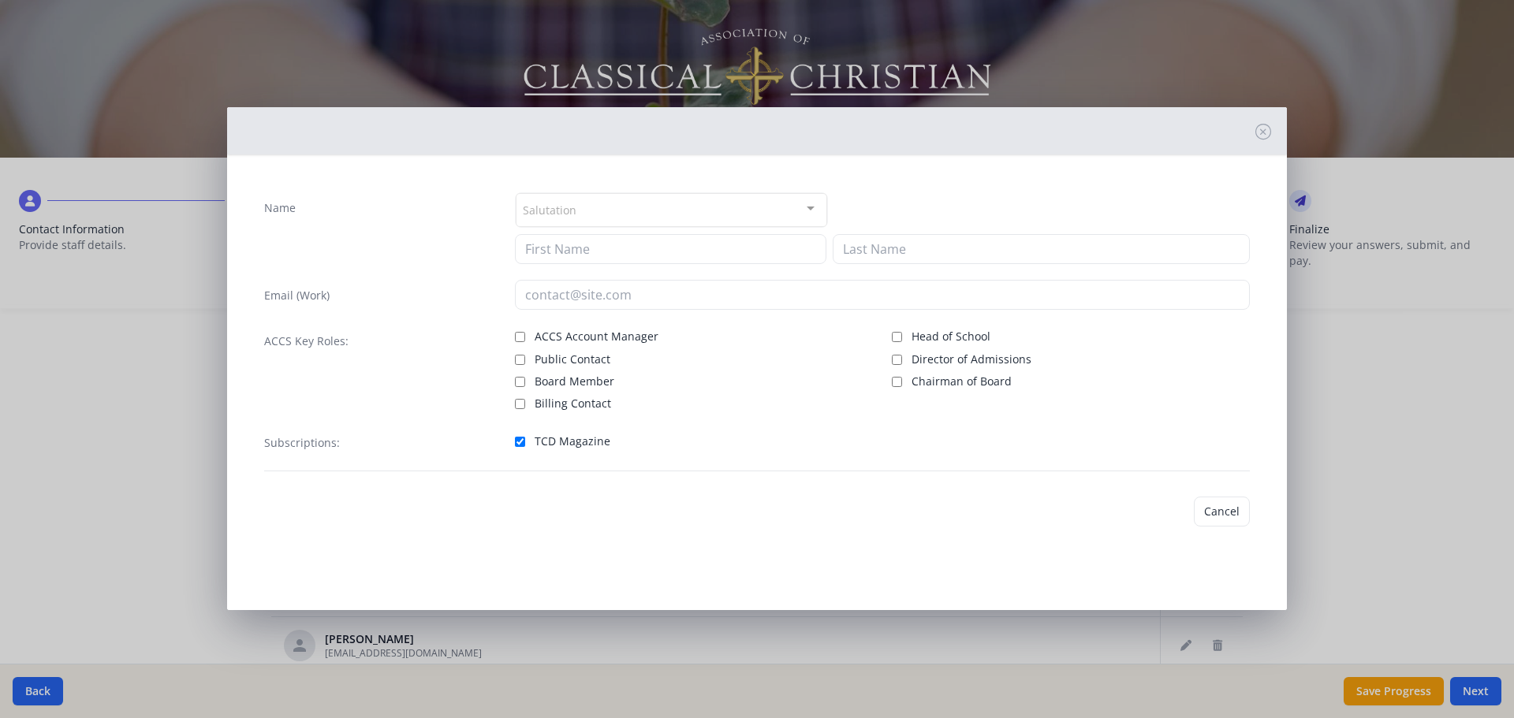
type input "[PERSON_NAME]"
type input "[EMAIL_ADDRESS][DOMAIN_NAME]"
checkbox input "true"
click at [1243, 501] on button "Save" at bounding box center [1227, 512] width 45 height 30
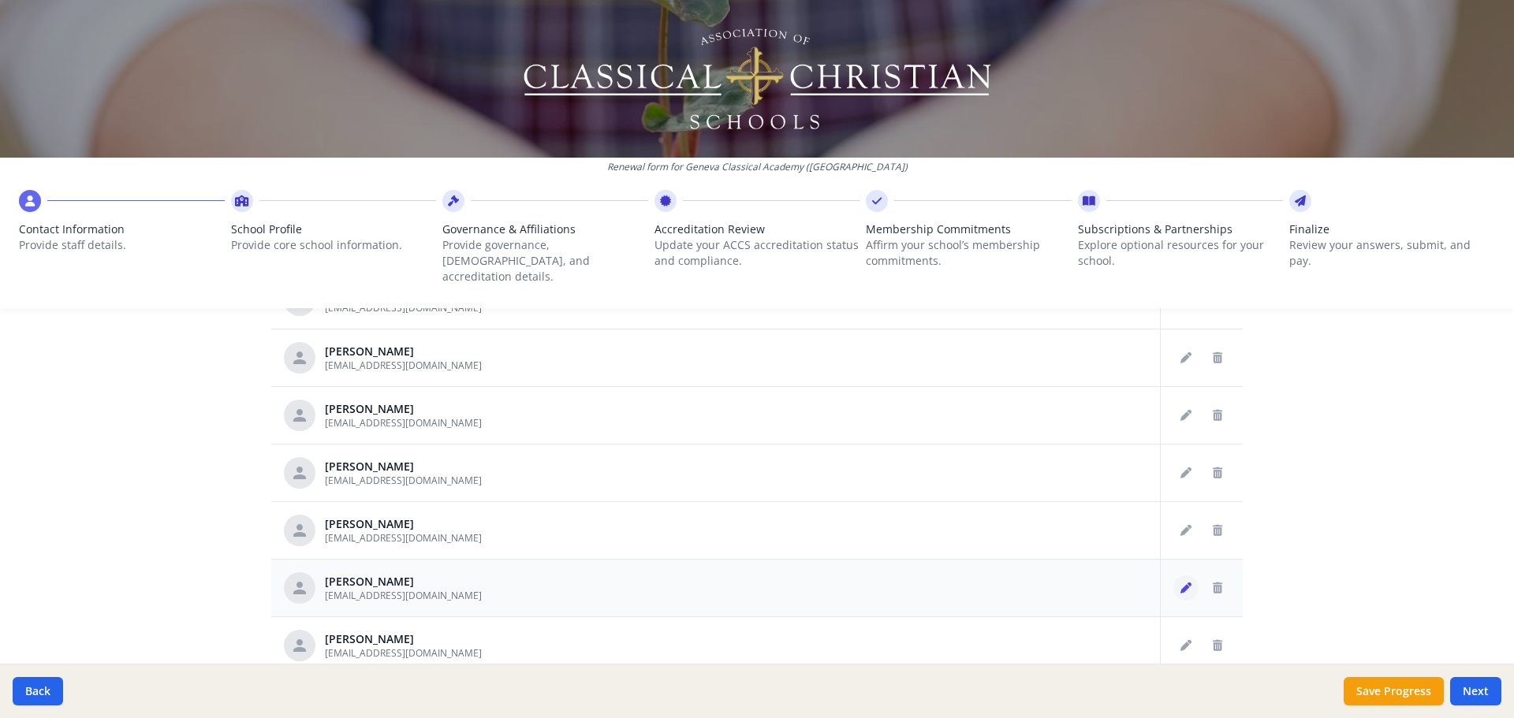
click at [1173, 576] on button "Edit staff" at bounding box center [1185, 588] width 25 height 25
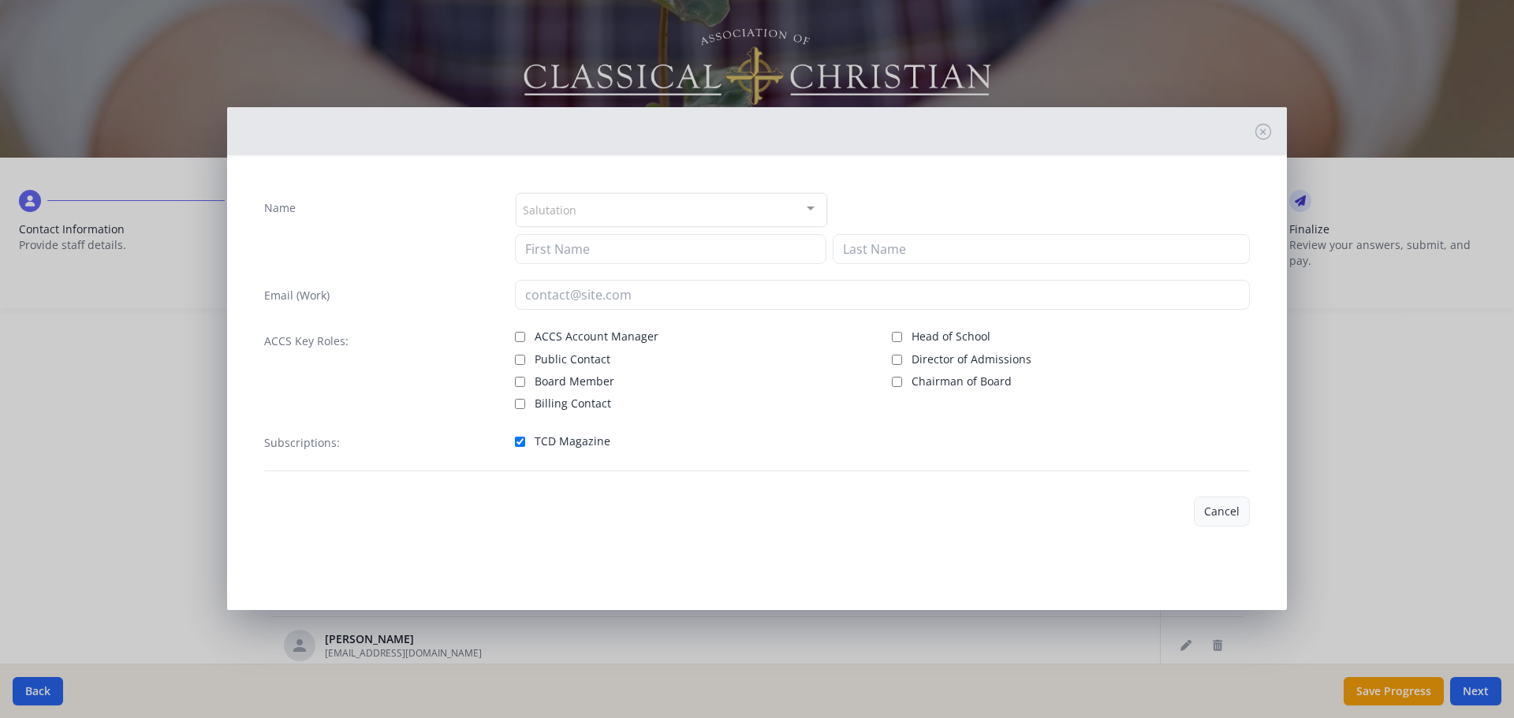
type input "[PERSON_NAME]"
type input "[EMAIL_ADDRESS][DOMAIN_NAME]"
checkbox input "true"
click at [1231, 517] on button "Save" at bounding box center [1227, 512] width 45 height 30
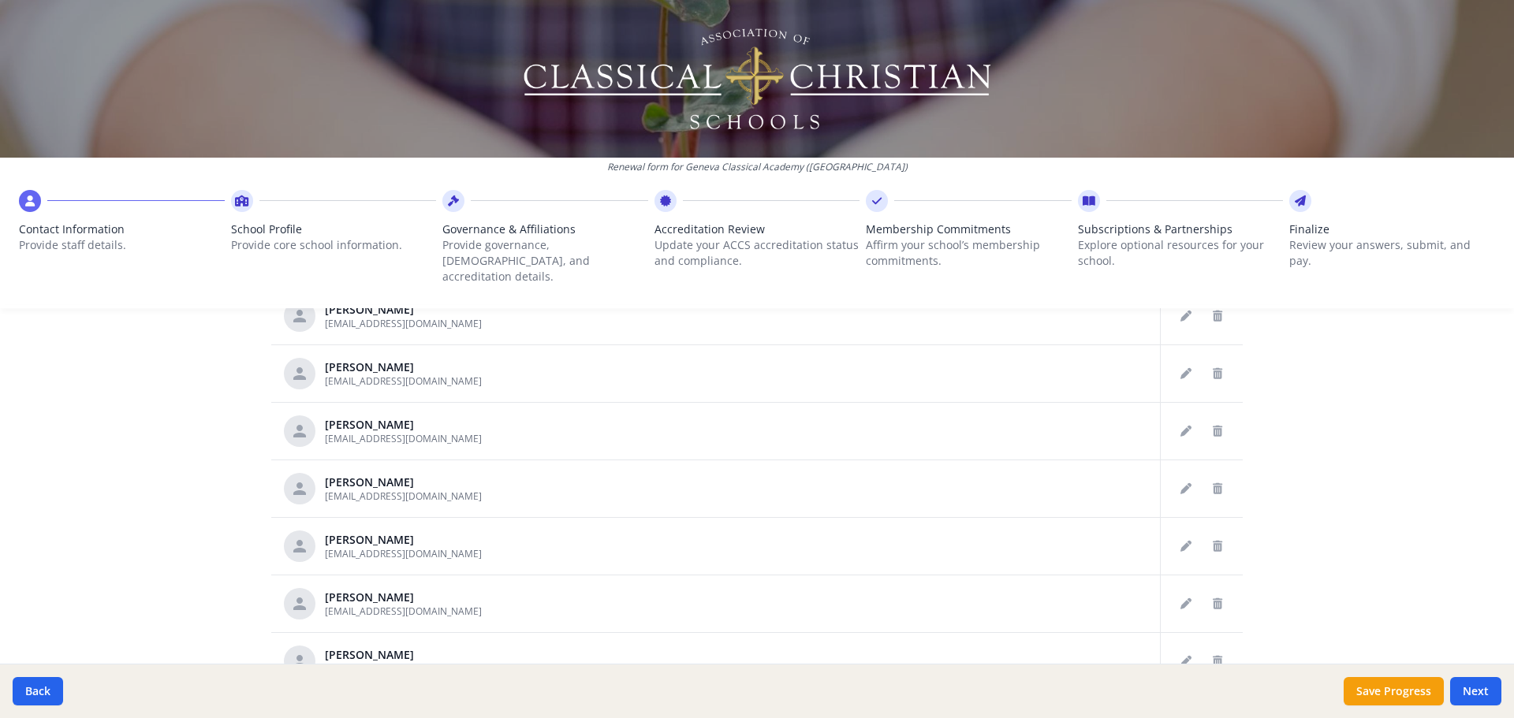
scroll to position [473, 0]
click at [1181, 483] on icon "Edit staff" at bounding box center [1186, 488] width 11 height 11
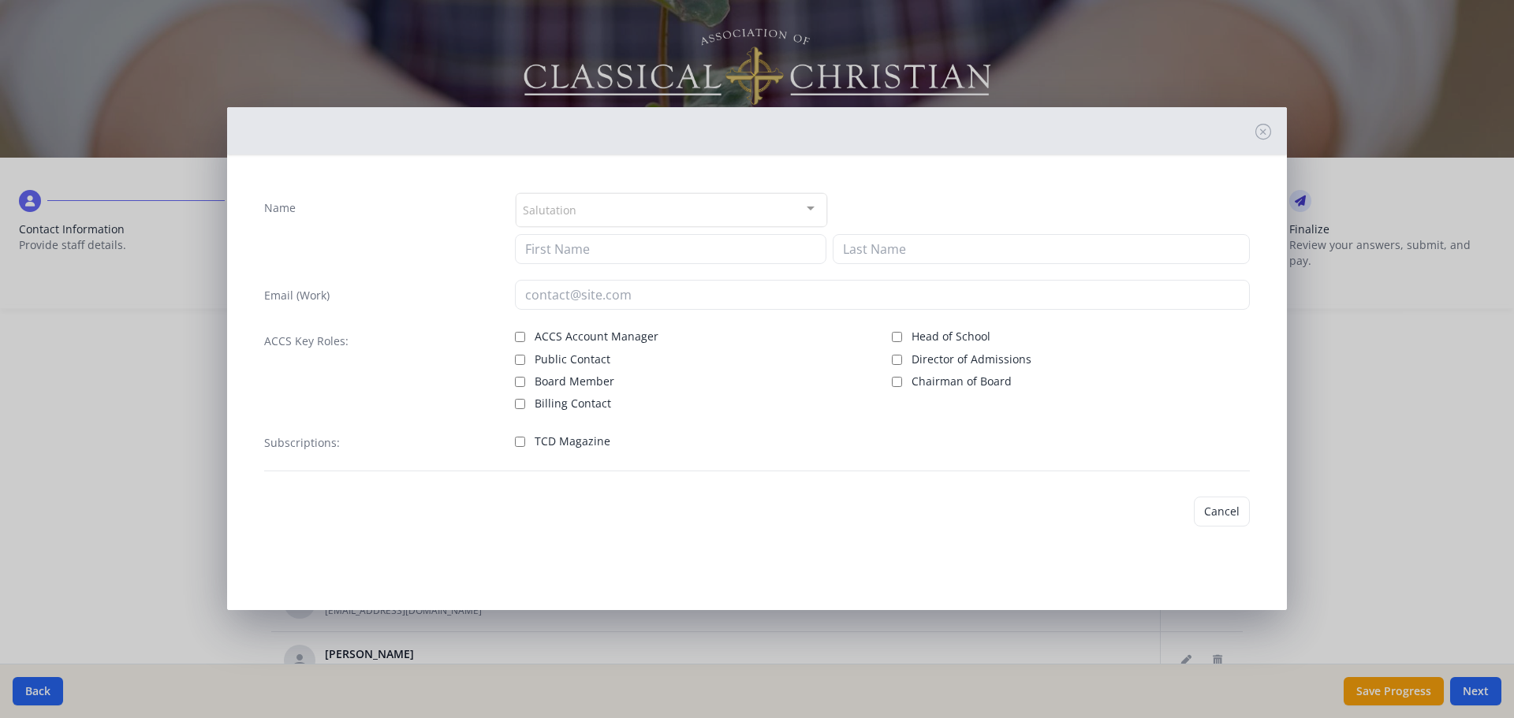
type input "[PERSON_NAME]"
type input "[EMAIL_ADDRESS][DOMAIN_NAME]"
click at [589, 448] on span "TCD Magazine" at bounding box center [573, 442] width 76 height 16
click at [525, 447] on input "TCD Magazine" at bounding box center [520, 442] width 10 height 10
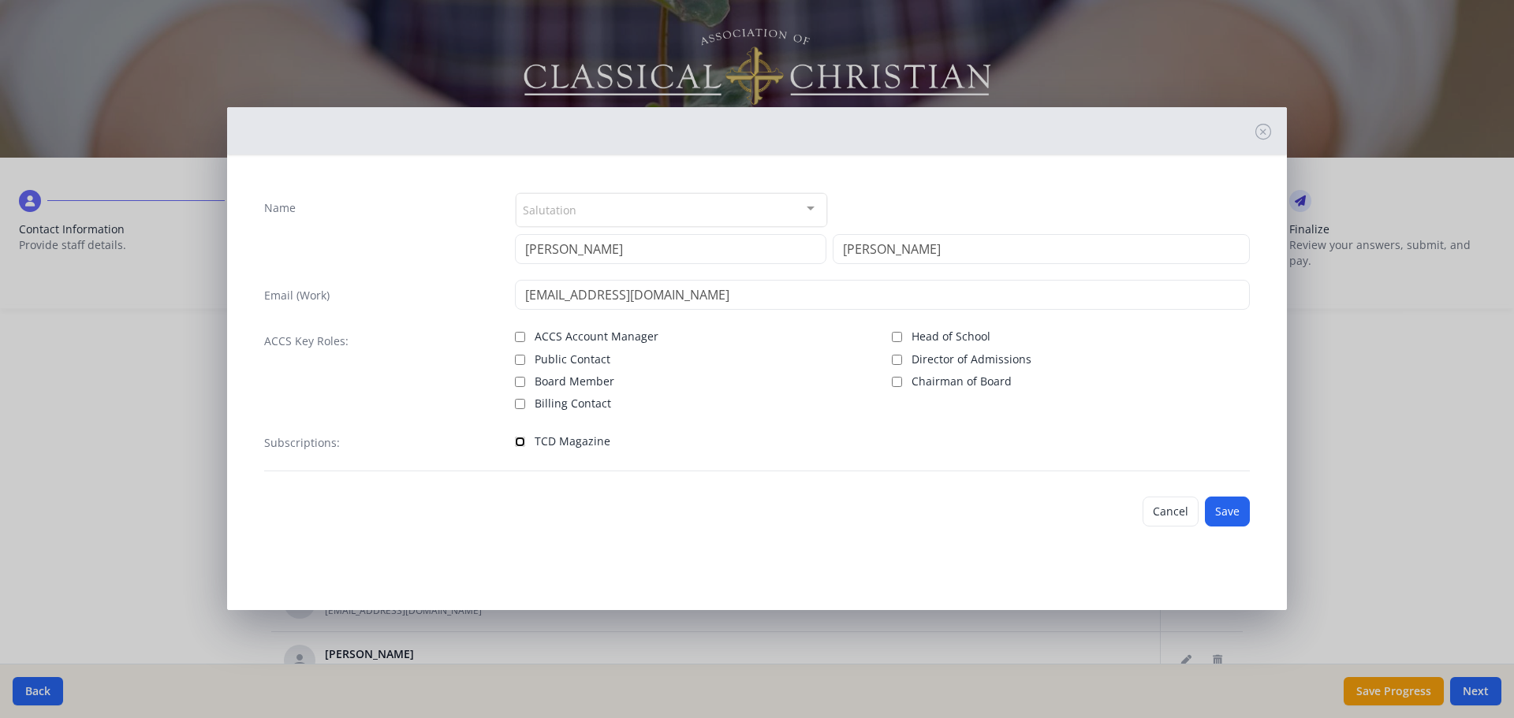
checkbox input "true"
click at [1231, 512] on button "Save" at bounding box center [1227, 512] width 45 height 30
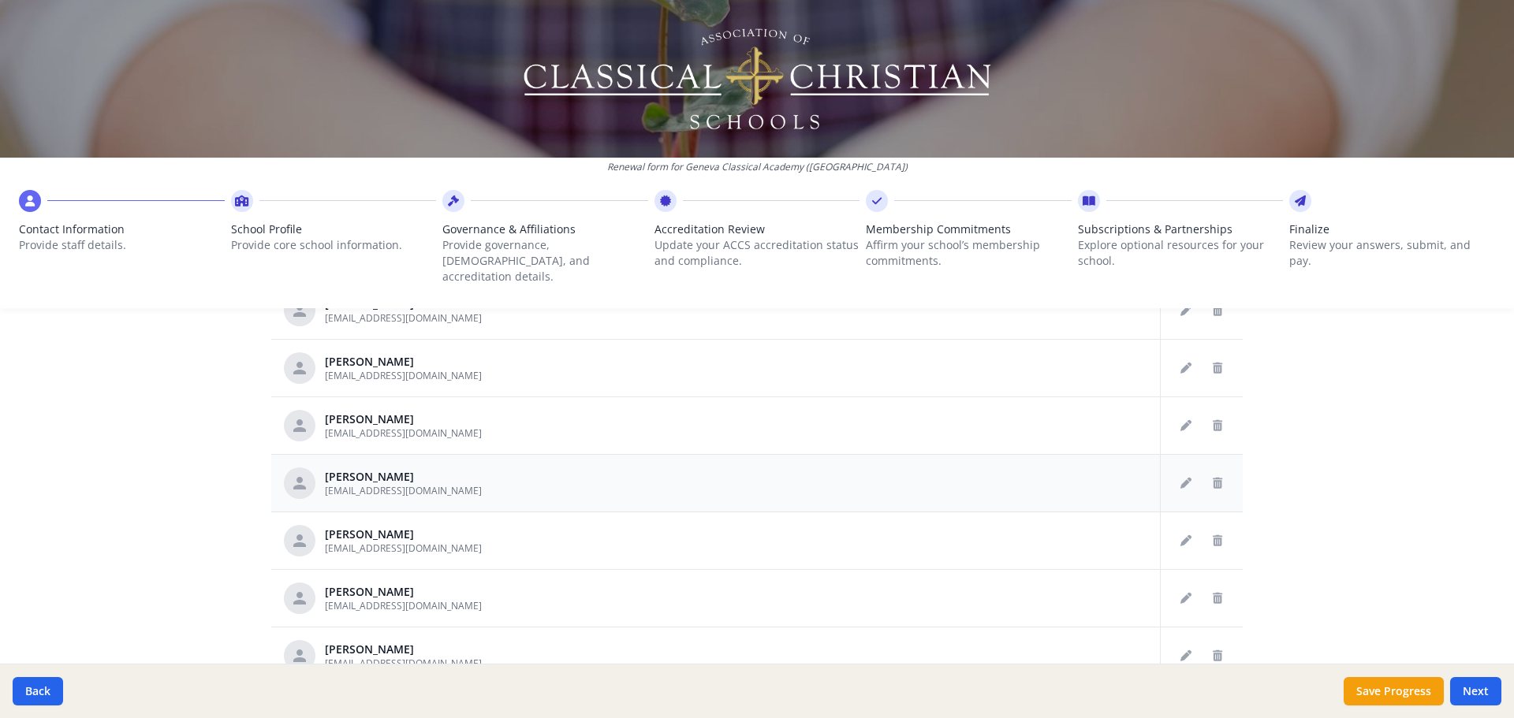
scroll to position [631, 0]
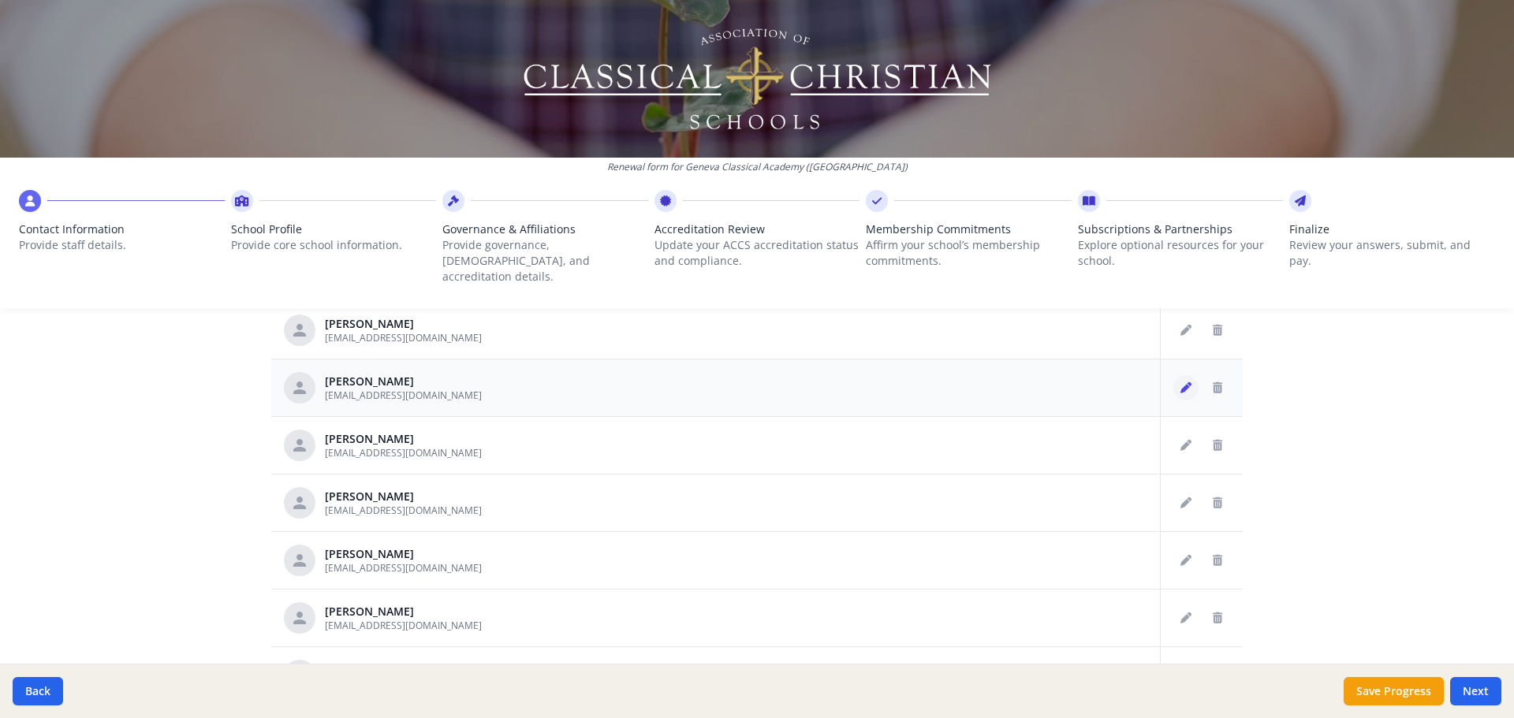
click at [1173, 378] on button "Edit staff" at bounding box center [1185, 387] width 25 height 25
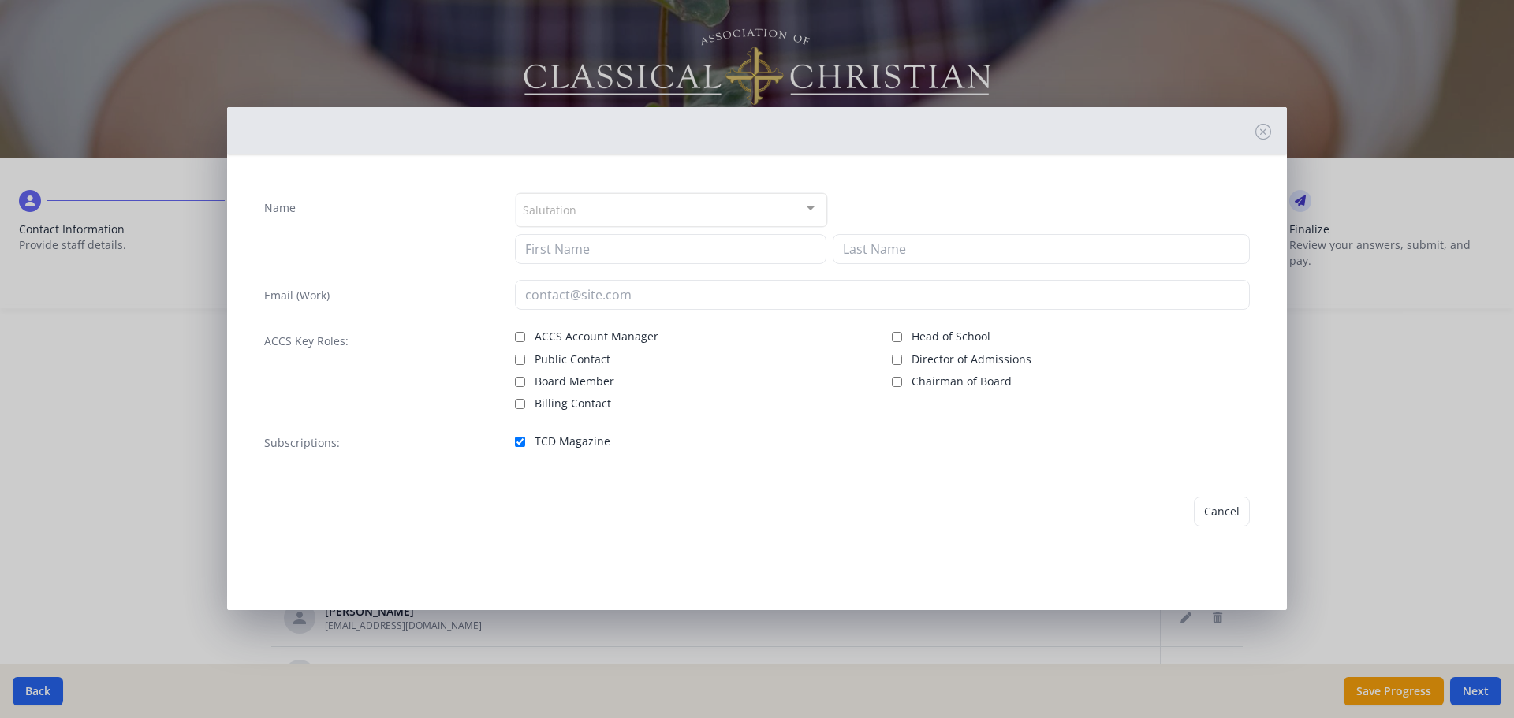
type input "Joy"
type input "[PERSON_NAME]"
type input "[EMAIL_ADDRESS][DOMAIN_NAME]"
checkbox input "true"
click at [1223, 507] on button "Save" at bounding box center [1227, 512] width 45 height 30
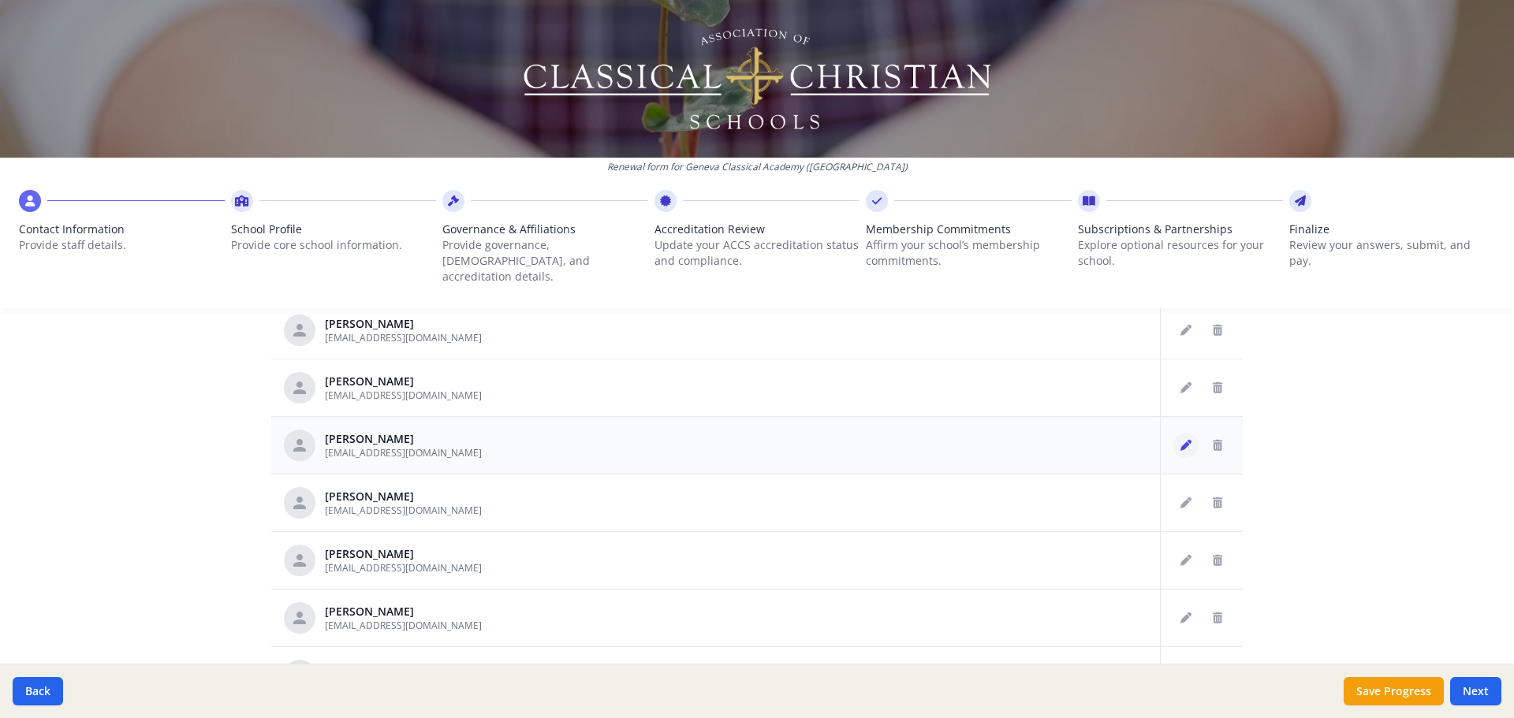
click at [1181, 440] on icon "Edit staff" at bounding box center [1186, 445] width 11 height 11
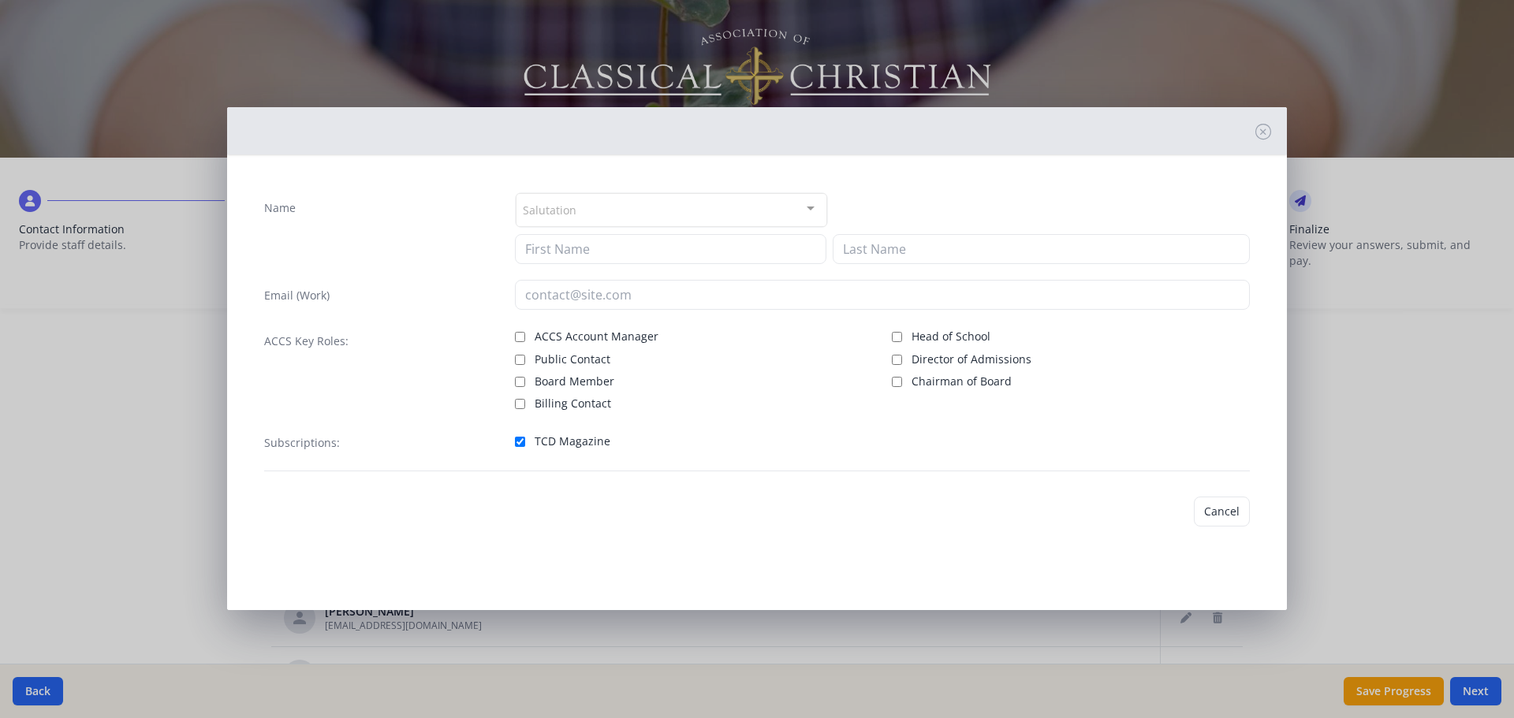
type input "[PERSON_NAME]"
type input "[EMAIL_ADDRESS][DOMAIN_NAME]"
checkbox input "true"
click at [1237, 510] on button "Save" at bounding box center [1227, 509] width 45 height 30
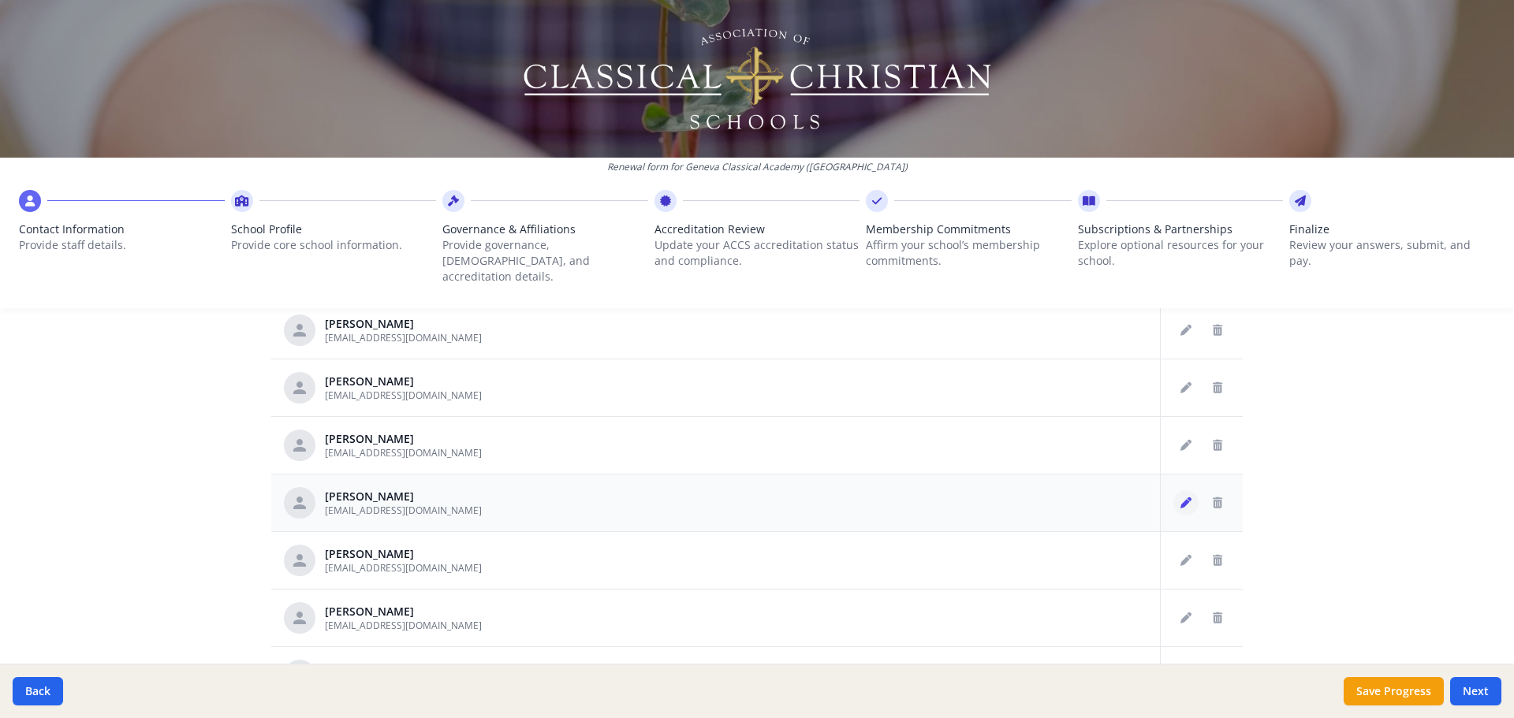
click at [1173, 493] on button "Edit staff" at bounding box center [1185, 503] width 25 height 25
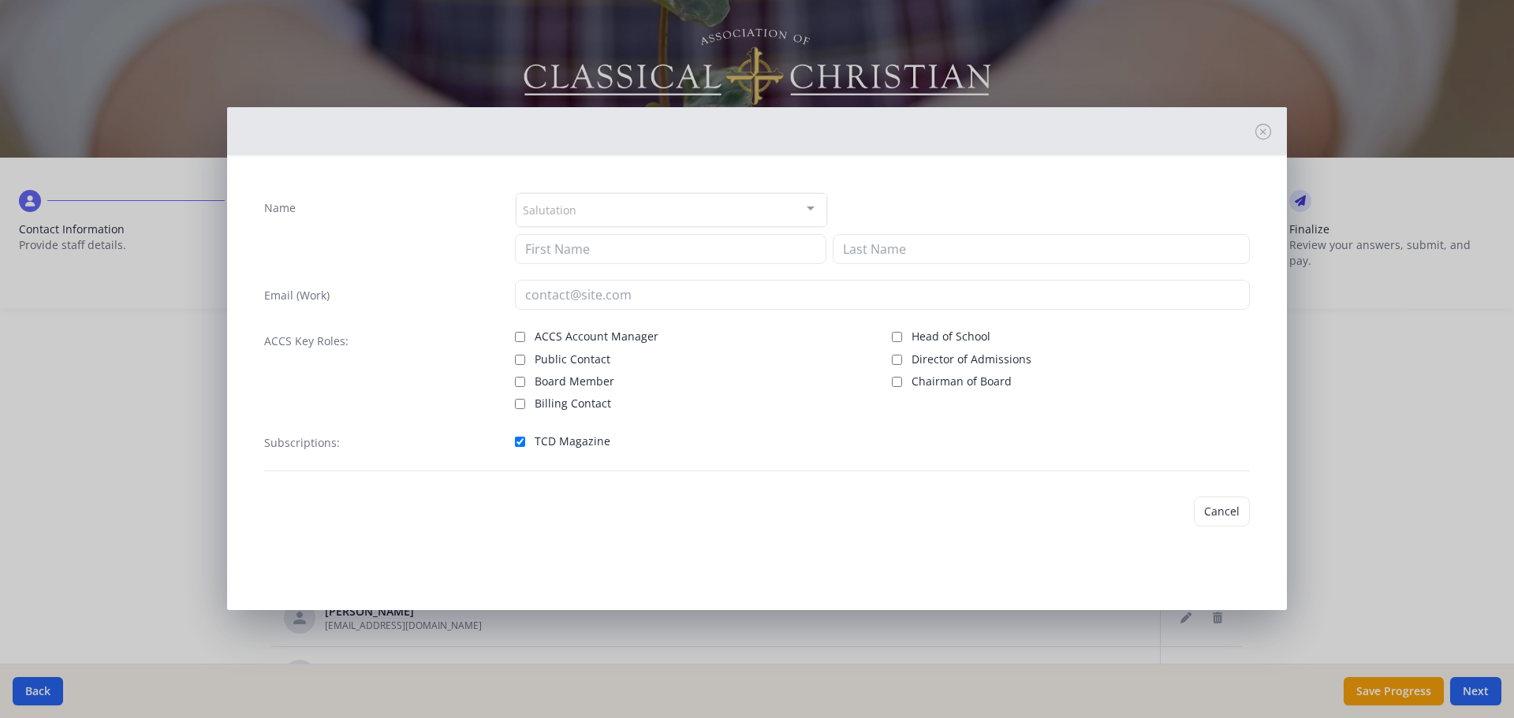
type input "[PERSON_NAME]"
type input "[EMAIL_ADDRESS][DOMAIN_NAME]"
checkbox input "true"
click at [1230, 516] on button "Save" at bounding box center [1227, 512] width 45 height 30
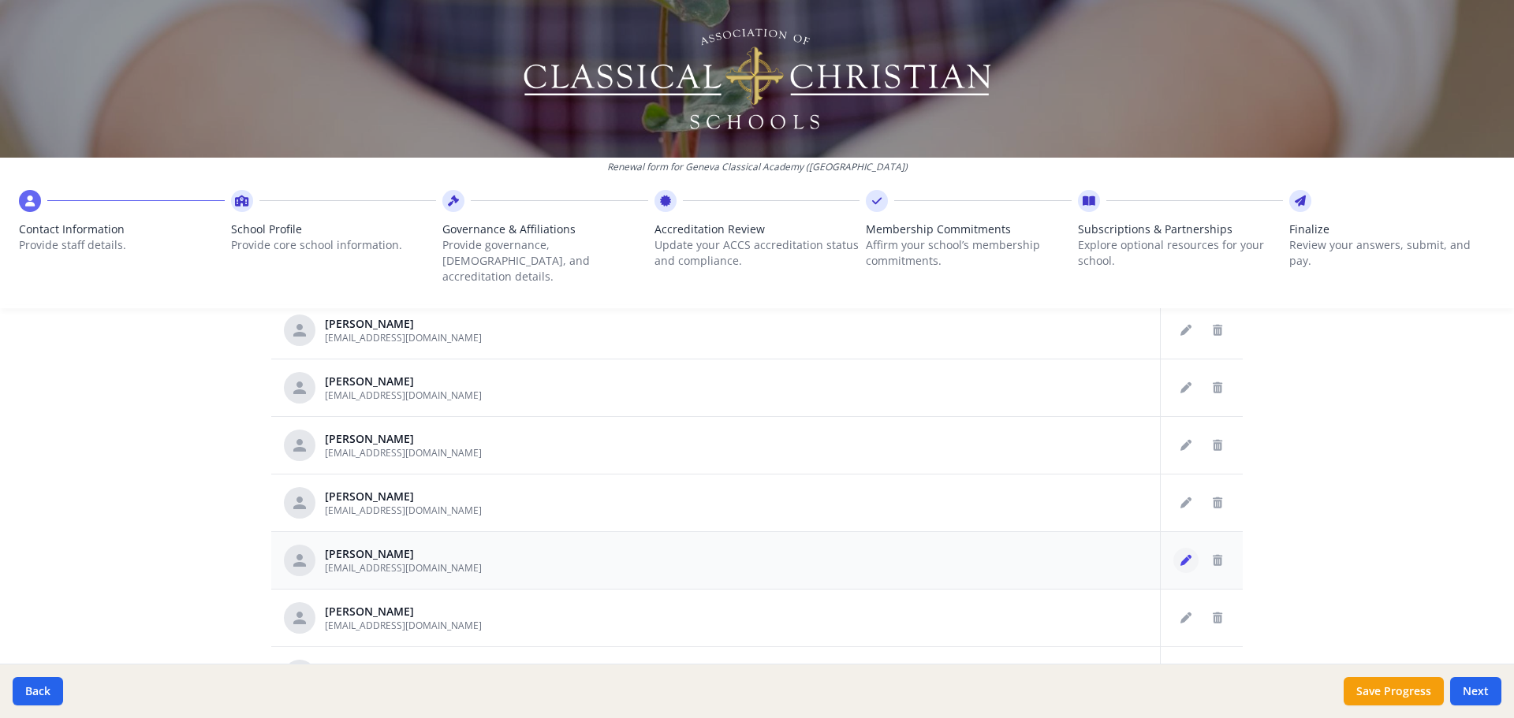
click at [1170, 557] on td at bounding box center [1202, 561] width 83 height 58
click at [1177, 549] on button "Edit staff" at bounding box center [1185, 560] width 25 height 25
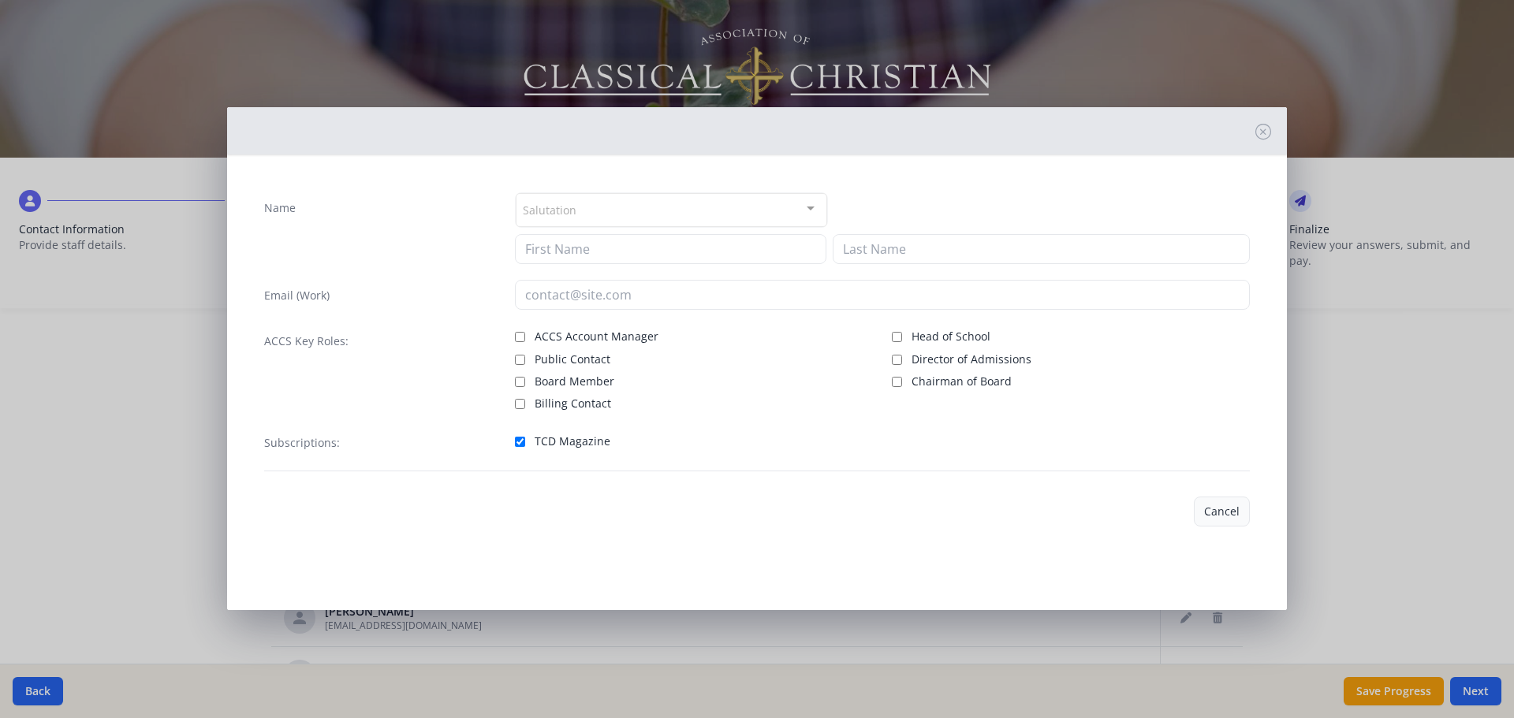
type input "[PERSON_NAME]"
type input "[EMAIL_ADDRESS][DOMAIN_NAME]"
checkbox input "true"
click at [1229, 510] on button "Save" at bounding box center [1227, 512] width 45 height 30
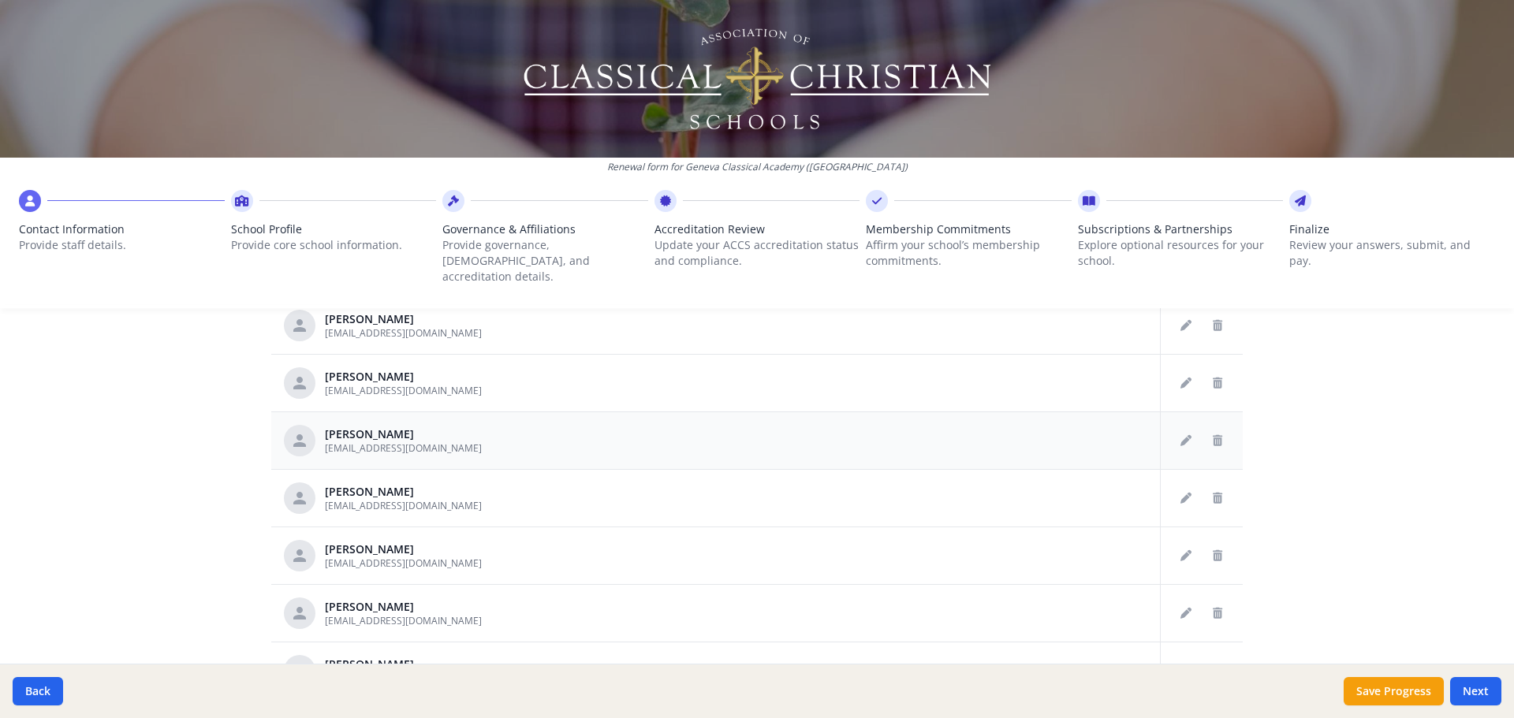
scroll to position [867, 0]
click at [1181, 376] on icon "Edit staff" at bounding box center [1186, 381] width 11 height 11
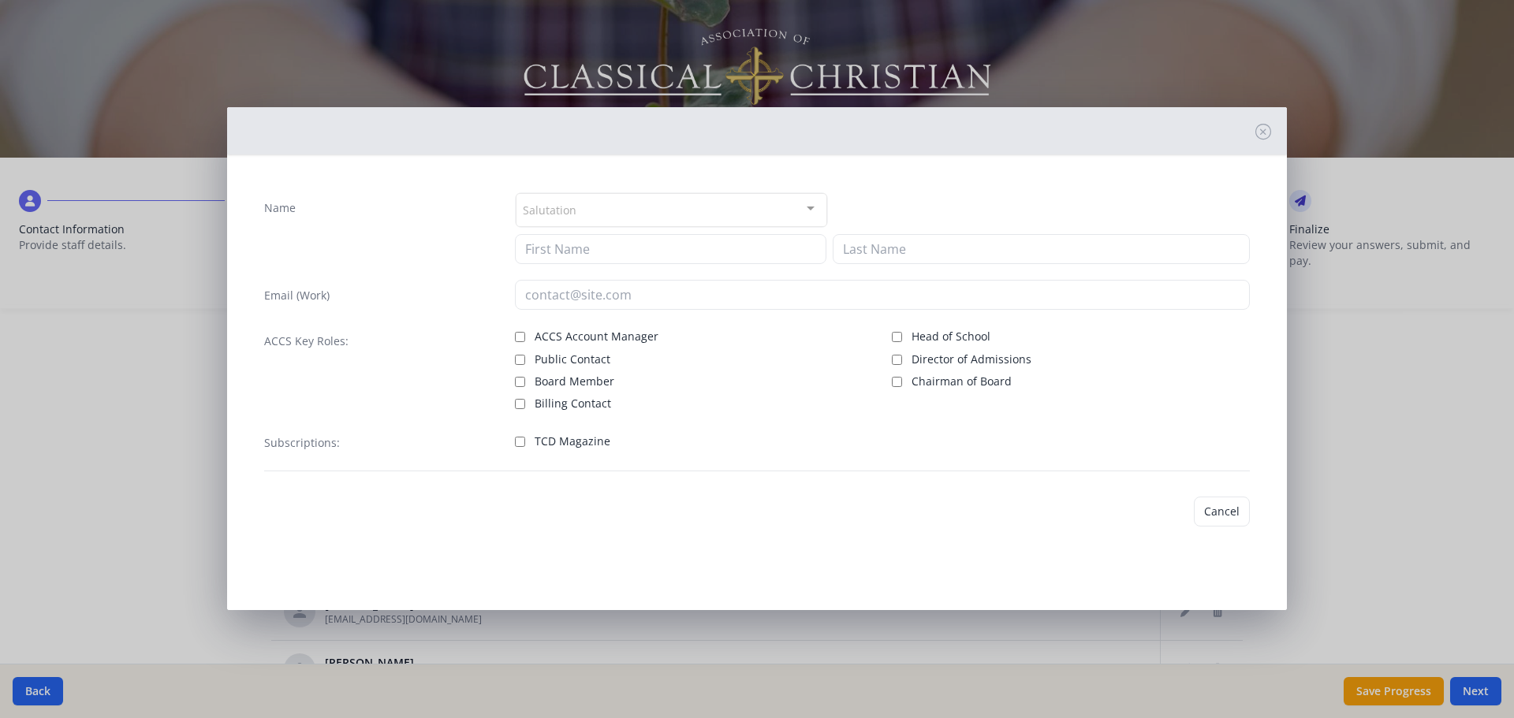
type input "[PERSON_NAME]"
type input "Pike"
type input "[EMAIL_ADDRESS][DOMAIN_NAME]"
click at [572, 448] on span "TCD Magazine" at bounding box center [573, 442] width 76 height 16
click at [525, 447] on input "TCD Magazine" at bounding box center [520, 442] width 10 height 10
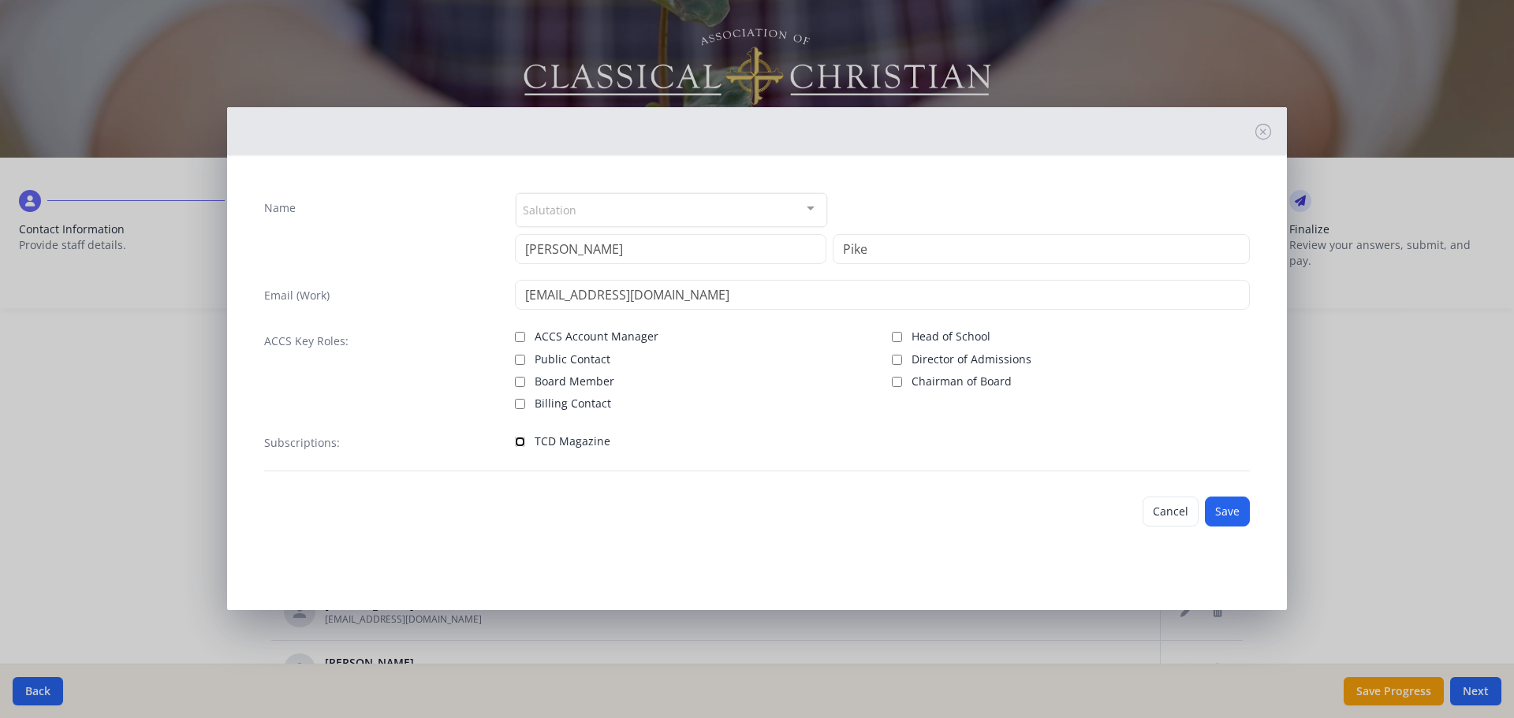
checkbox input "true"
click at [1231, 508] on button "Save" at bounding box center [1227, 512] width 45 height 30
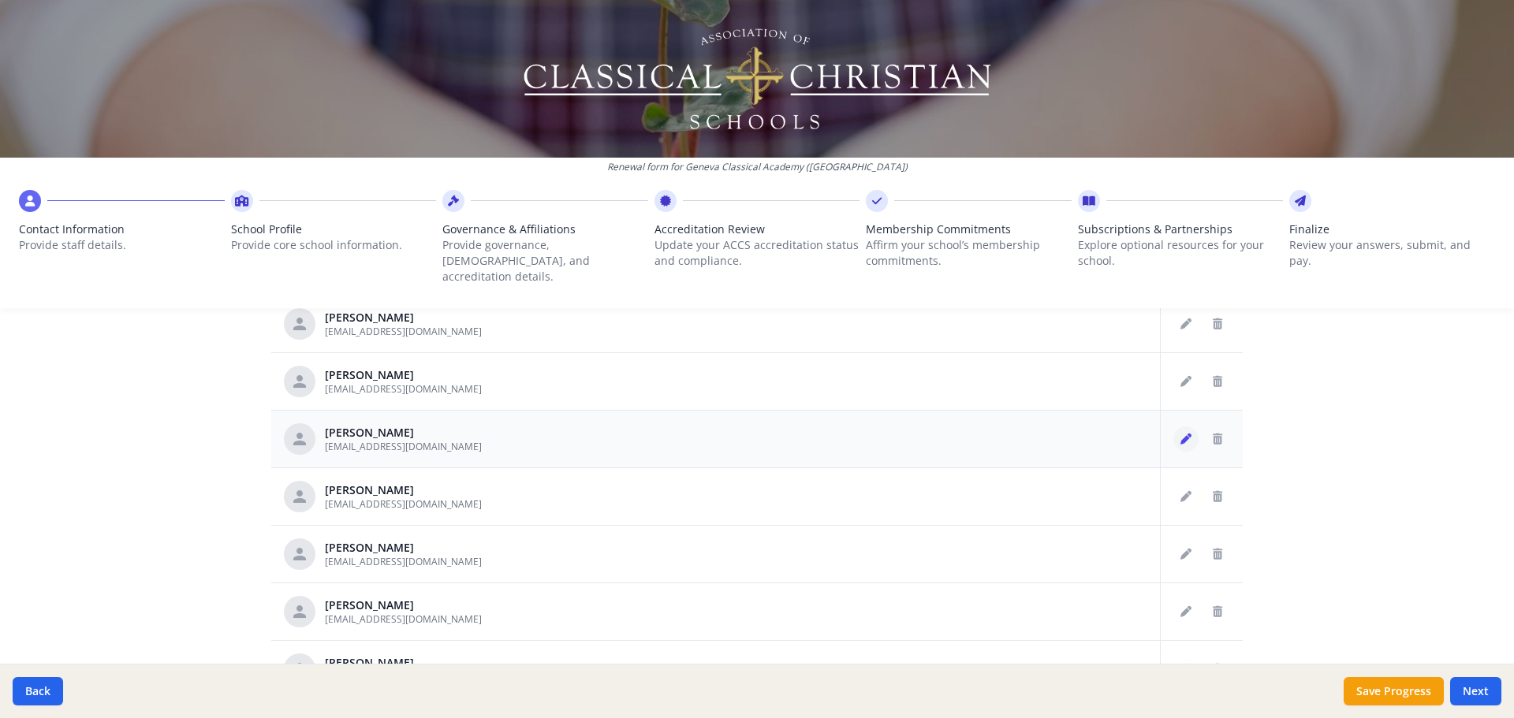
click at [1181, 434] on icon "Edit staff" at bounding box center [1186, 439] width 11 height 11
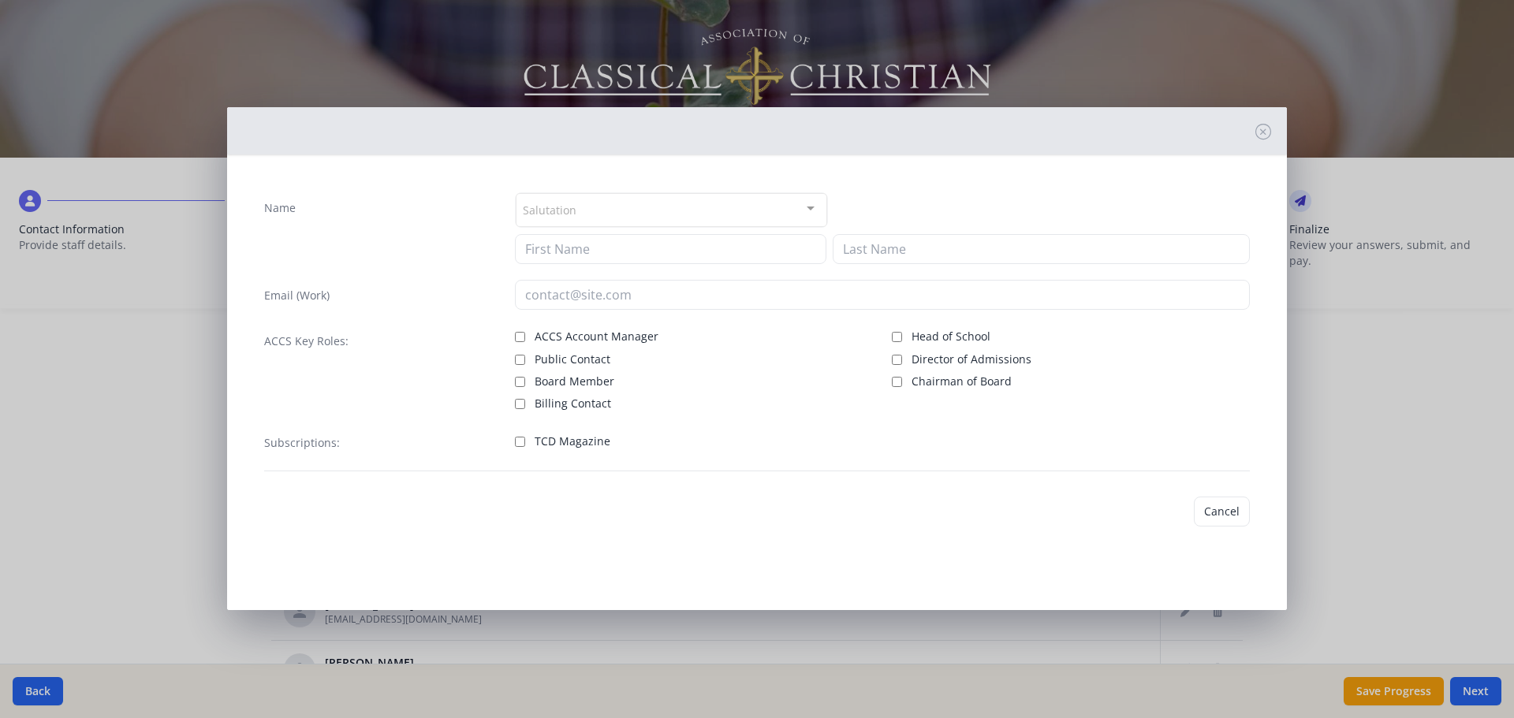
type input "Jordan"
type input "[PERSON_NAME]"
type input "[EMAIL_ADDRESS][DOMAIN_NAME]"
click at [578, 450] on div "TCD Magazine" at bounding box center [694, 442] width 358 height 23
click at [577, 438] on span "TCD Magazine" at bounding box center [573, 442] width 76 height 16
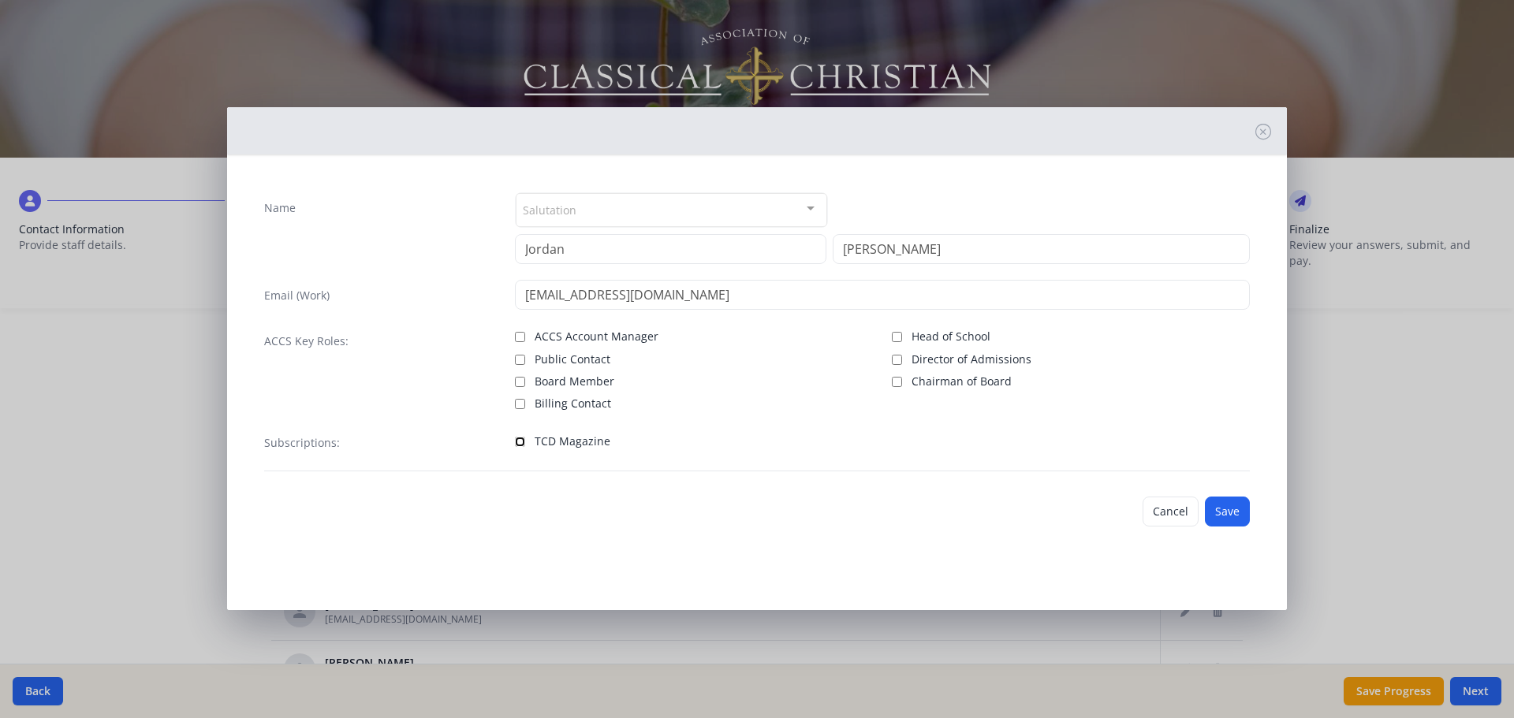
click at [525, 438] on input "TCD Magazine" at bounding box center [520, 442] width 10 height 10
checkbox input "true"
click at [1230, 508] on button "Save" at bounding box center [1227, 512] width 45 height 30
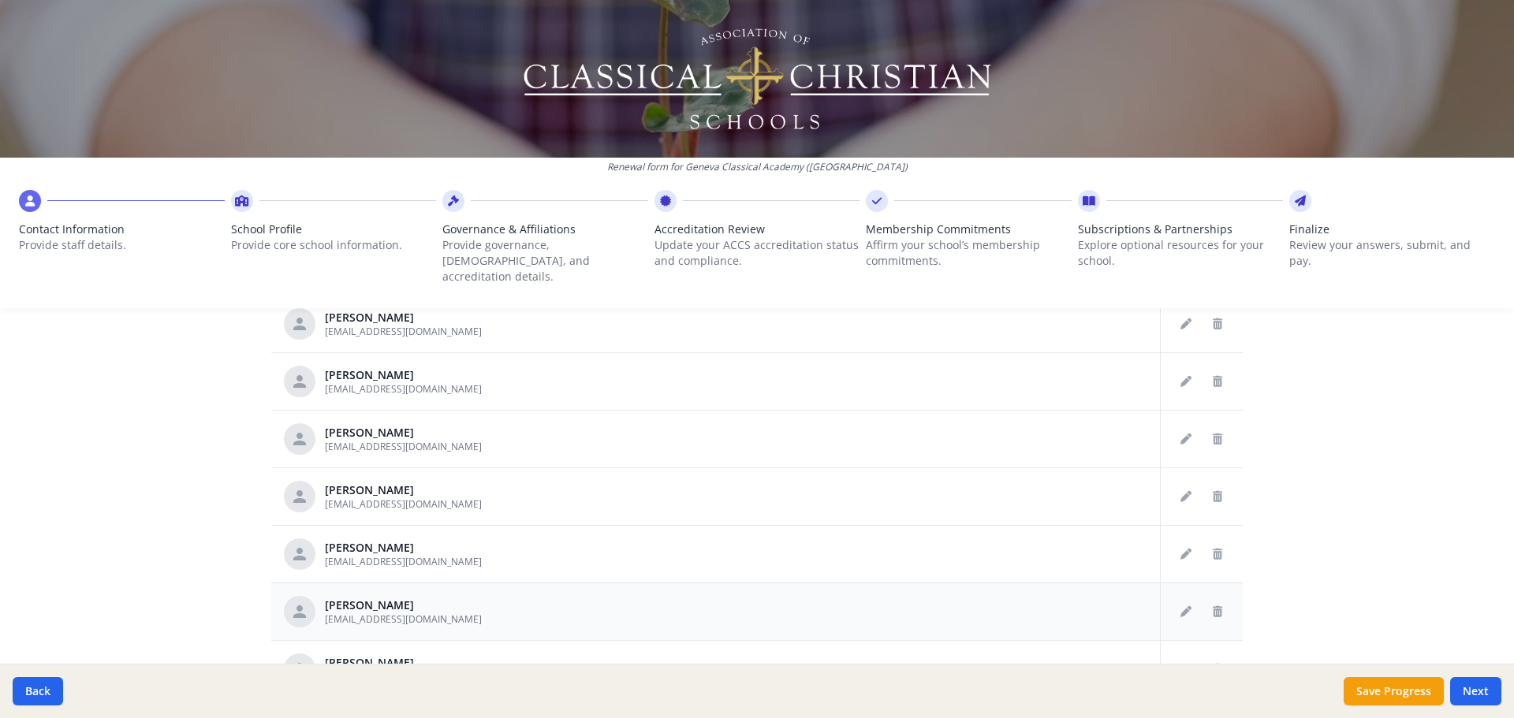
scroll to position [946, 0]
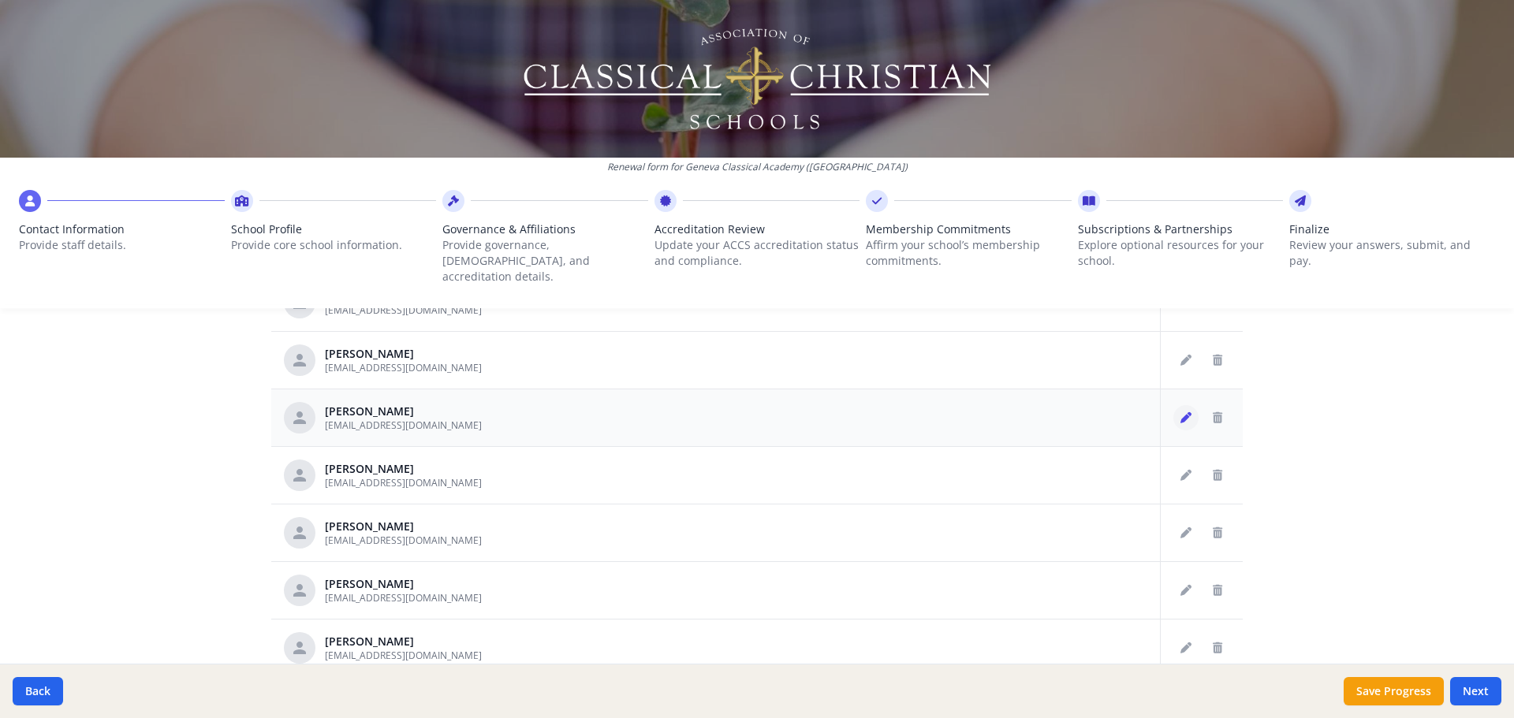
click at [1181, 412] on icon "Edit staff" at bounding box center [1186, 417] width 11 height 11
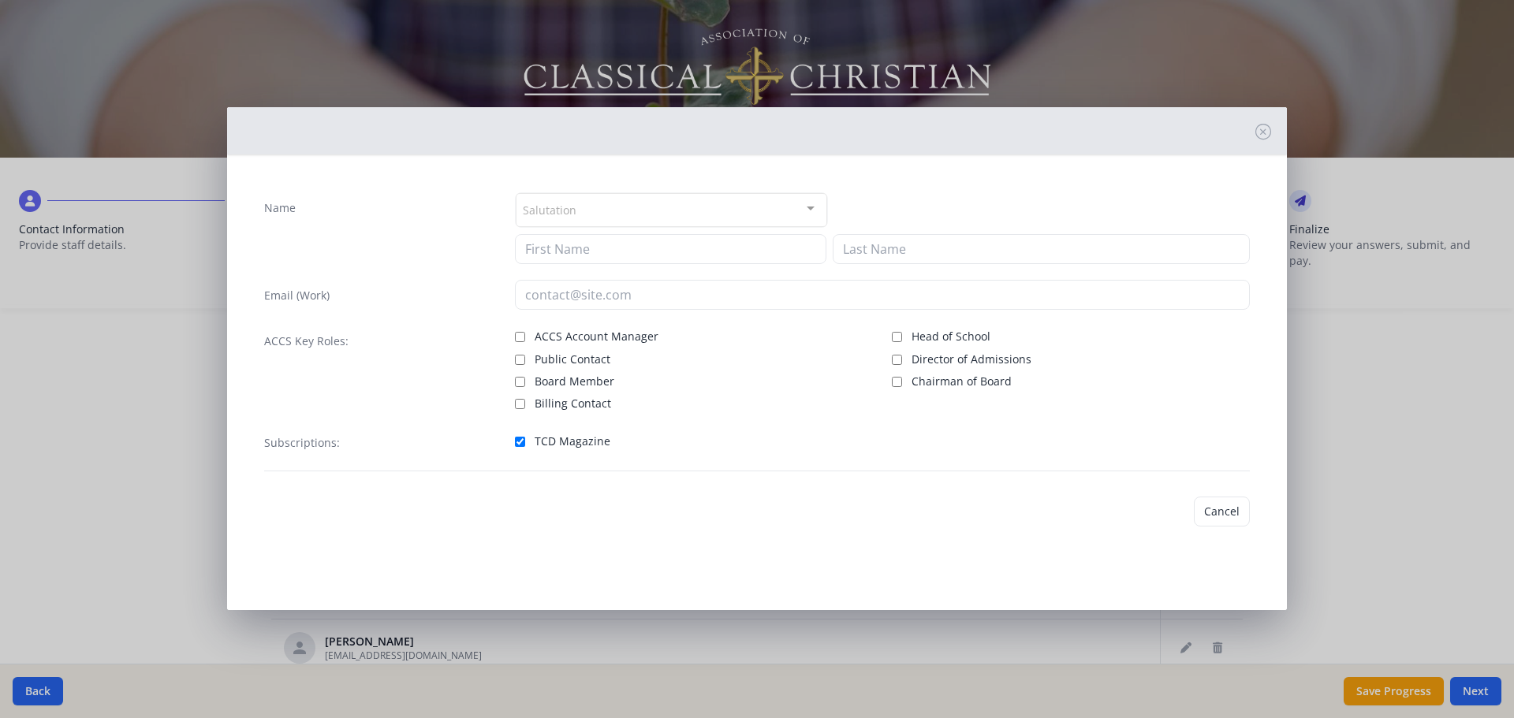
type input "[PERSON_NAME]"
type input "[EMAIL_ADDRESS][DOMAIN_NAME]"
checkbox input "true"
click at [1225, 502] on button "Save" at bounding box center [1227, 512] width 45 height 30
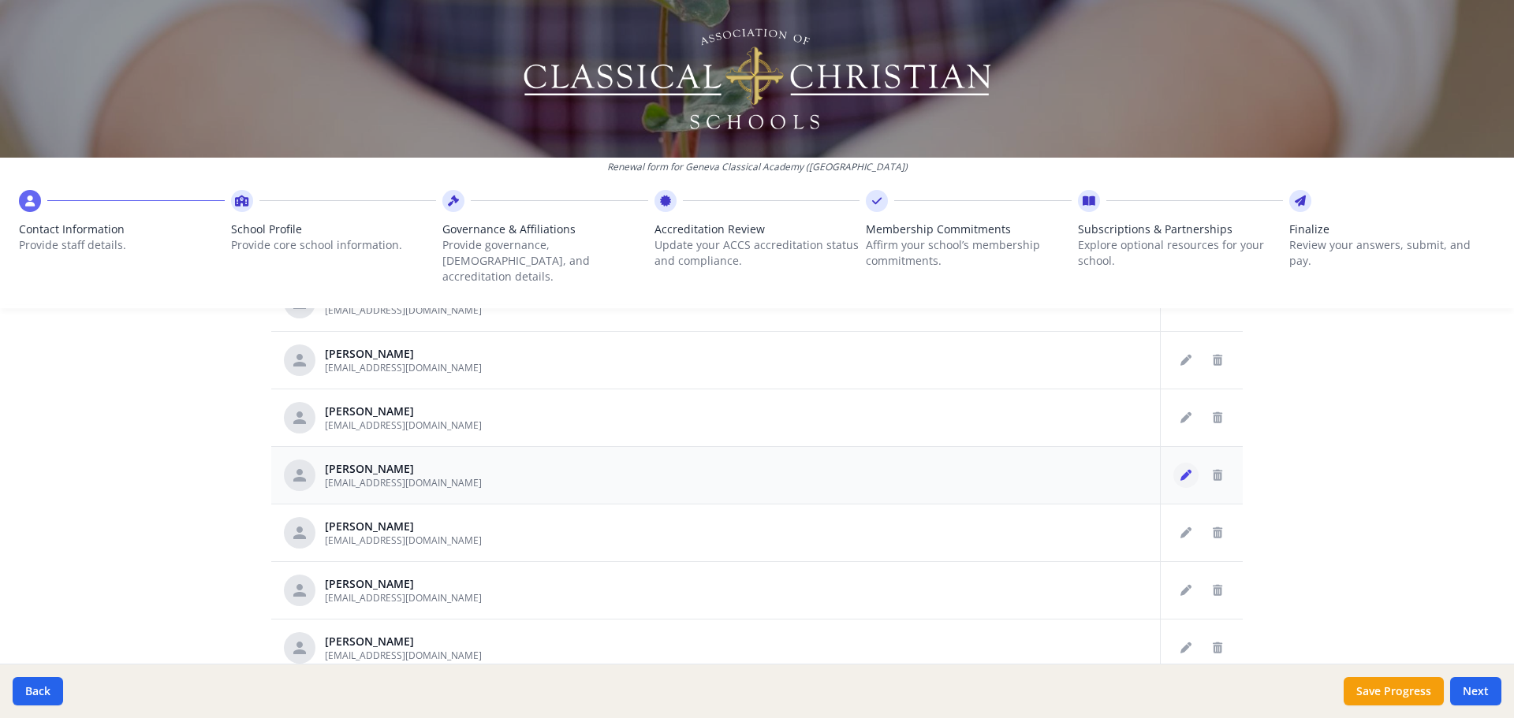
click at [1181, 470] on icon "Edit staff" at bounding box center [1186, 475] width 11 height 11
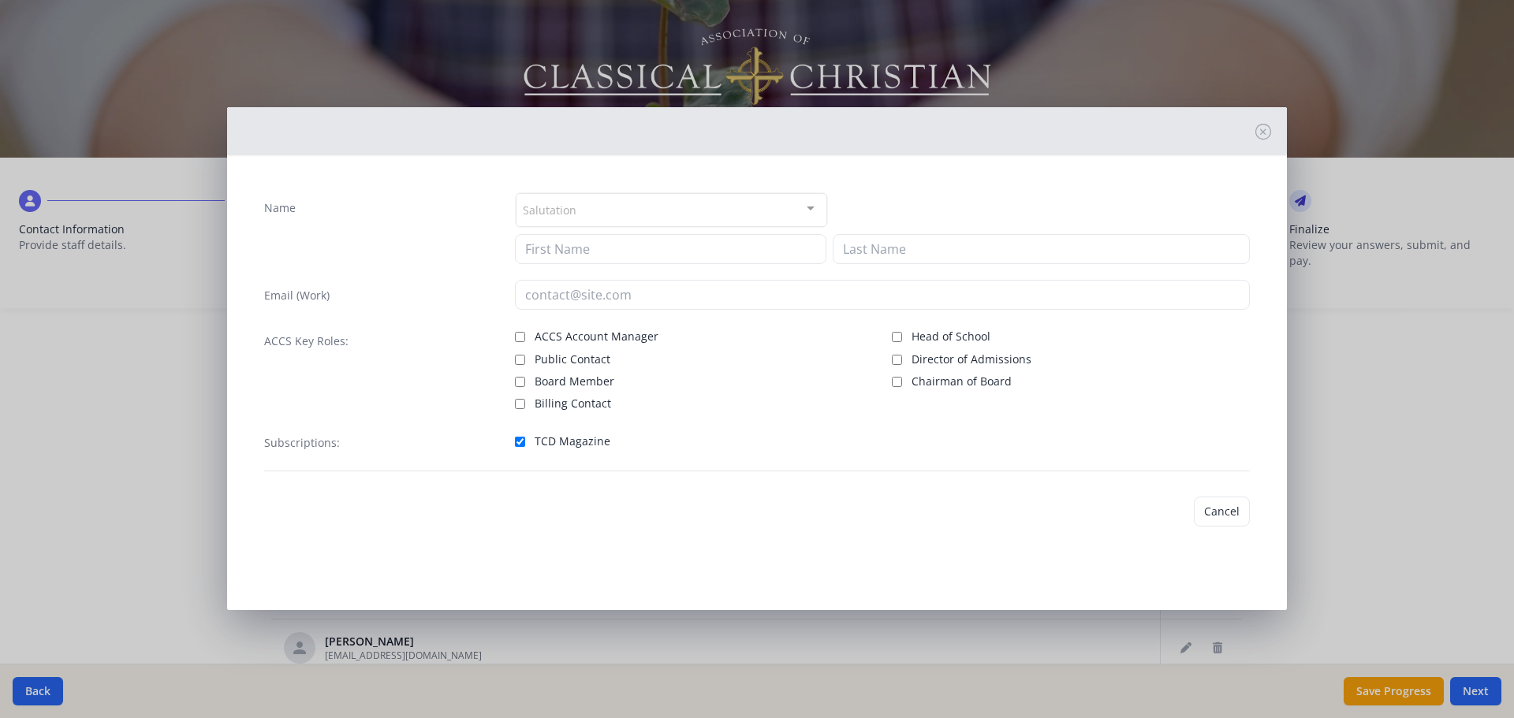
type input "[PERSON_NAME]"
type input "[EMAIL_ADDRESS][DOMAIN_NAME]"
checkbox input "true"
click at [1225, 512] on button "Save" at bounding box center [1227, 512] width 45 height 30
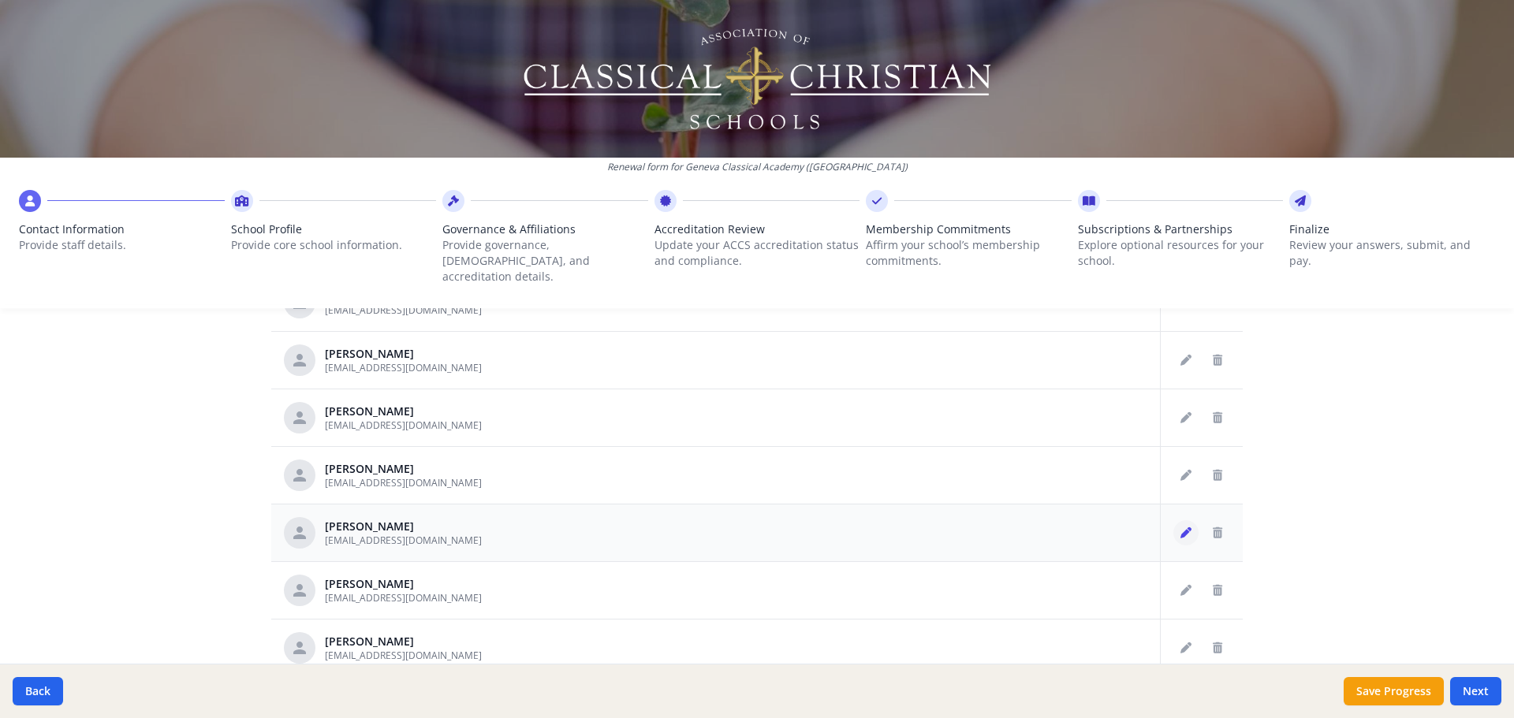
click at [1181, 528] on icon "Edit staff" at bounding box center [1186, 533] width 11 height 11
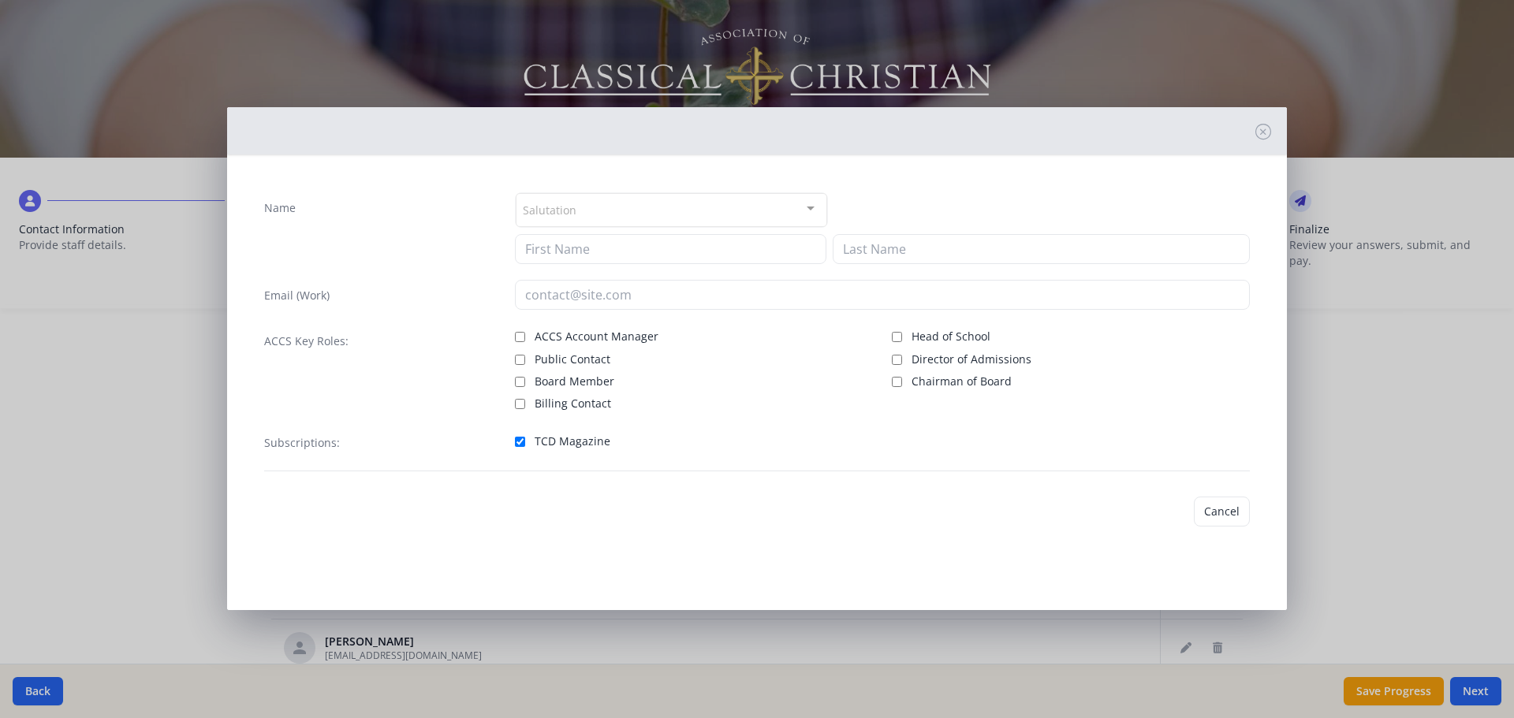
type input "[PERSON_NAME]"
type input "Sergi"
type input "[EMAIL_ADDRESS][DOMAIN_NAME]"
checkbox input "true"
click at [1226, 512] on button "Save" at bounding box center [1227, 512] width 45 height 30
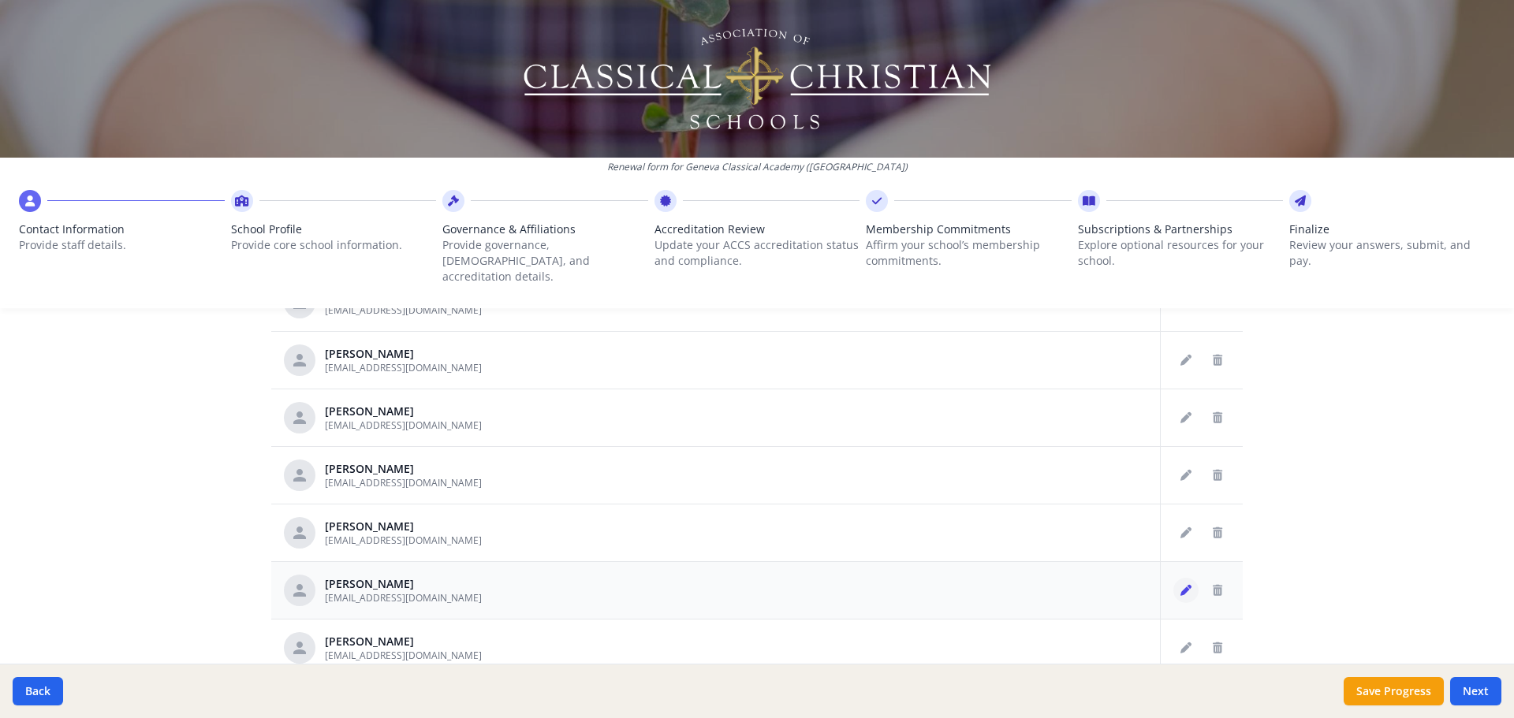
click at [1181, 585] on icon "Edit staff" at bounding box center [1186, 590] width 11 height 11
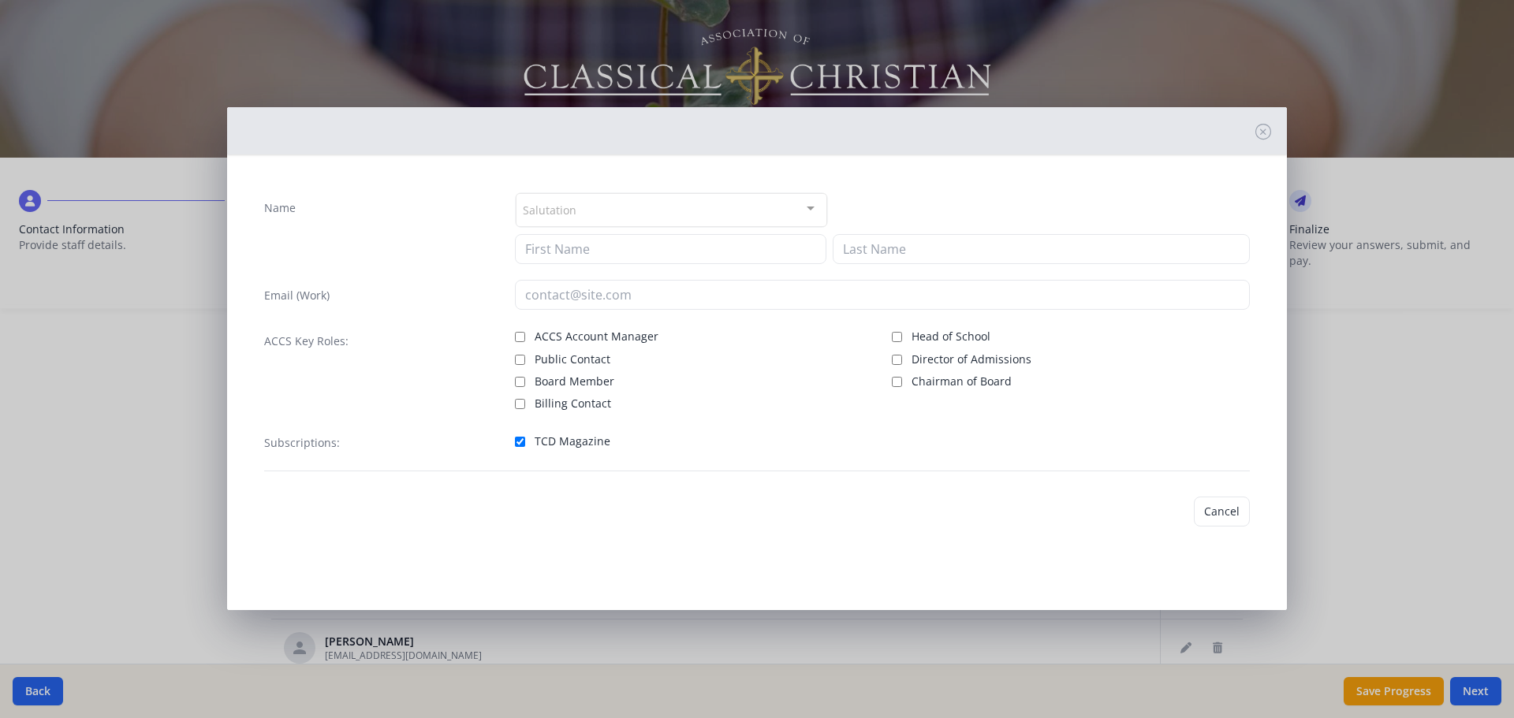
type input "[PERSON_NAME]"
type input "[EMAIL_ADDRESS][DOMAIN_NAME]"
checkbox input "true"
click at [1225, 506] on button "Save" at bounding box center [1227, 512] width 45 height 30
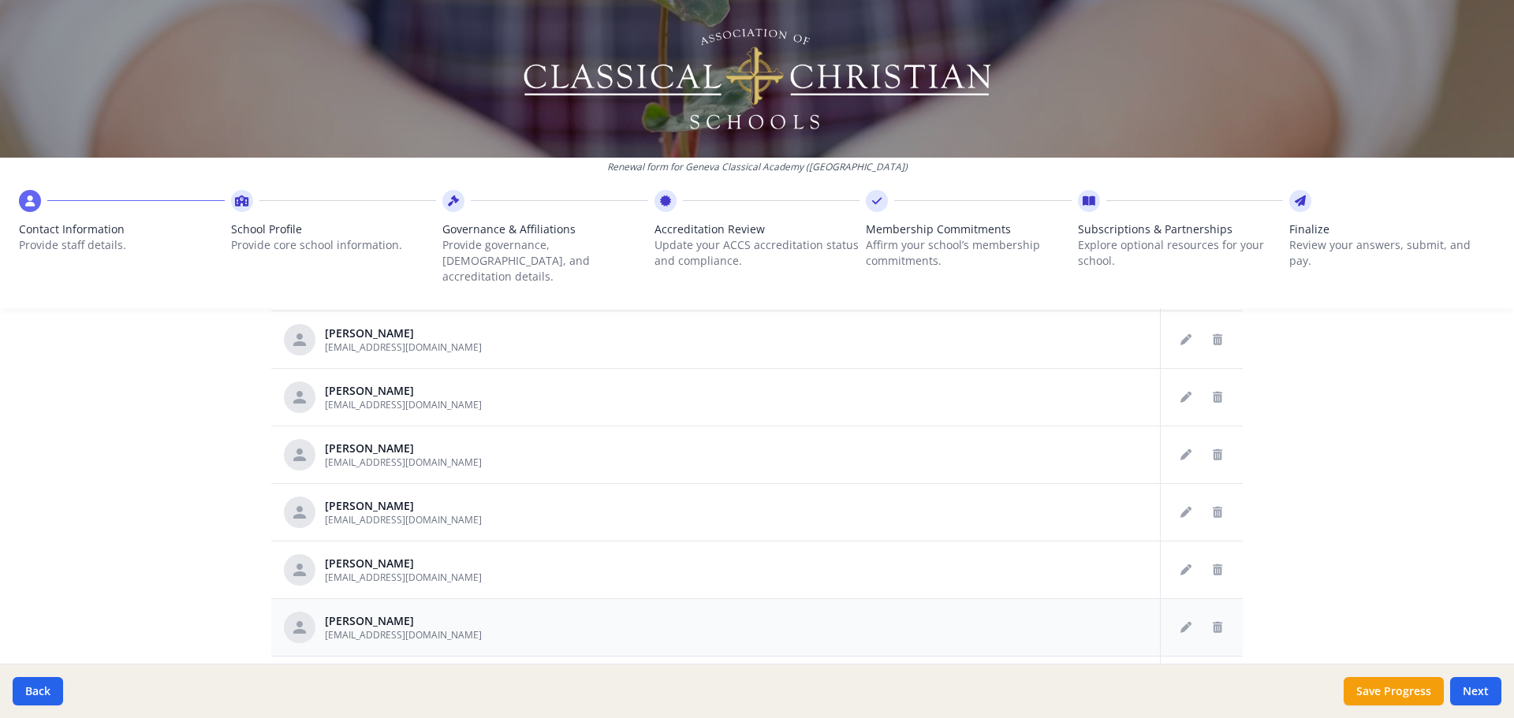
scroll to position [1084, 0]
click at [1173, 498] on button "Edit staff" at bounding box center [1185, 510] width 25 height 25
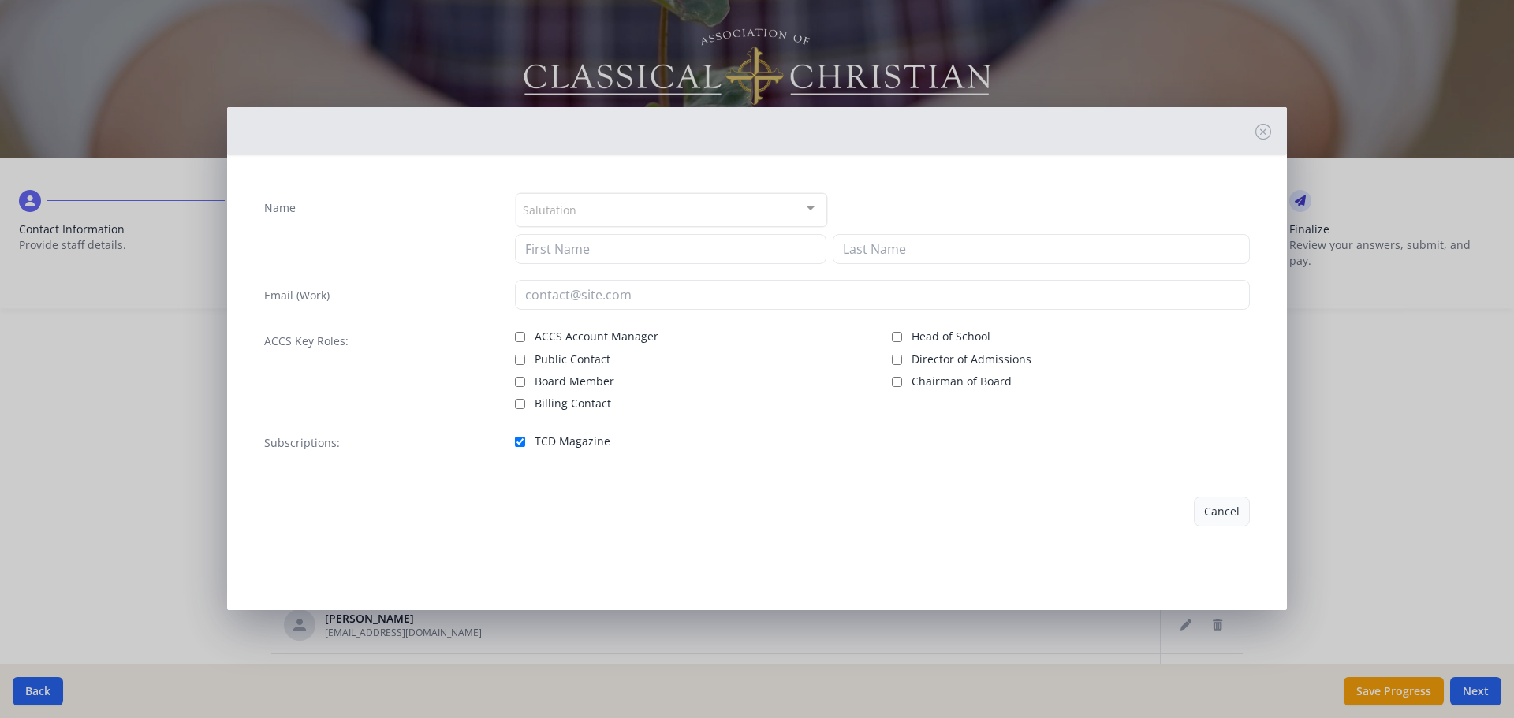
type input "[PERSON_NAME]"
type input "[EMAIL_ADDRESS][DOMAIN_NAME]"
checkbox input "true"
click at [1239, 511] on button "Save" at bounding box center [1227, 512] width 45 height 30
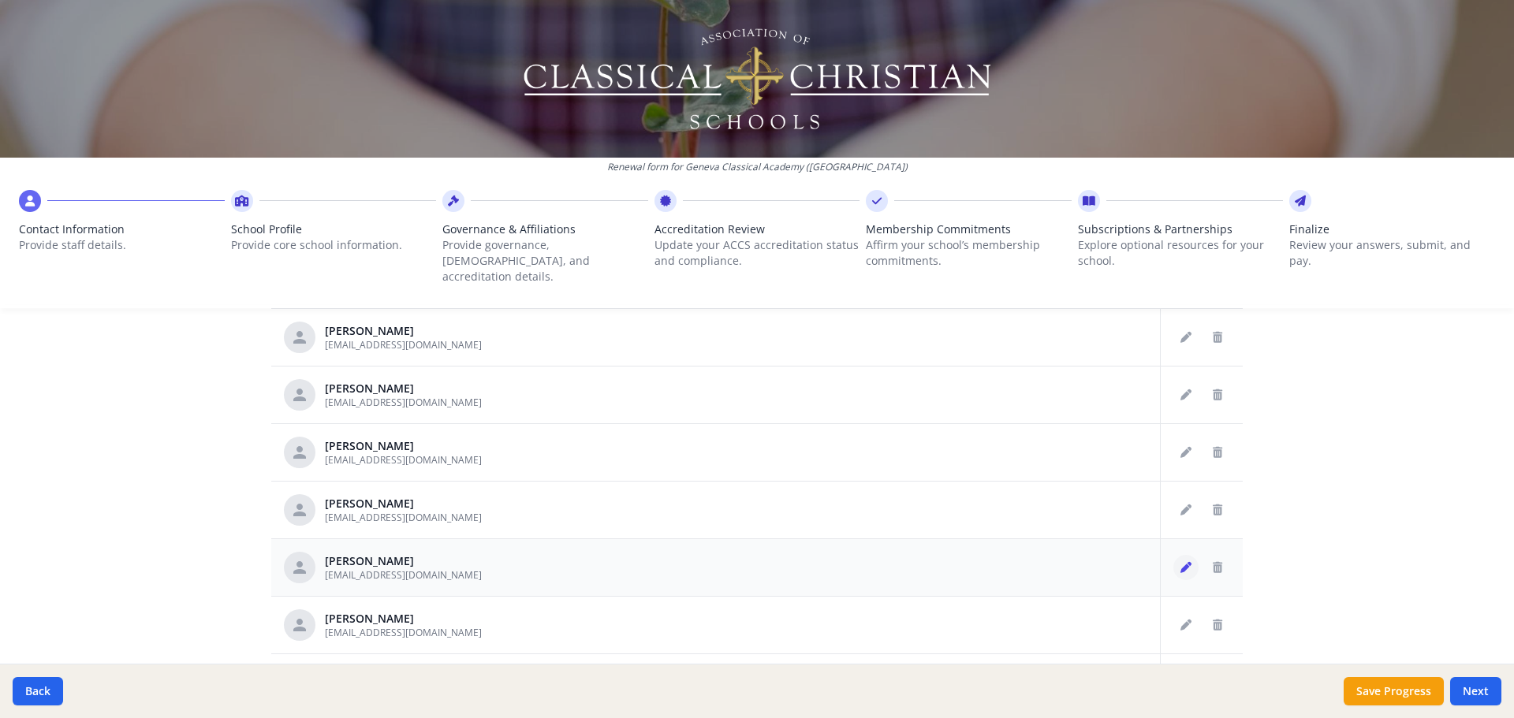
click at [1173, 557] on button "Edit staff" at bounding box center [1185, 567] width 25 height 25
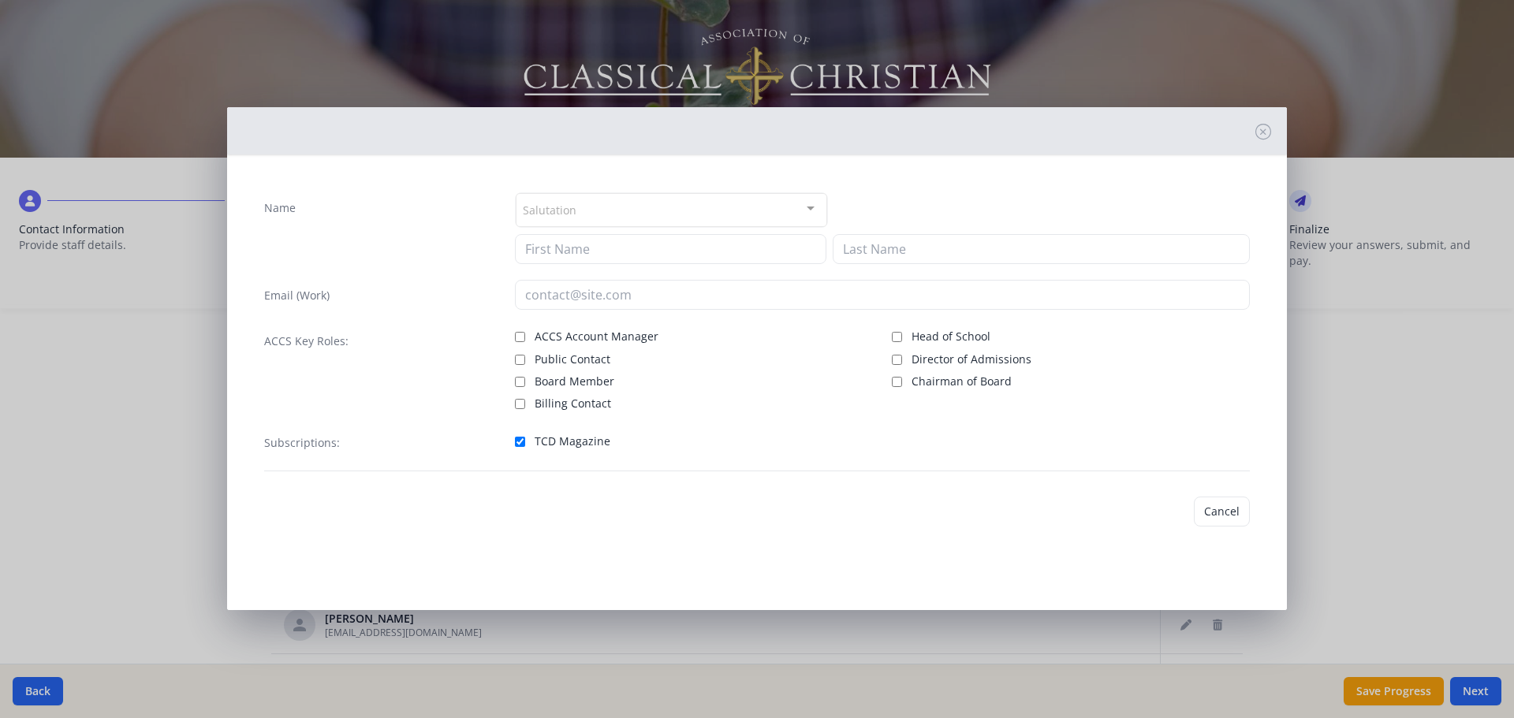
type input "[PERSON_NAME]"
type input "[EMAIL_ADDRESS][DOMAIN_NAME]"
checkbox input "true"
click at [1241, 513] on button "Save" at bounding box center [1227, 512] width 45 height 30
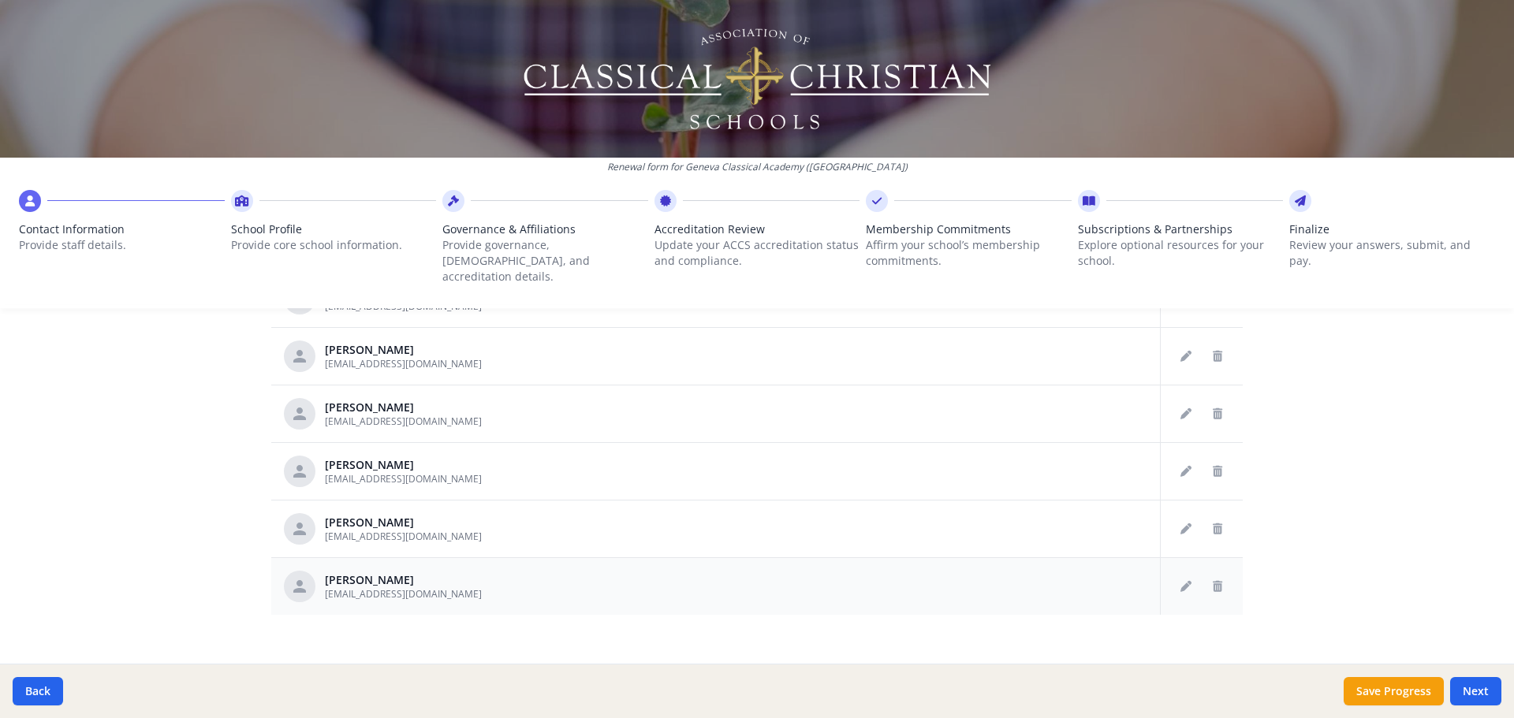
scroll to position [823, 0]
click at [1173, 457] on button "Edit staff" at bounding box center [1185, 469] width 25 height 25
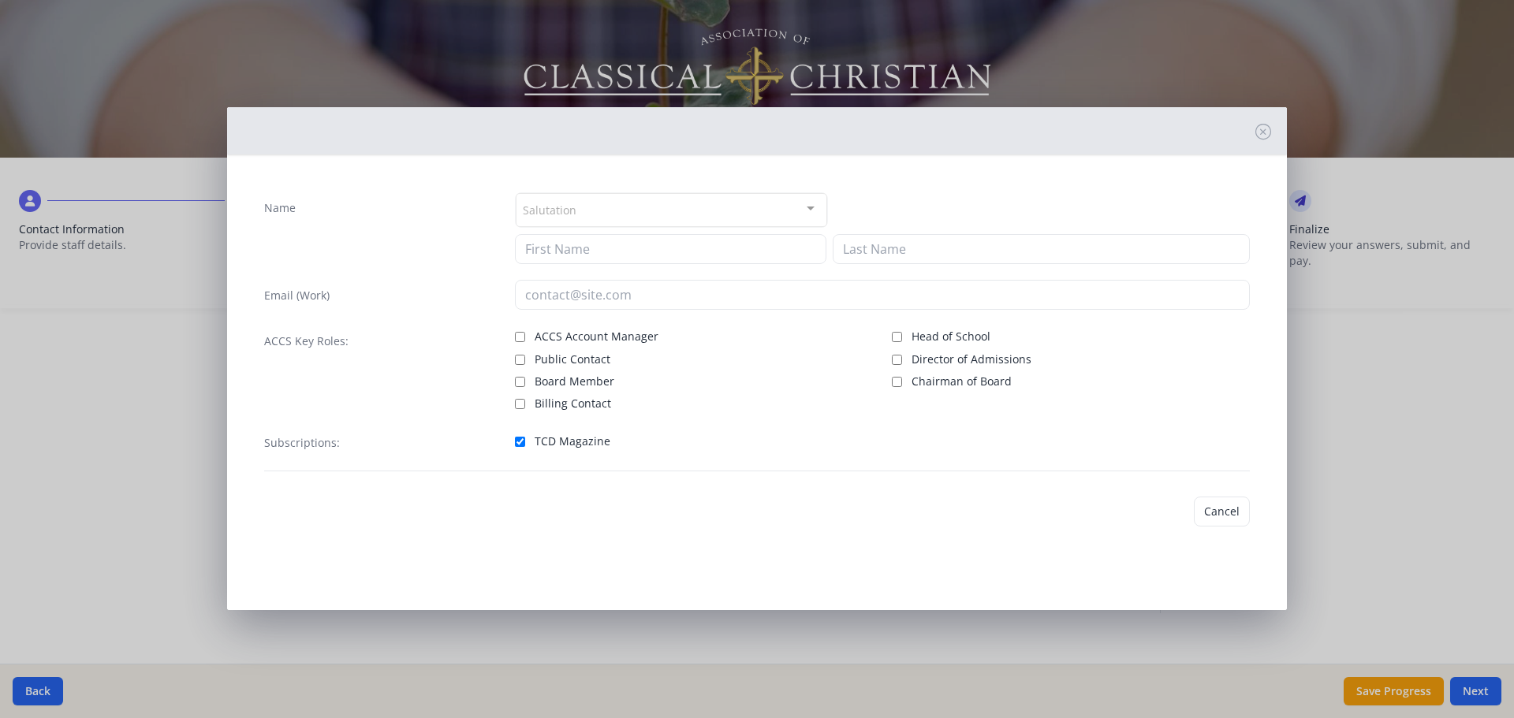
type input "[PERSON_NAME]"
type input "[EMAIL_ADDRESS][DOMAIN_NAME]"
checkbox input "true"
click at [1222, 512] on button "Save" at bounding box center [1227, 512] width 45 height 30
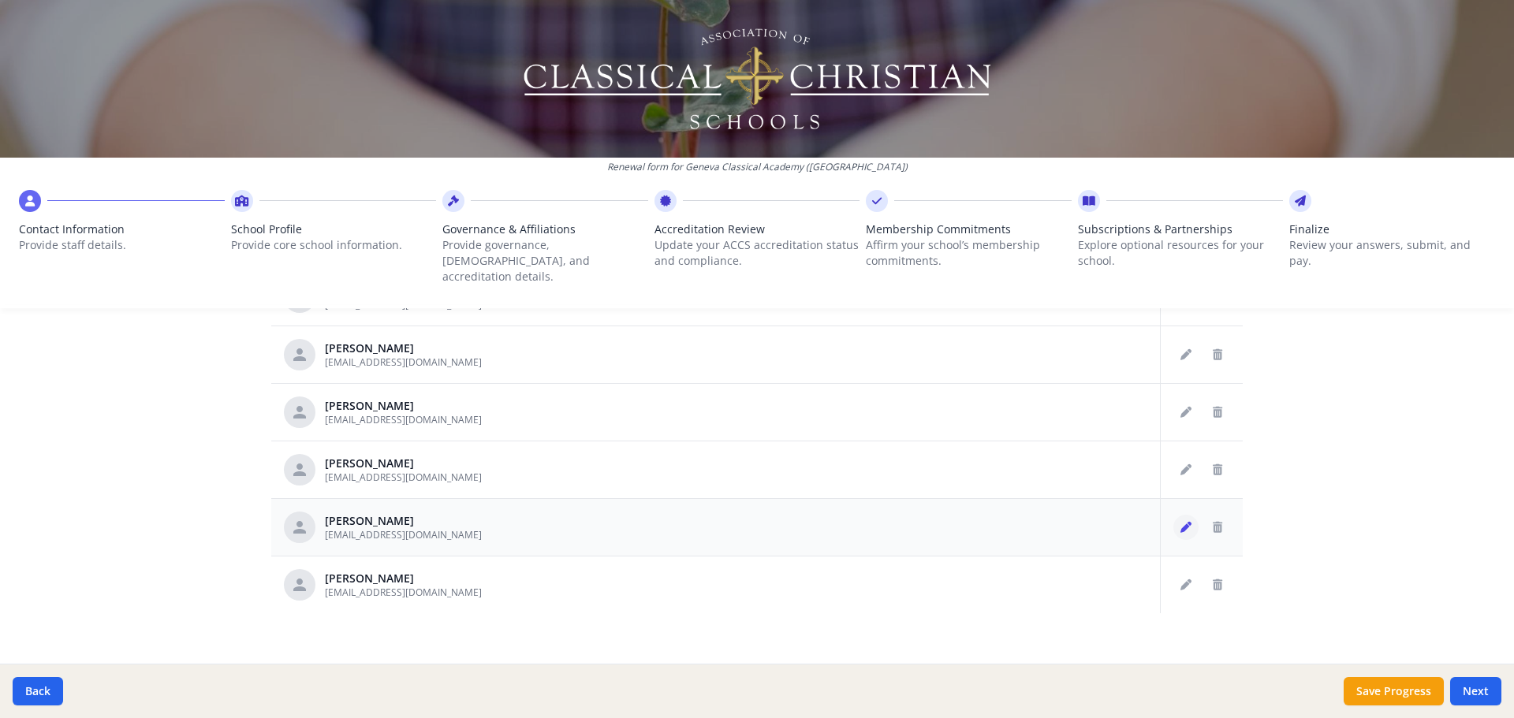
click at [1176, 518] on button "Edit staff" at bounding box center [1185, 527] width 25 height 25
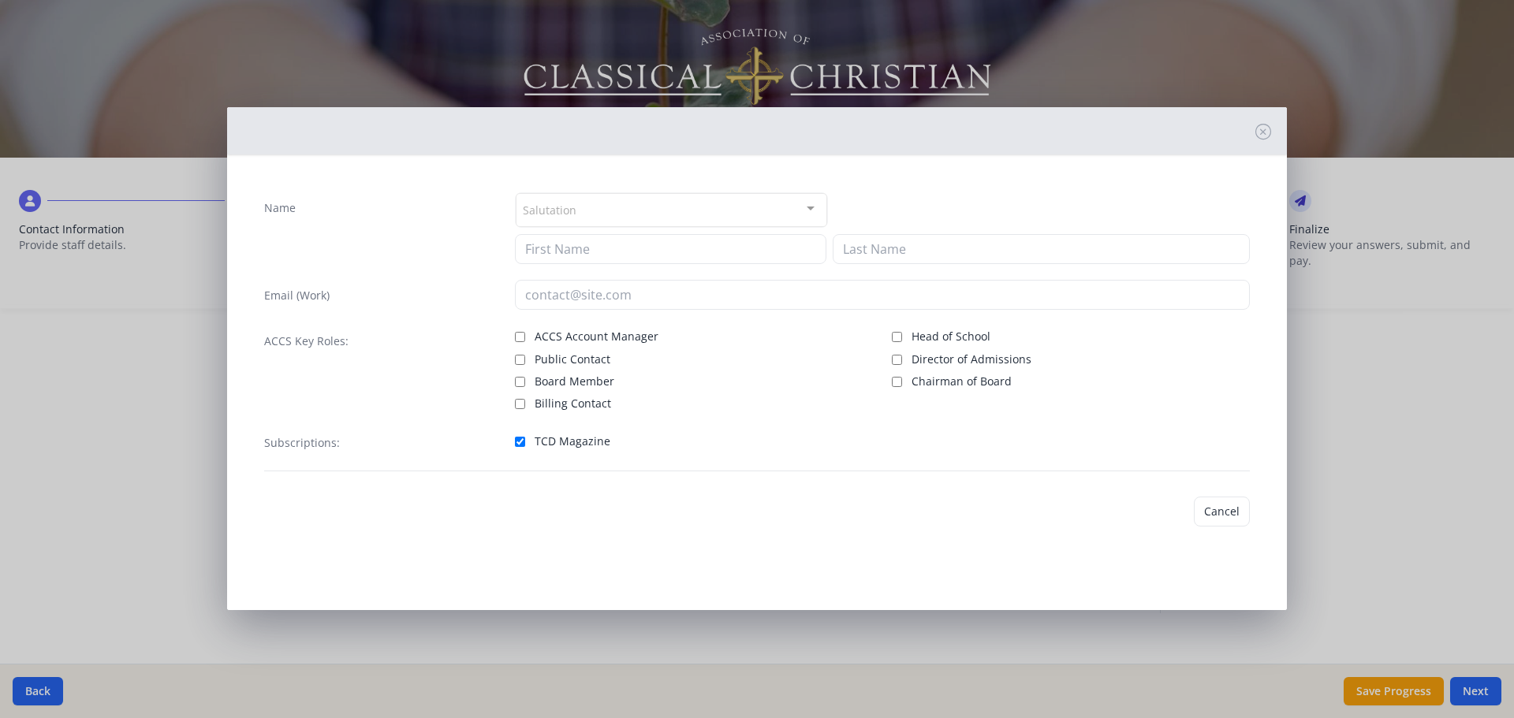
type input "[PERSON_NAME]"
type input "[EMAIL_ADDRESS][DOMAIN_NAME]"
checkbox input "true"
click at [1219, 506] on button "Save" at bounding box center [1227, 512] width 45 height 30
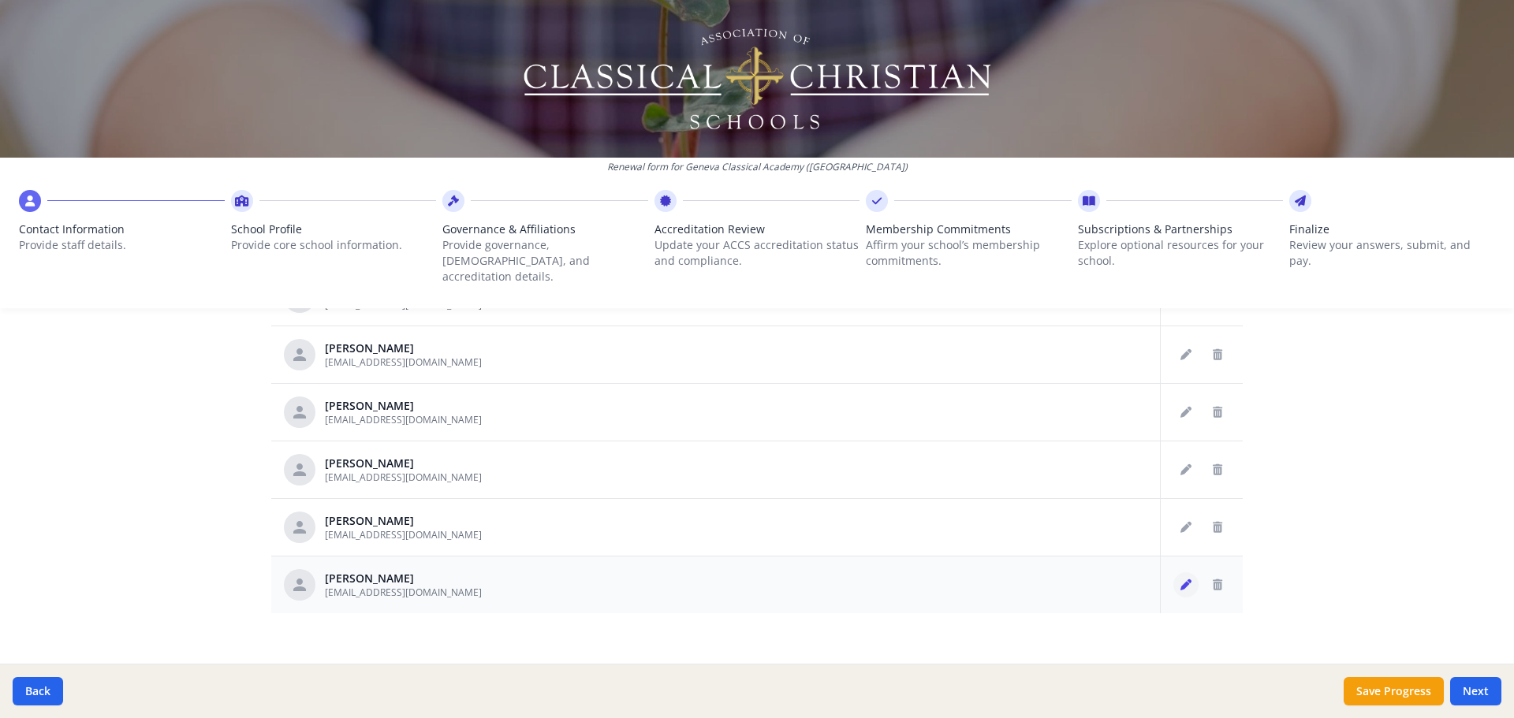
click at [1181, 580] on icon "Edit staff" at bounding box center [1186, 585] width 11 height 11
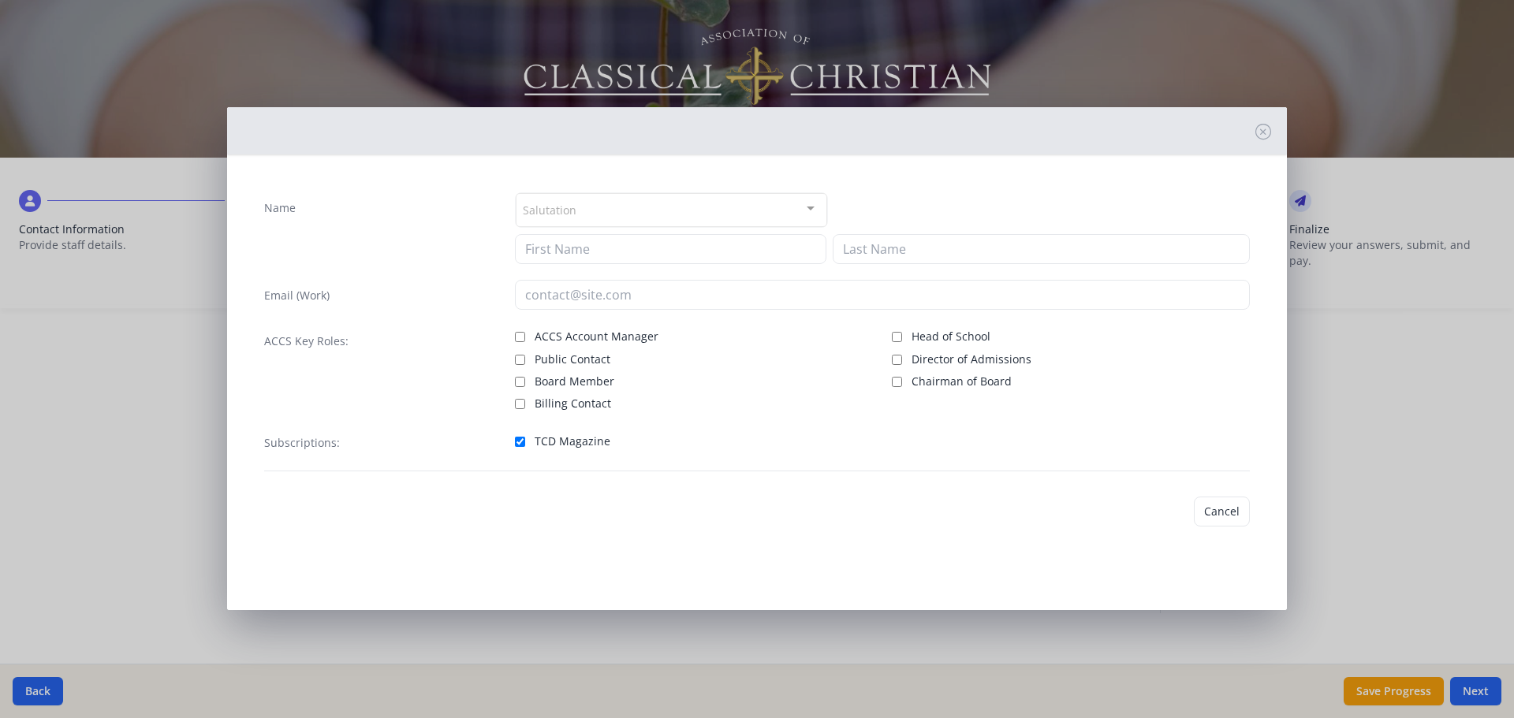
type input "[PERSON_NAME]"
type input "[EMAIL_ADDRESS][DOMAIN_NAME]"
checkbox input "true"
click at [1225, 518] on button "Save" at bounding box center [1227, 512] width 45 height 30
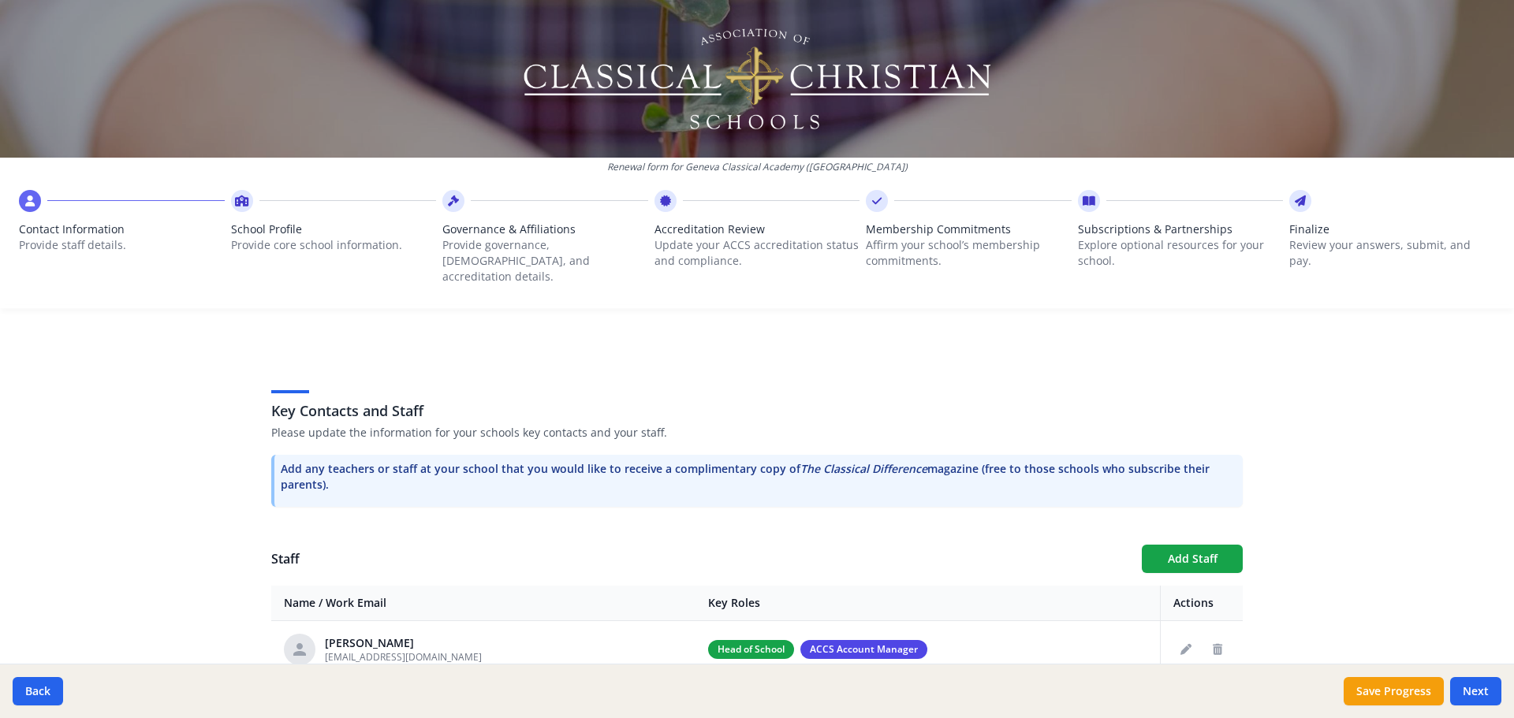
scroll to position [354, 0]
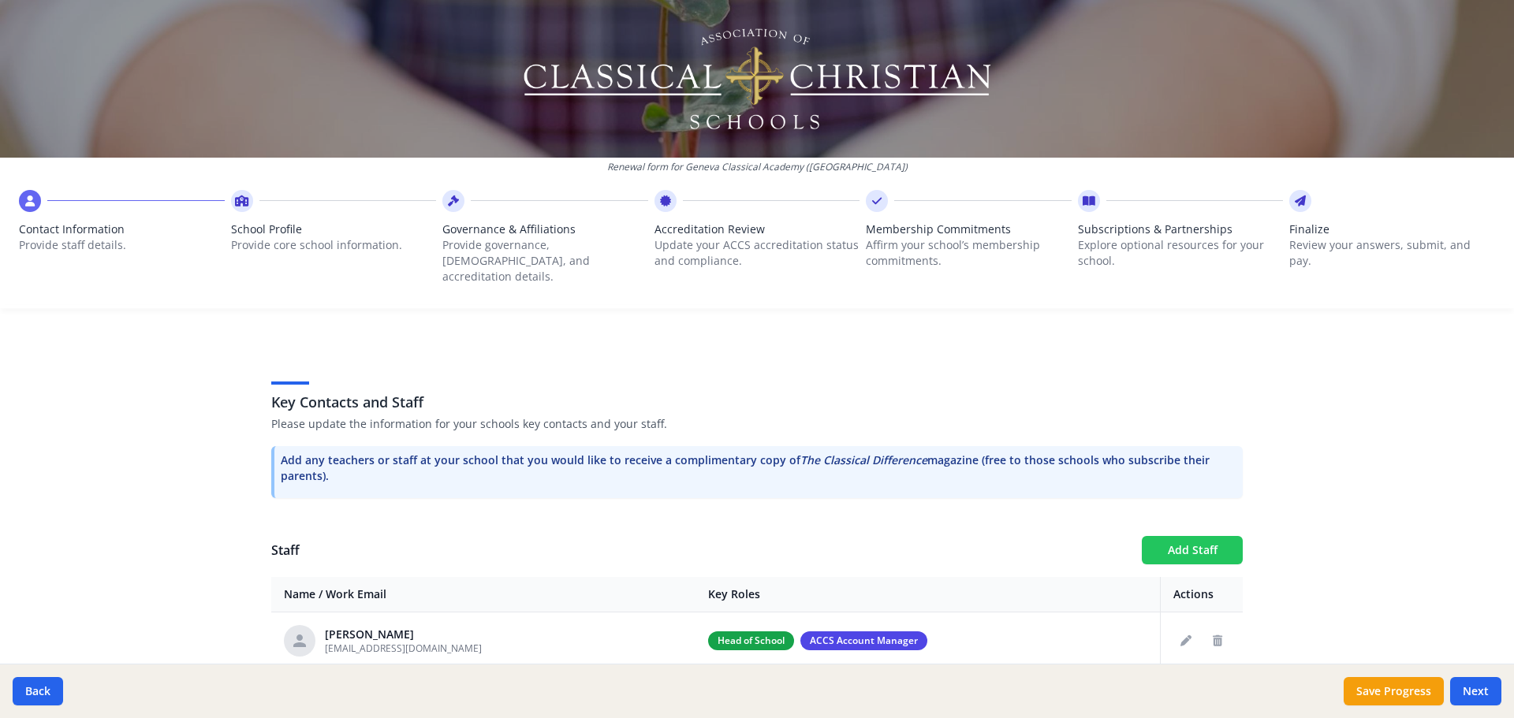
click at [1206, 536] on button "Add Staff" at bounding box center [1192, 550] width 101 height 28
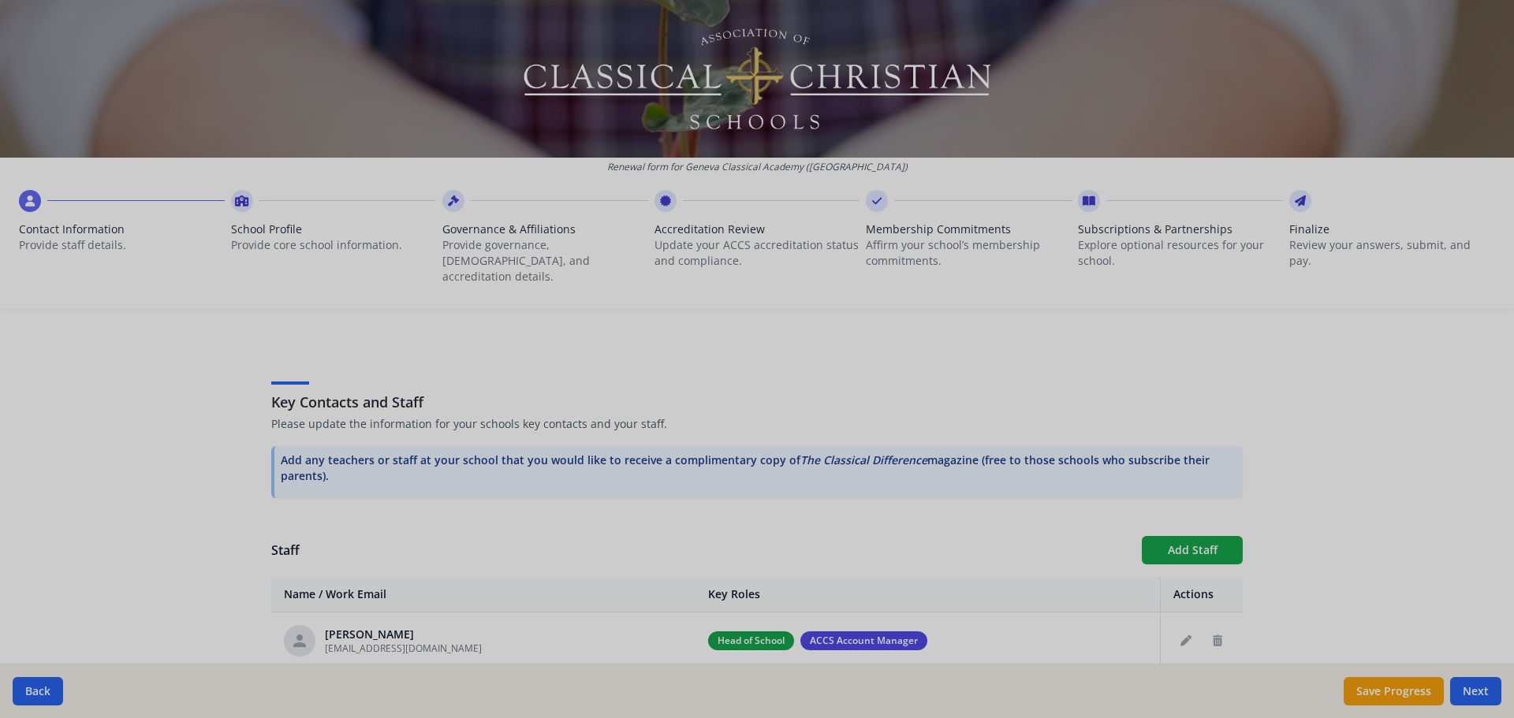
checkbox input "false"
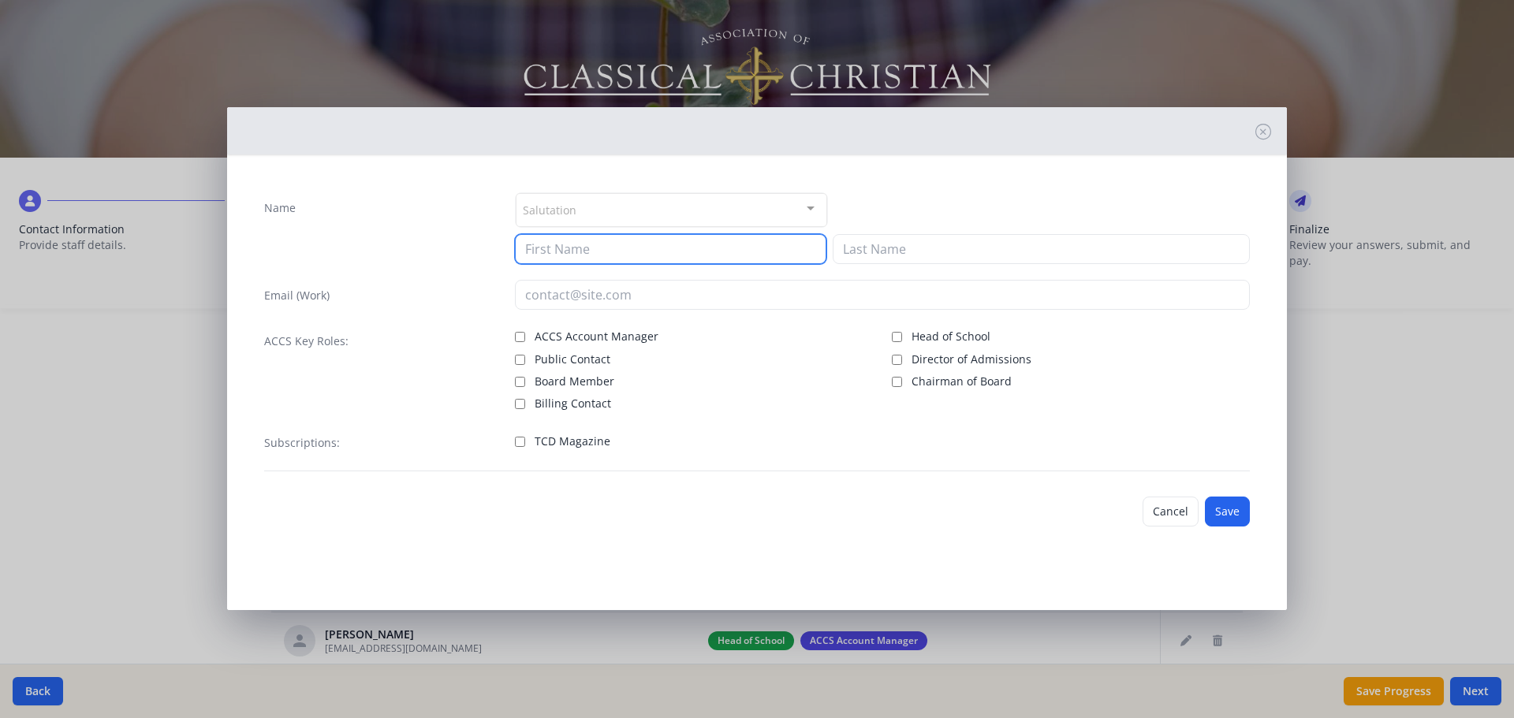
click at [554, 247] on input at bounding box center [671, 249] width 312 height 30
type input "[PERSON_NAME]"
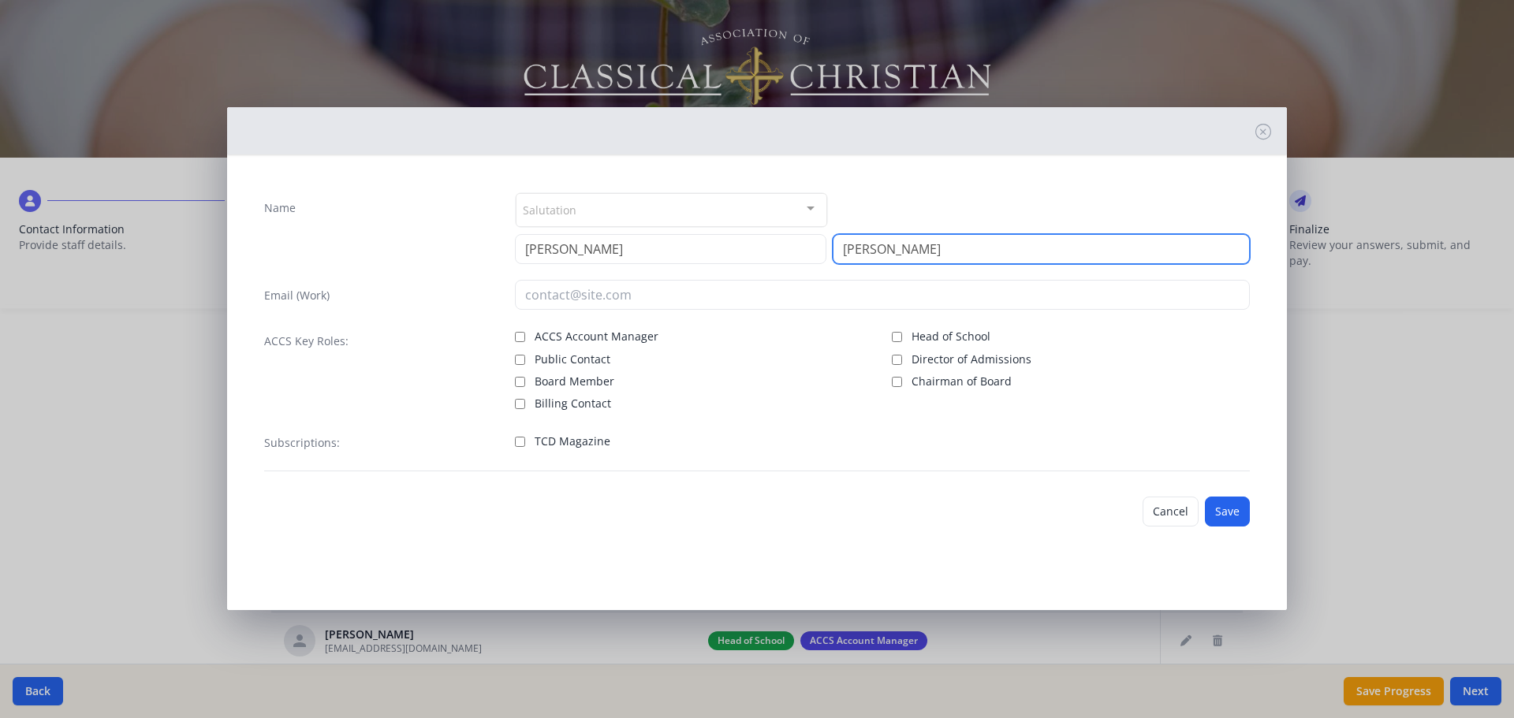
type input "[PERSON_NAME]"
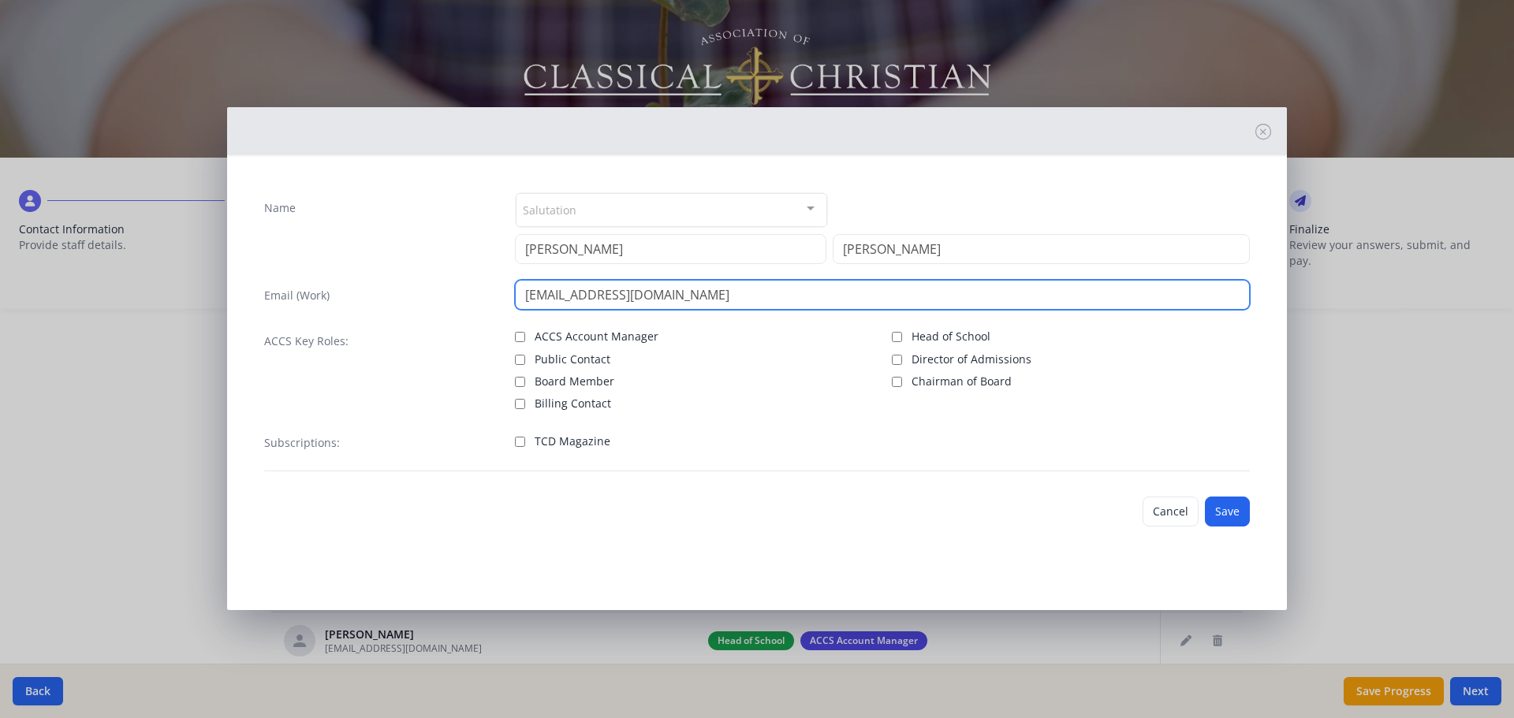
type input "[EMAIL_ADDRESS][DOMAIN_NAME]"
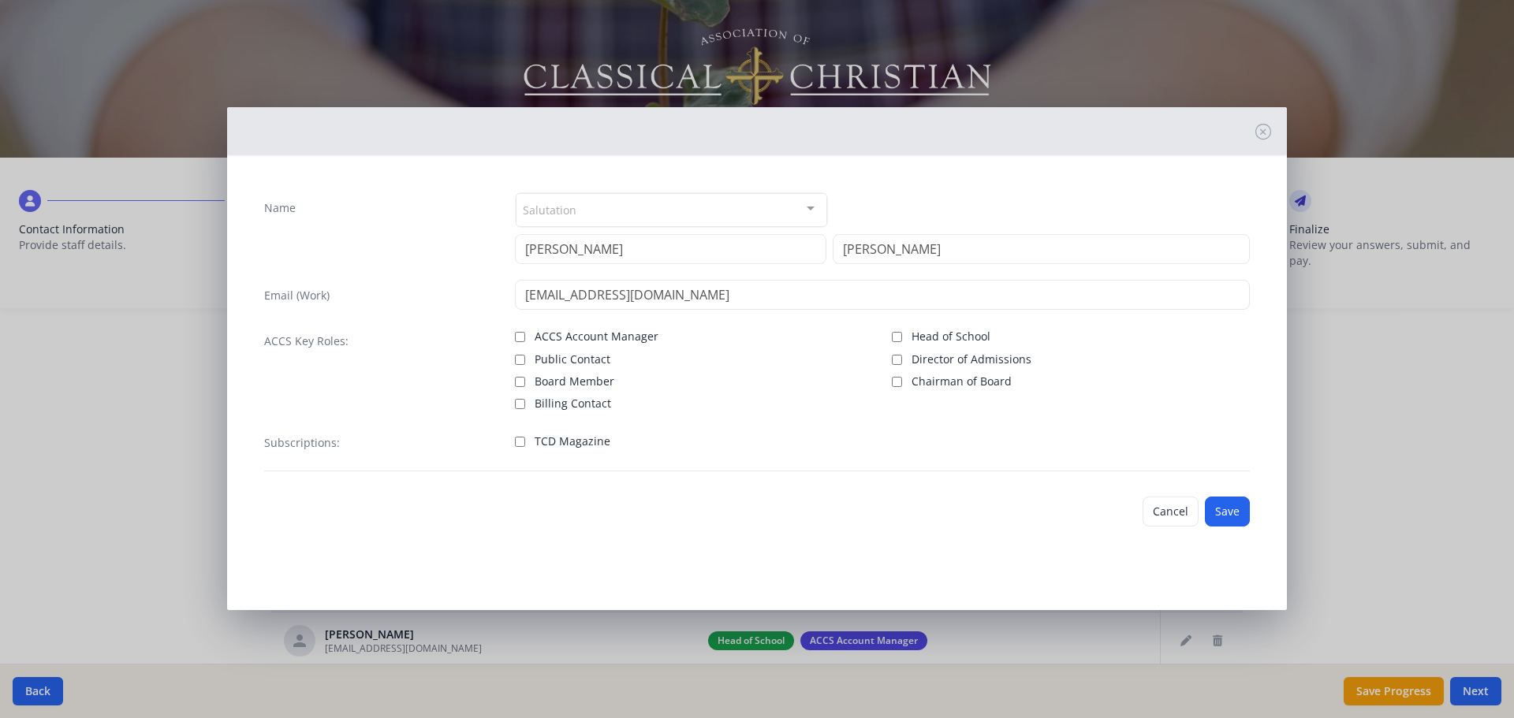
click at [531, 446] on label "TCD Magazine" at bounding box center [694, 440] width 358 height 19
click at [525, 446] on input "TCD Magazine" at bounding box center [520, 442] width 10 height 10
checkbox input "true"
click at [1237, 506] on button "Save" at bounding box center [1227, 512] width 45 height 30
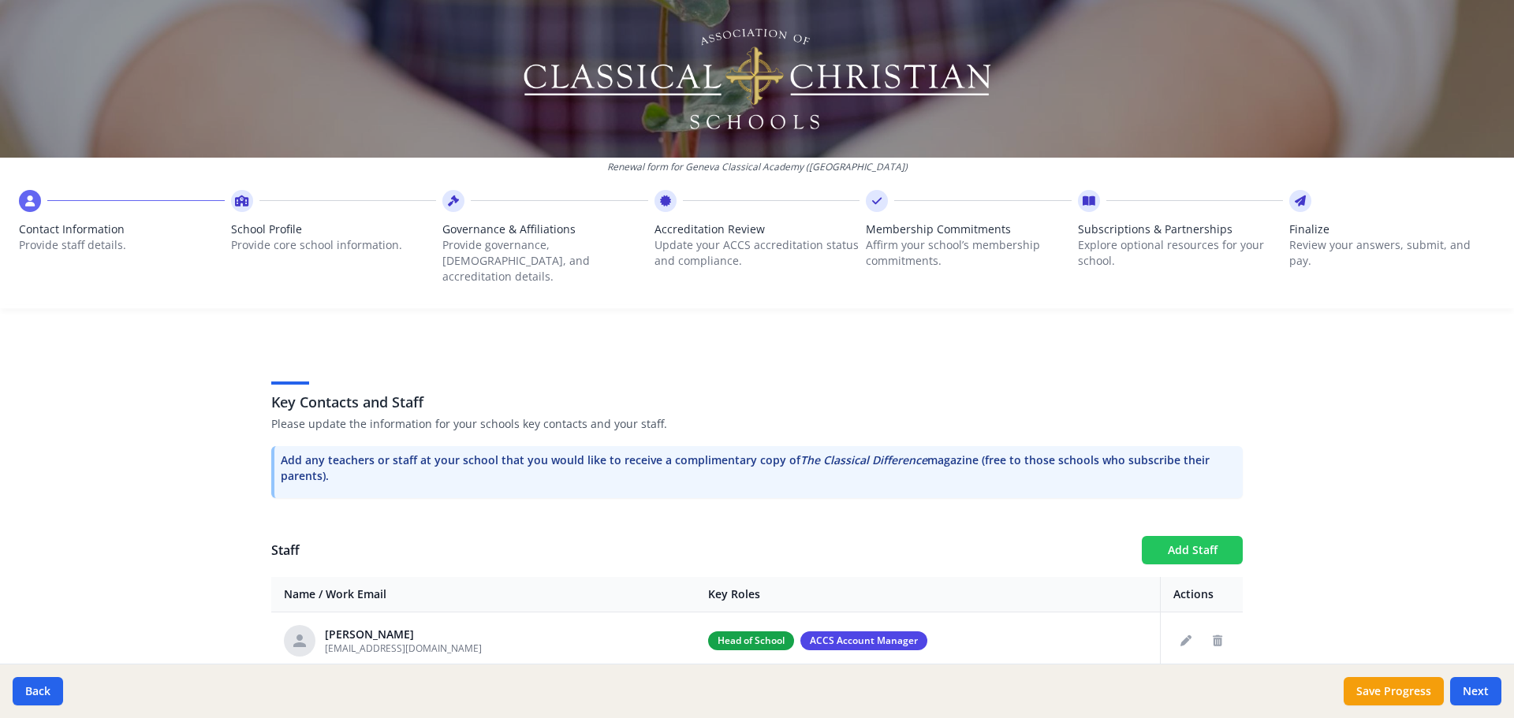
click at [1207, 536] on button "Add Staff" at bounding box center [1192, 550] width 101 height 28
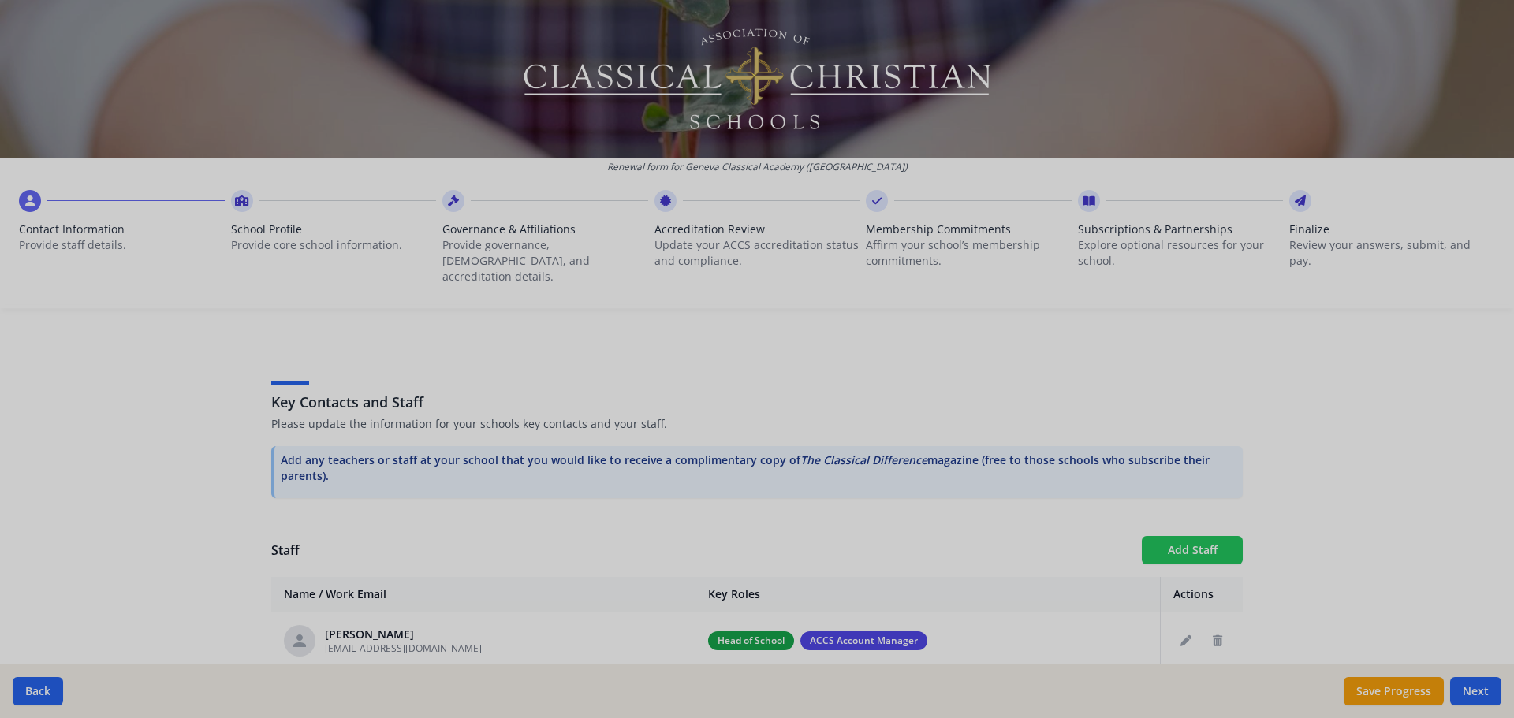
checkbox input "false"
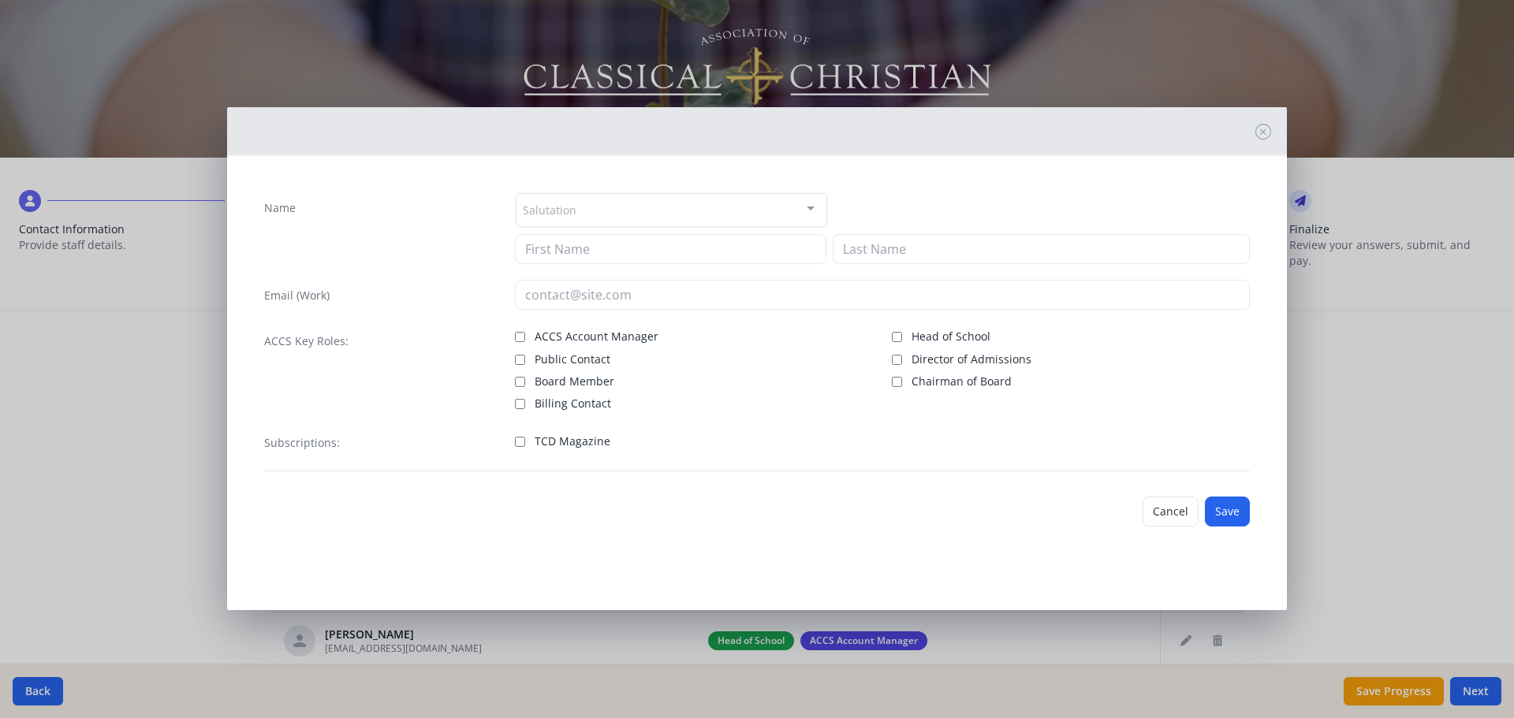
click at [560, 264] on div "Name Salutation Mr. Mrs. Ms. Dr. Rev. Fr. Esq. No elements found. Consider chan…" at bounding box center [757, 332] width 1011 height 304
click at [562, 252] on input at bounding box center [671, 249] width 312 height 30
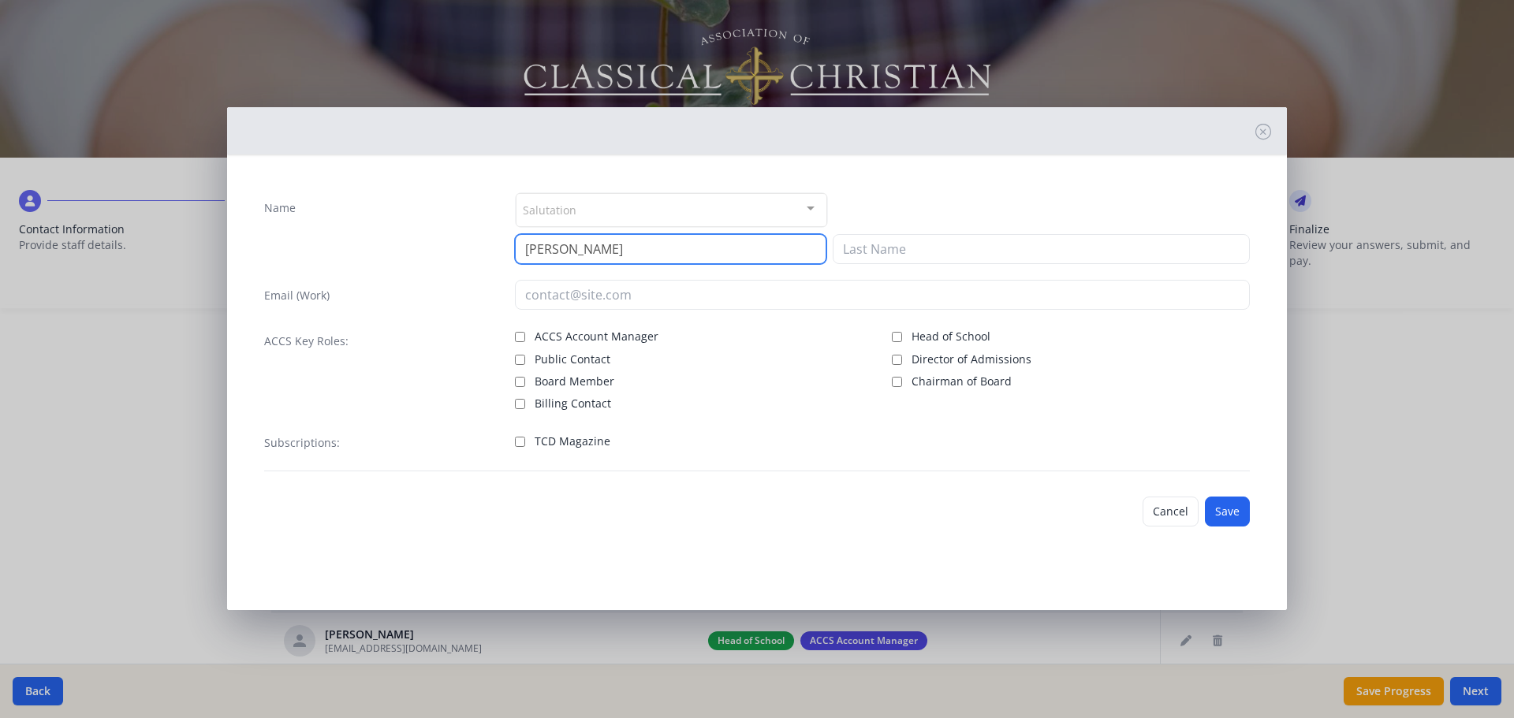
type input "[PERSON_NAME]"
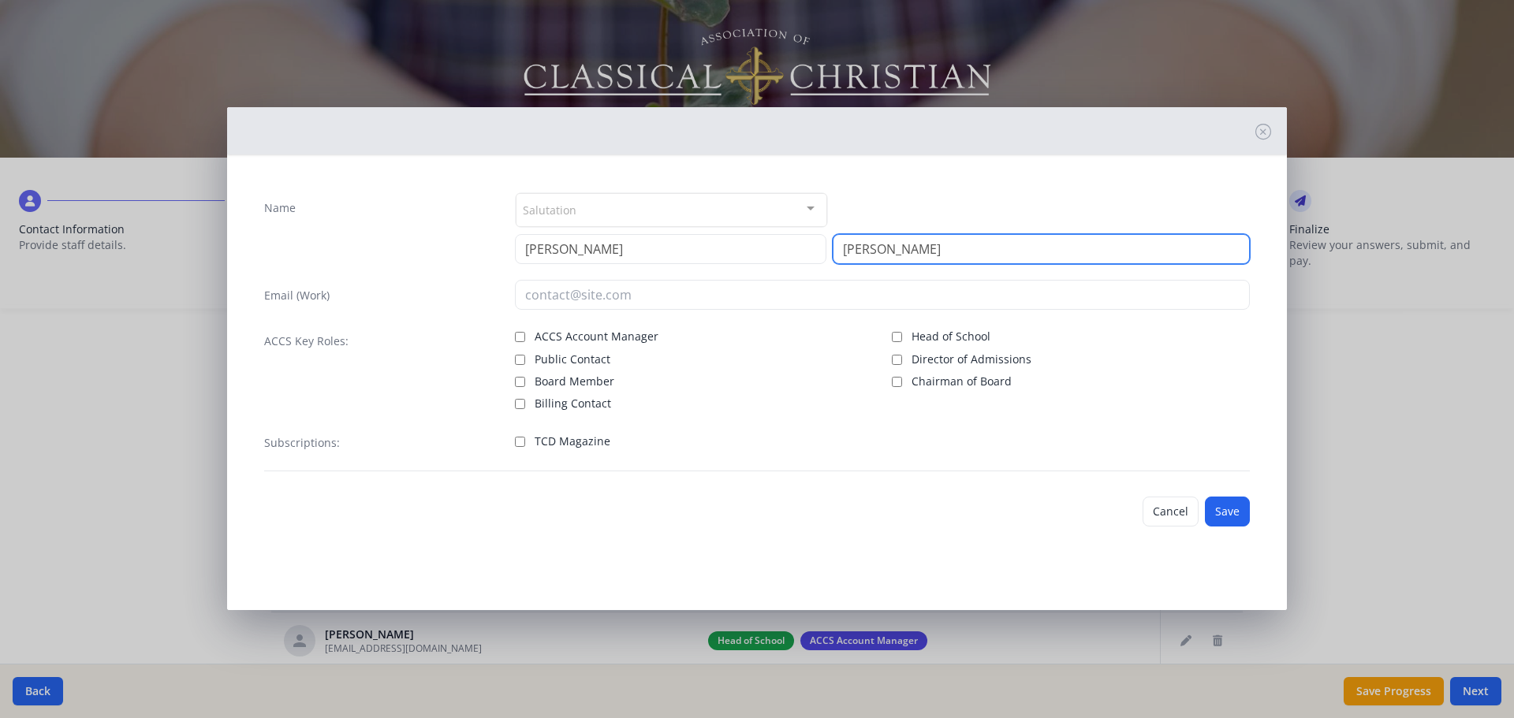
type input "[PERSON_NAME]"
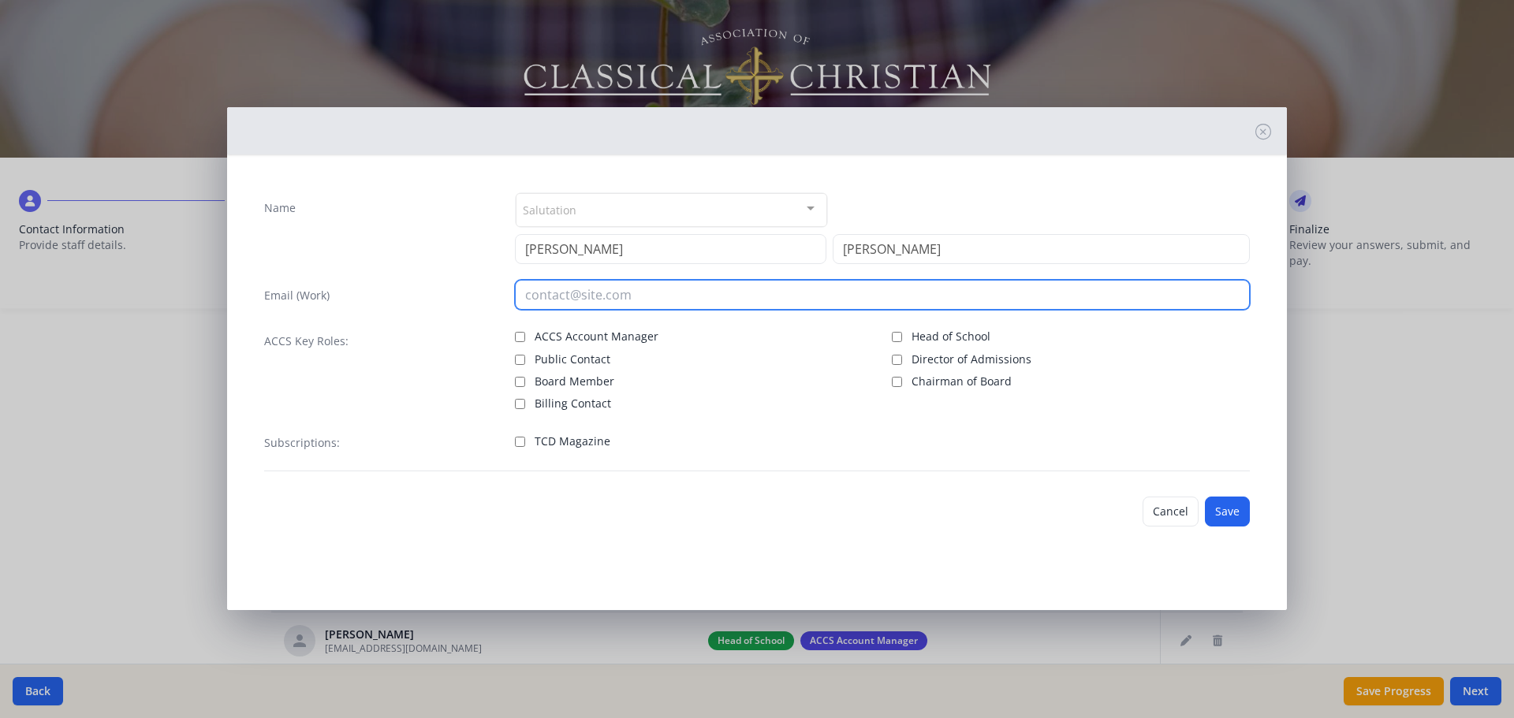
type input "A"
type input "[EMAIL_ADDRESS][DOMAIN_NAME]"
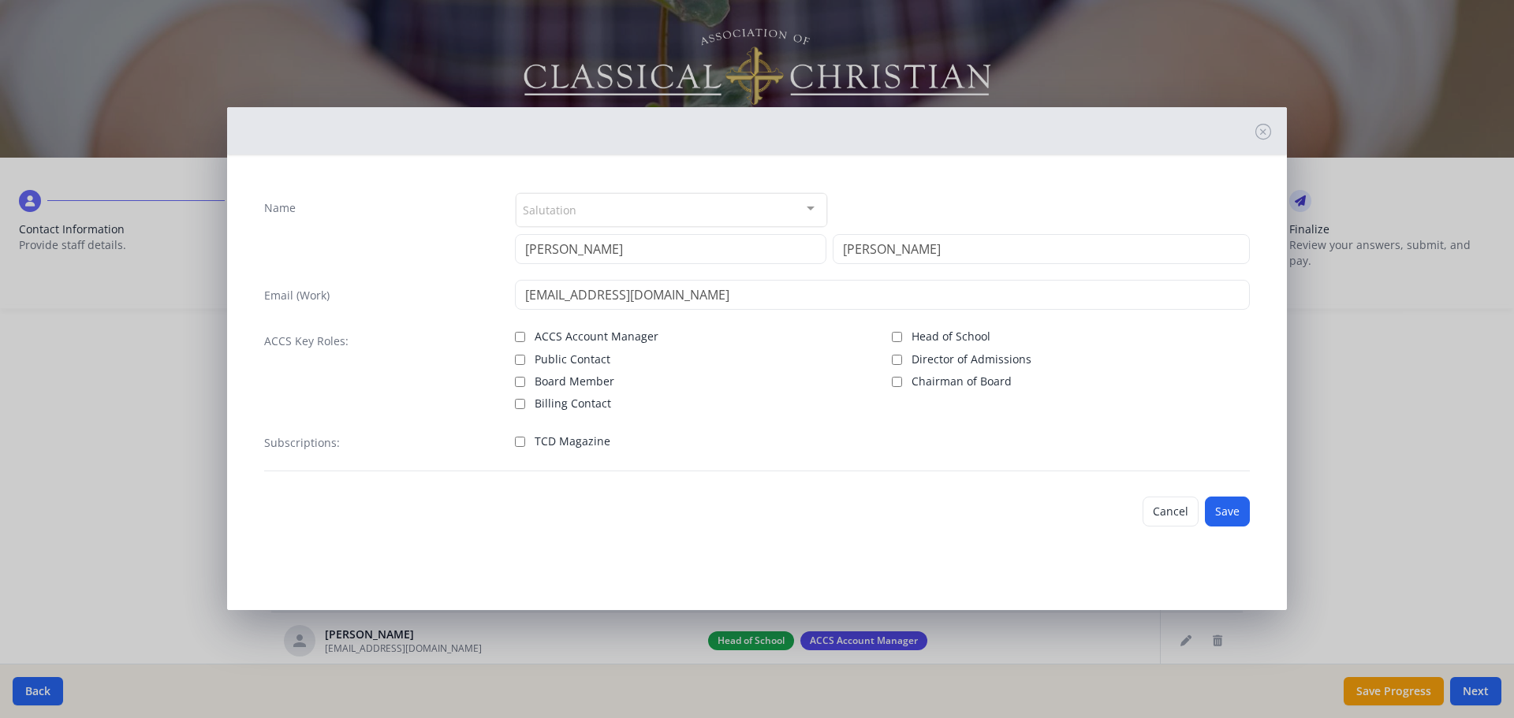
click at [557, 447] on span "TCD Magazine" at bounding box center [573, 442] width 76 height 16
click at [525, 447] on input "TCD Magazine" at bounding box center [520, 442] width 10 height 10
checkbox input "true"
click at [1233, 523] on button "Save" at bounding box center [1227, 512] width 45 height 30
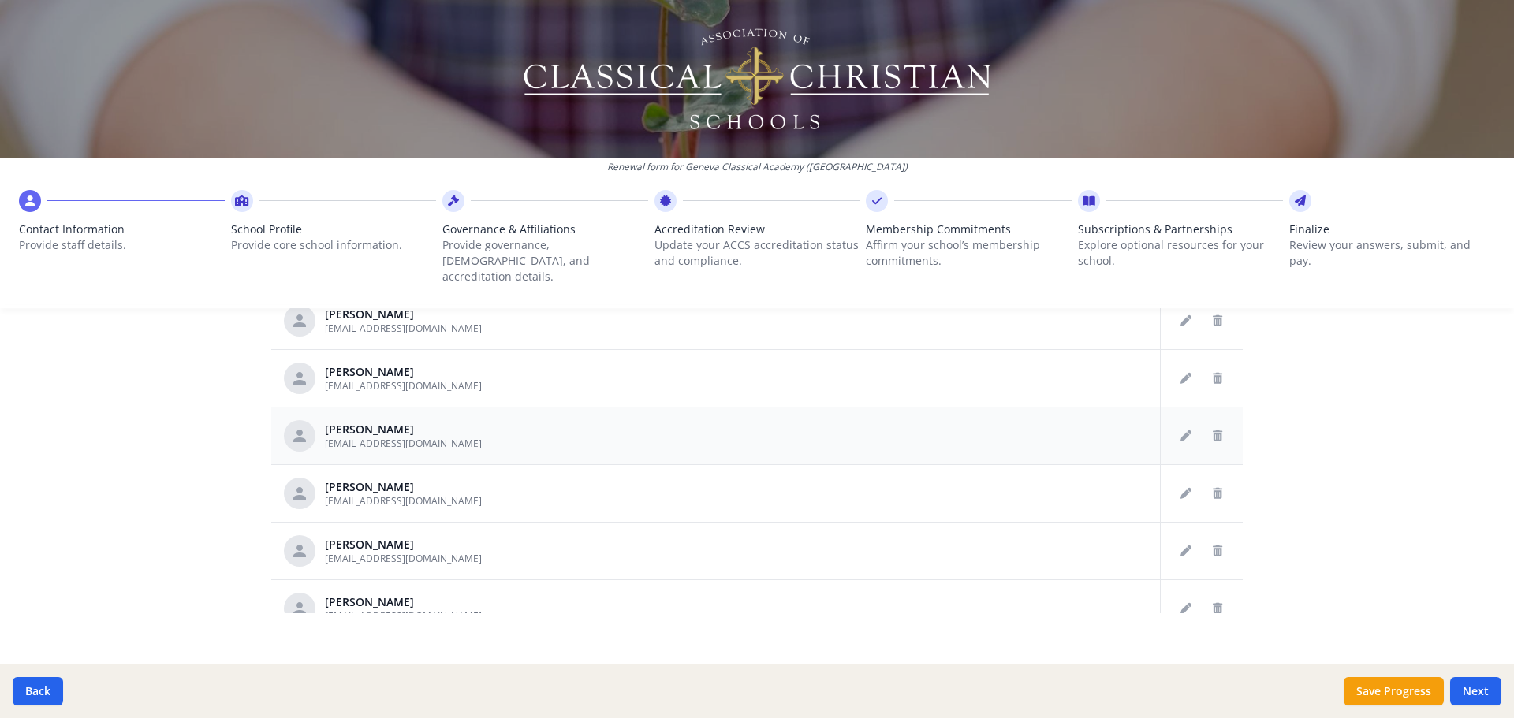
scroll to position [1200, 0]
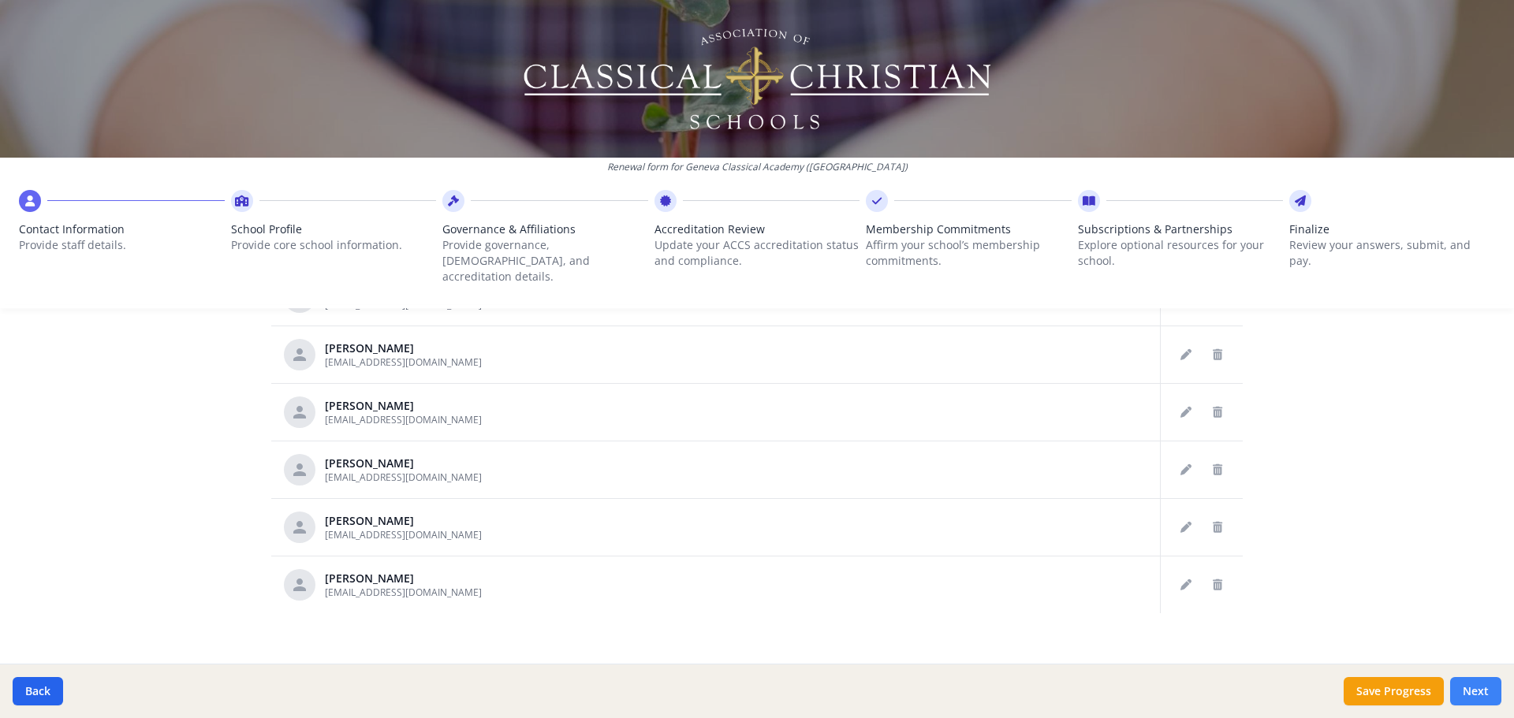
click at [1476, 695] on button "Next" at bounding box center [1475, 691] width 51 height 28
type input "[PHONE_NUMBER]"
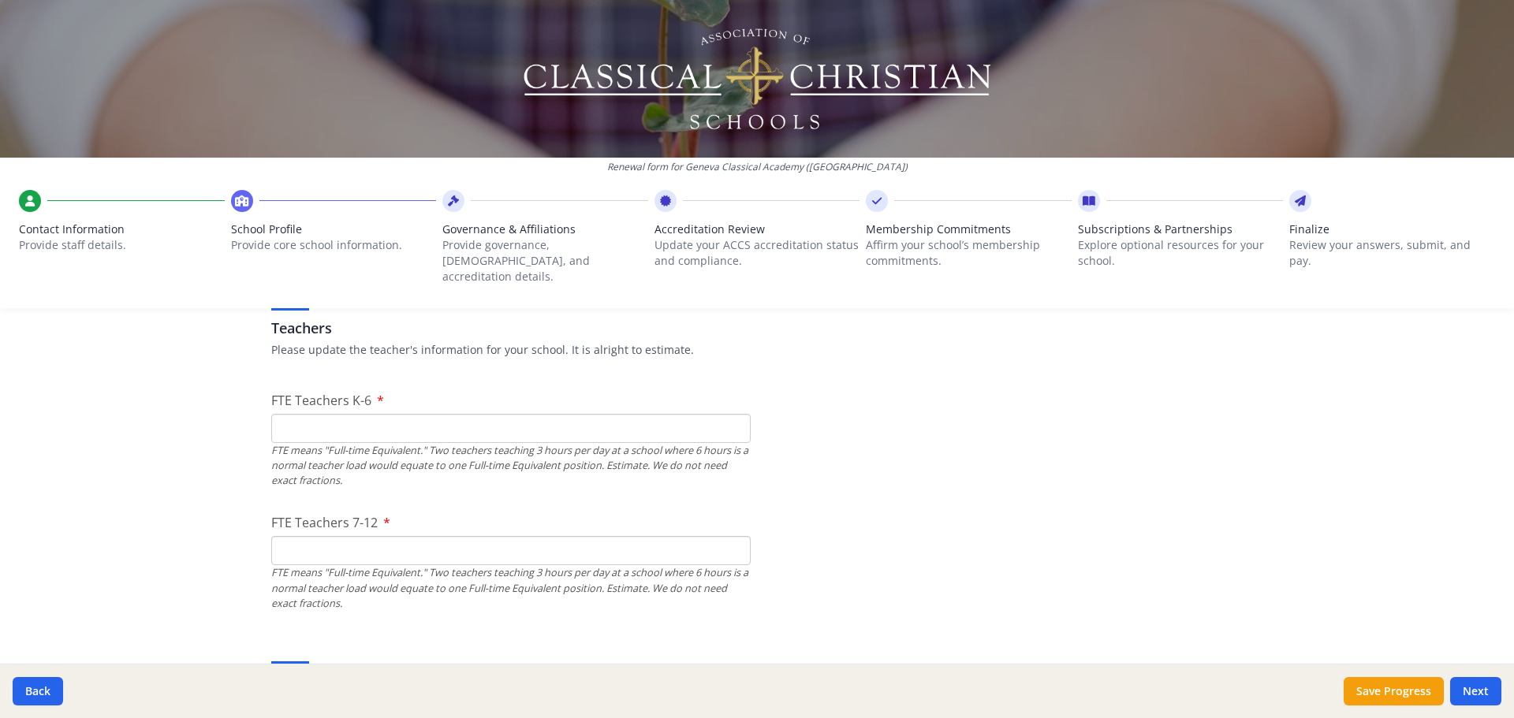
scroll to position [946, 0]
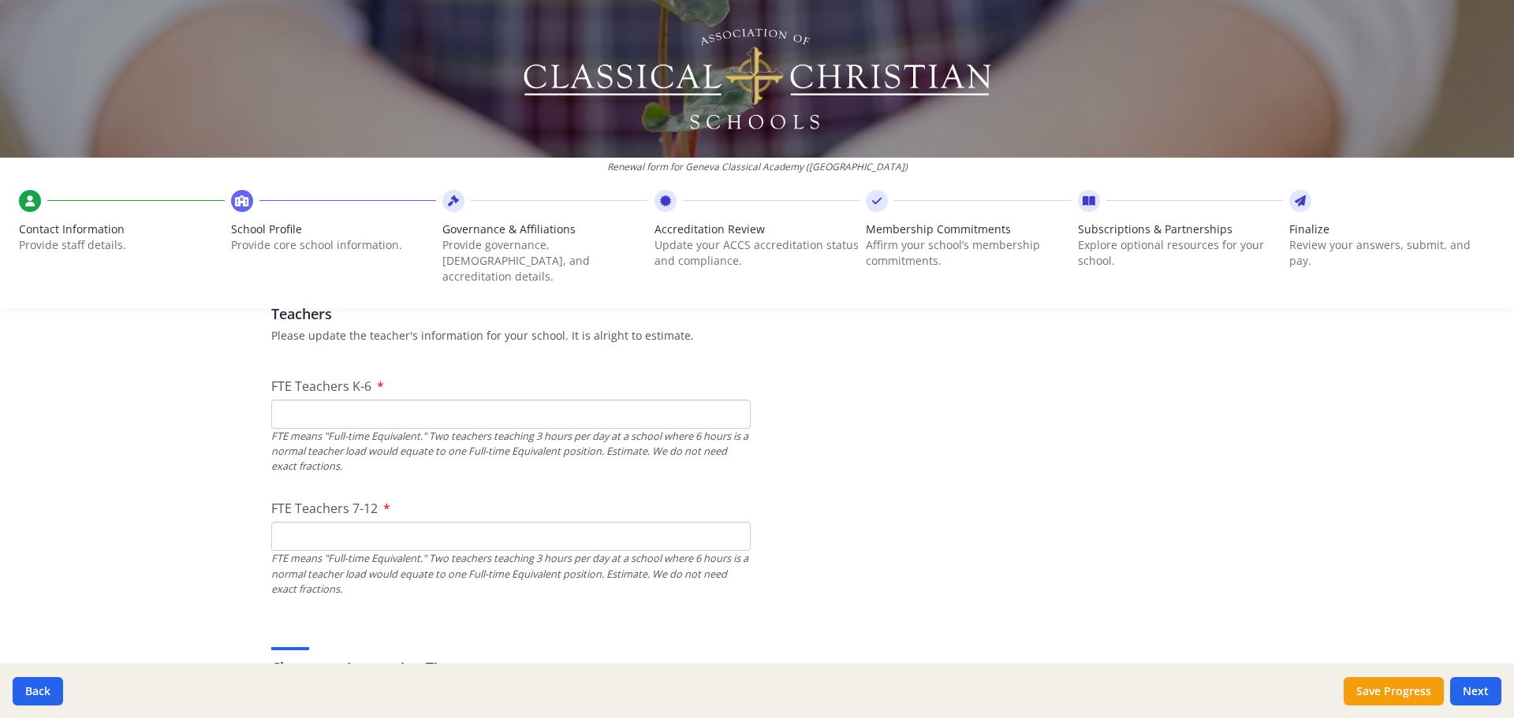
click at [364, 407] on input "FTE Teachers K-6" at bounding box center [510, 414] width 479 height 29
type input "13"
click at [337, 524] on input "FTE Teachers 7-12" at bounding box center [510, 536] width 479 height 29
type input "13"
click at [337, 403] on input "13" at bounding box center [510, 414] width 479 height 29
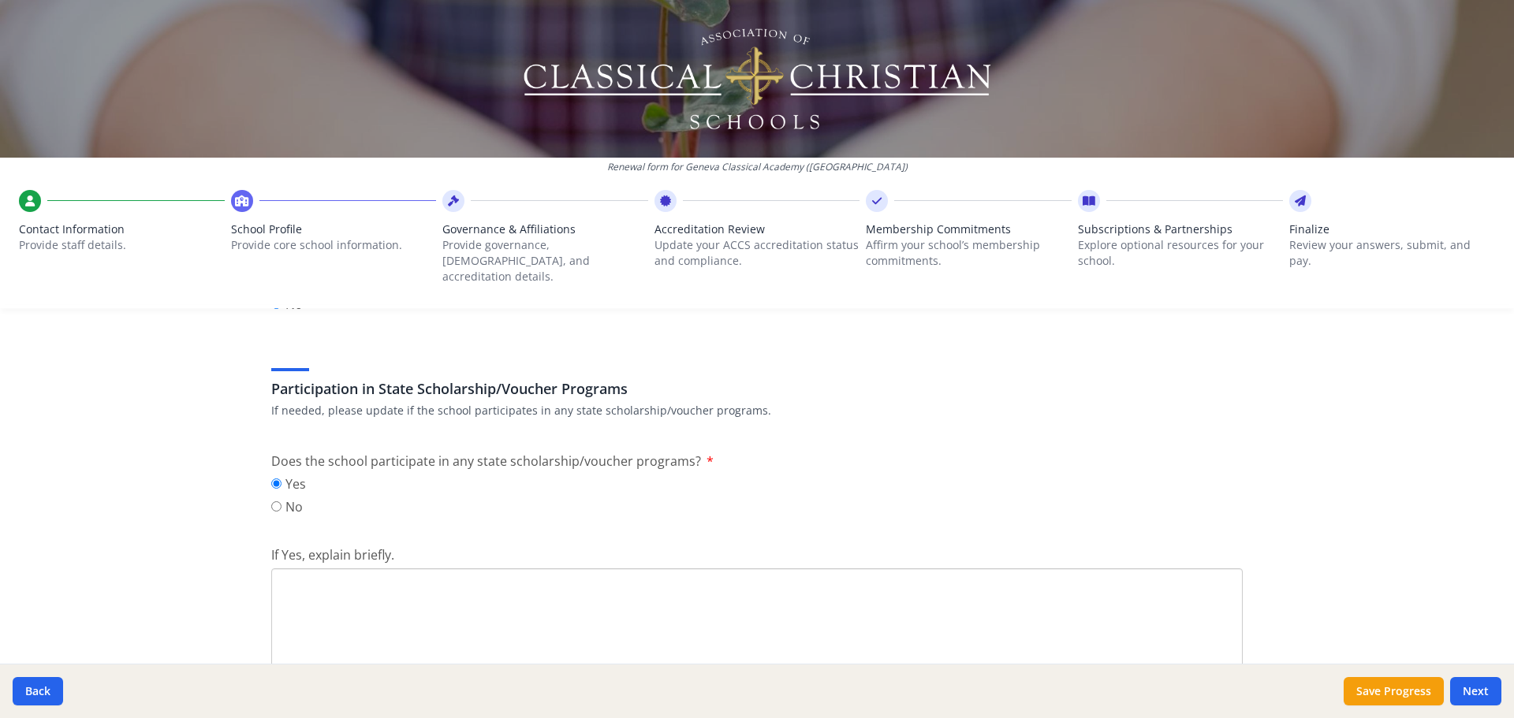
scroll to position [2050, 0]
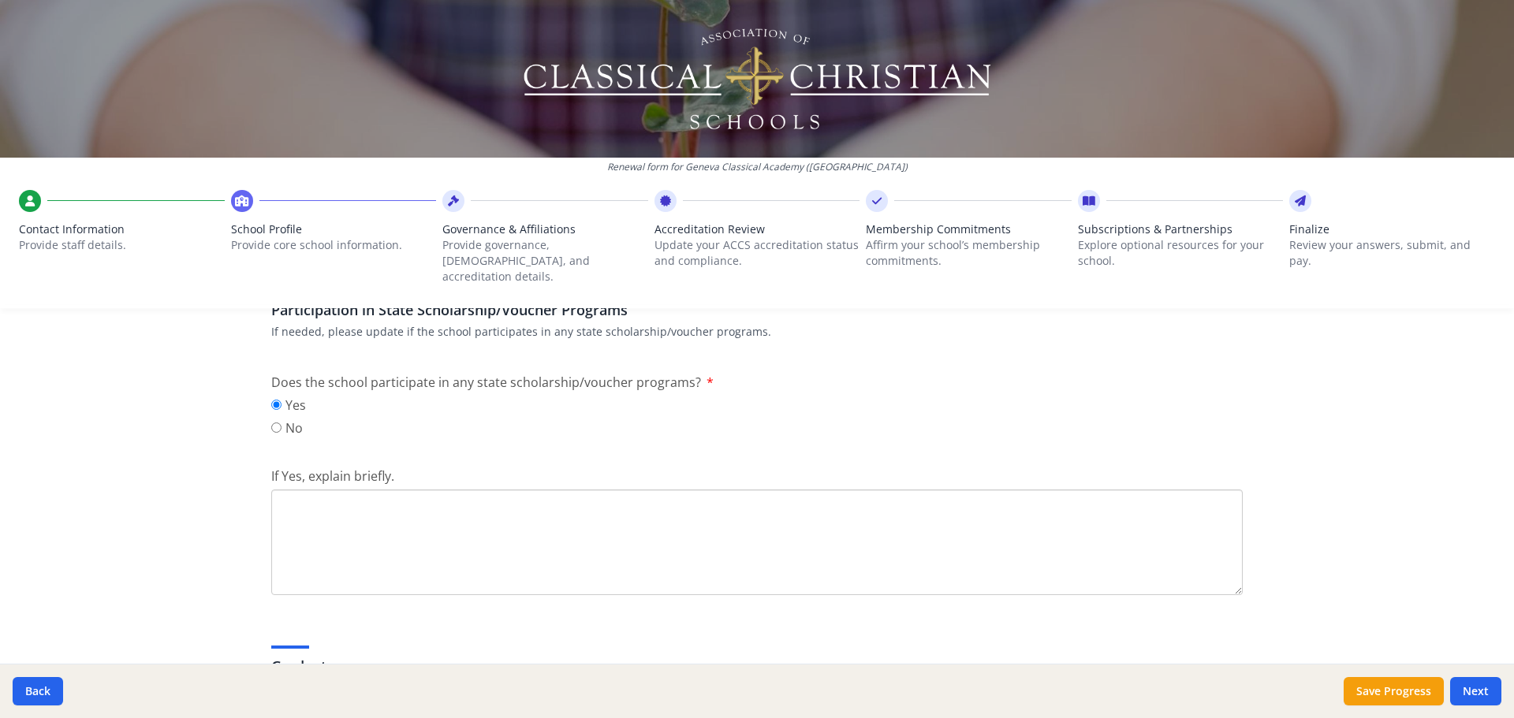
type input "14"
click at [475, 517] on textarea "If Yes, explain briefly." at bounding box center [757, 543] width 972 height 106
click at [863, 547] on textarea "Geneva accepts the FES-EO and FTC scholarships offered by the [US_STATE] Depart…" at bounding box center [757, 543] width 972 height 106
type textarea "Geneva accepts the FES-EO and FTC scholarships offered by the [US_STATE] Depart…"
click at [1379, 695] on button "Save Progress" at bounding box center [1394, 691] width 100 height 28
